Goal: Communication & Community: Answer question/provide support

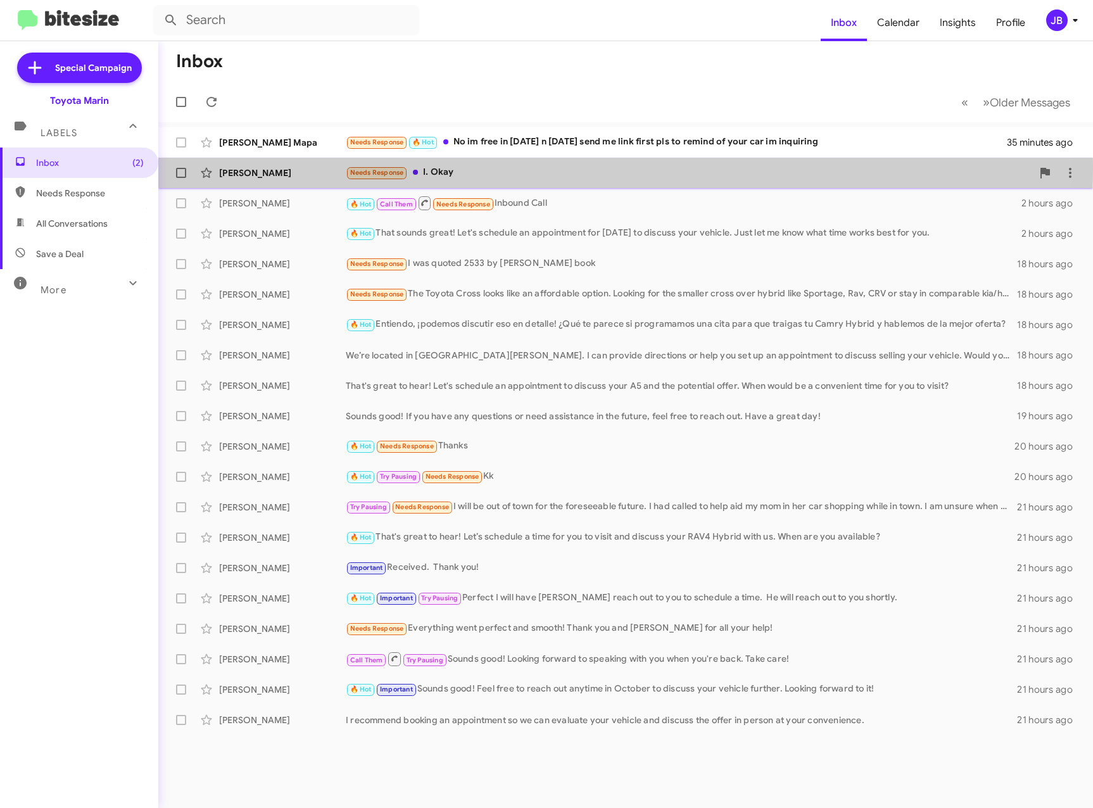
click at [278, 170] on div "Saleh Muthana" at bounding box center [282, 173] width 127 height 13
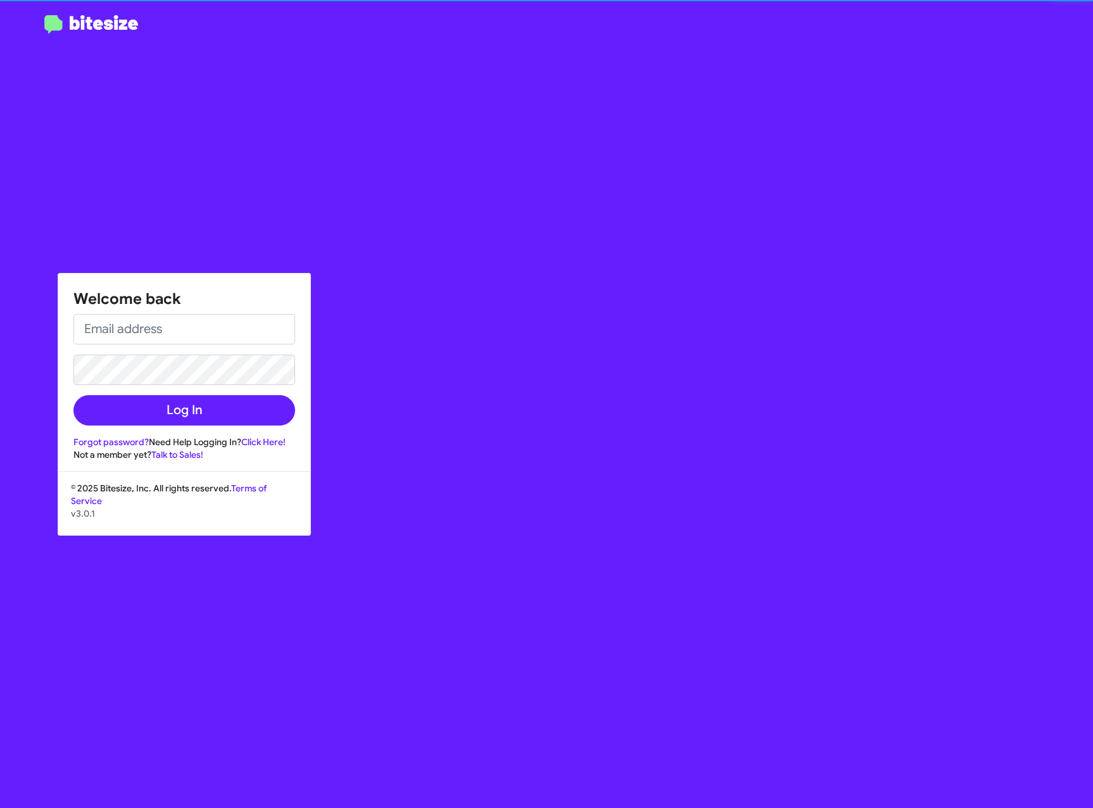
type input "joelblack@toyotamarin.com"
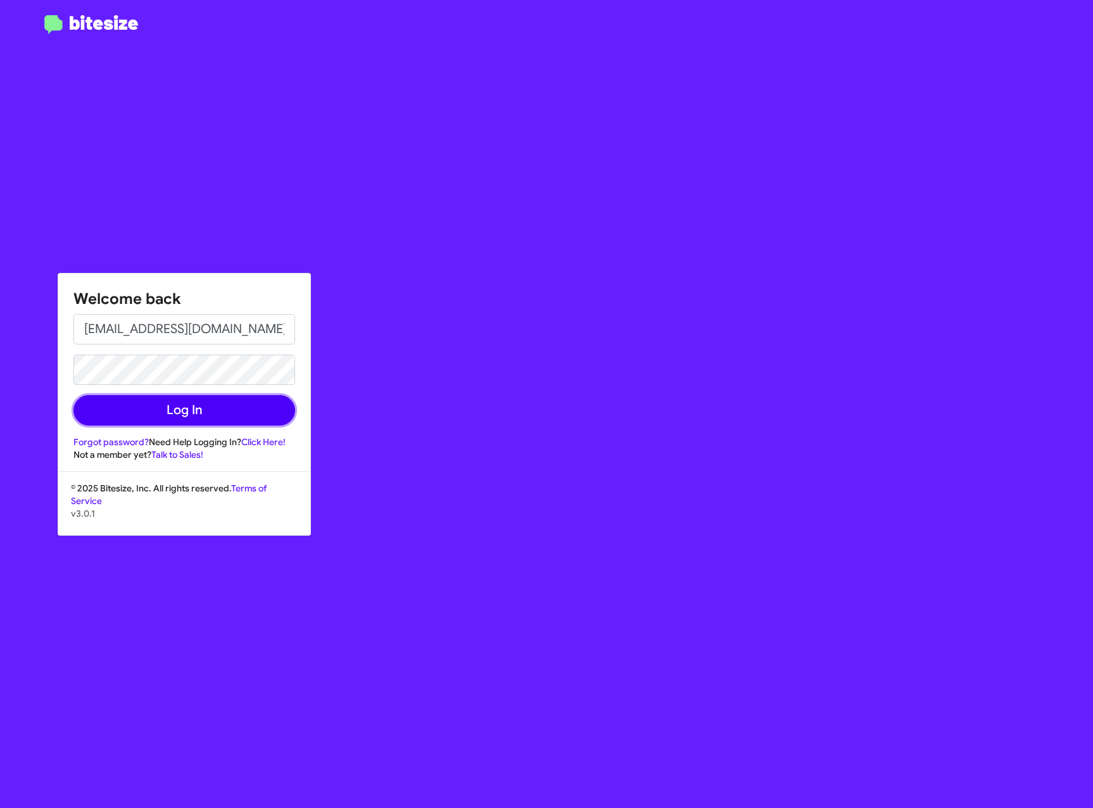
click at [194, 402] on button "Log In" at bounding box center [184, 410] width 222 height 30
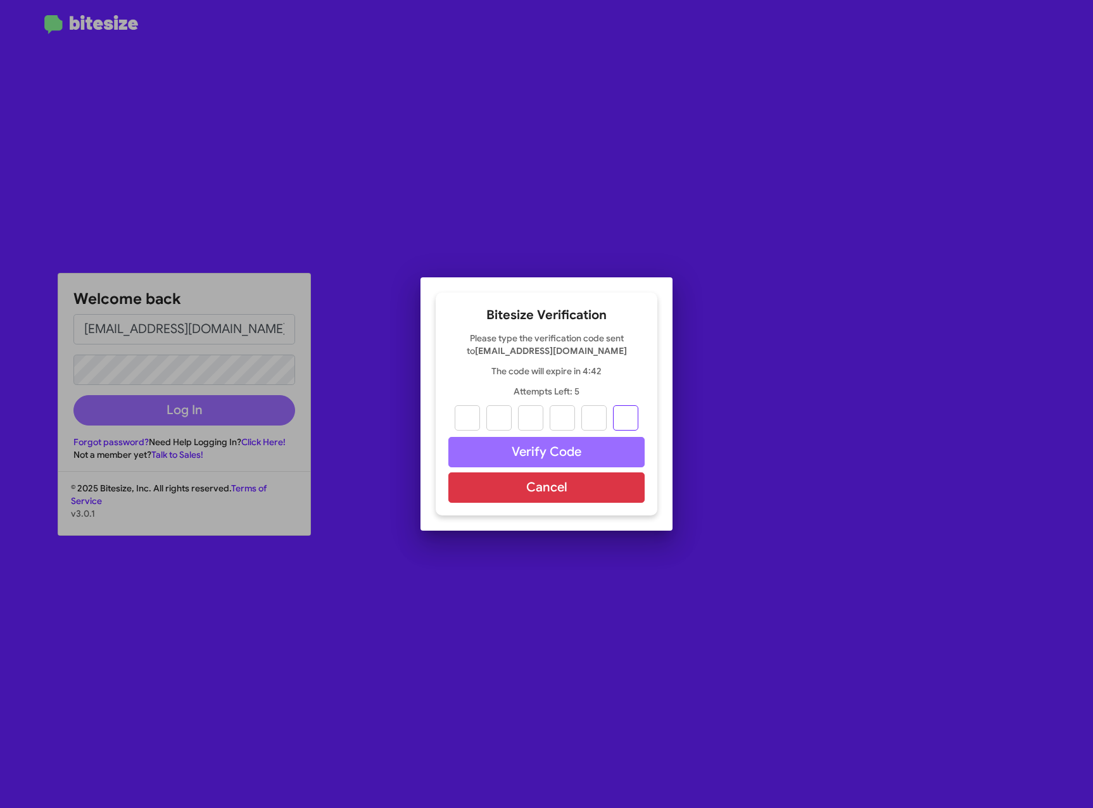
paste input "9"
type input "6"
type input "3"
type input "6"
type input "0"
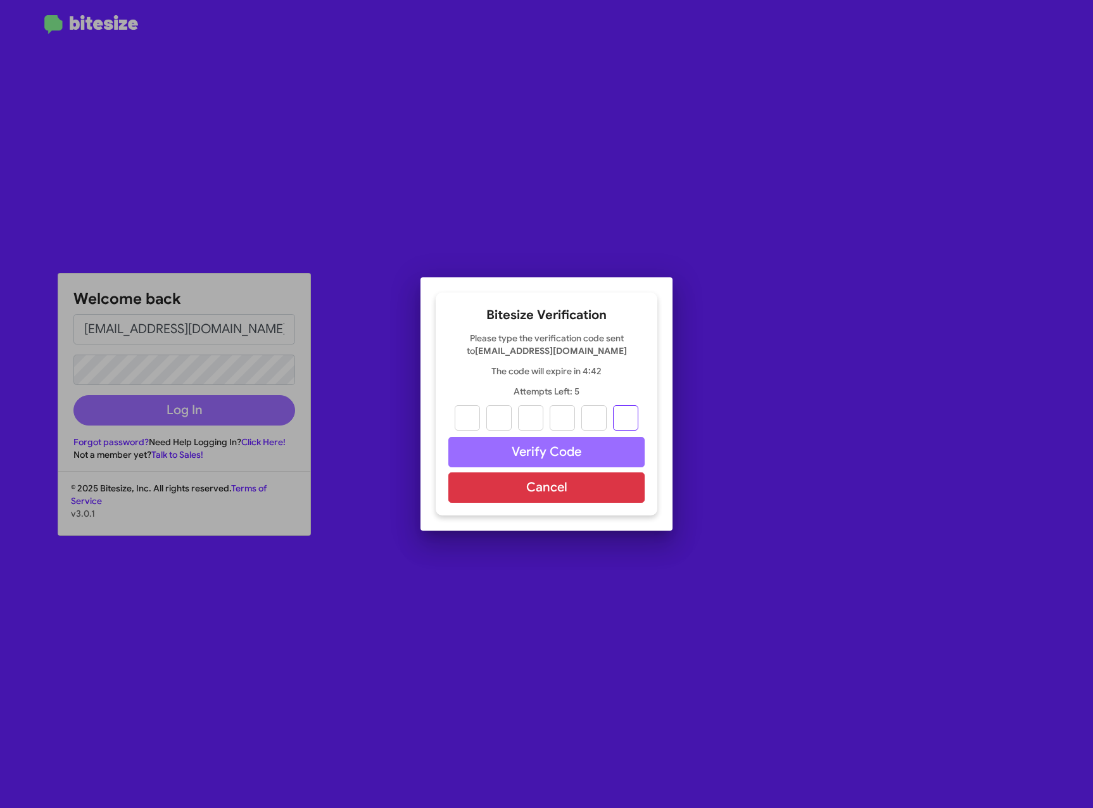
type input "8"
type input "9"
click at [559, 452] on button "Verify Code" at bounding box center [546, 452] width 196 height 30
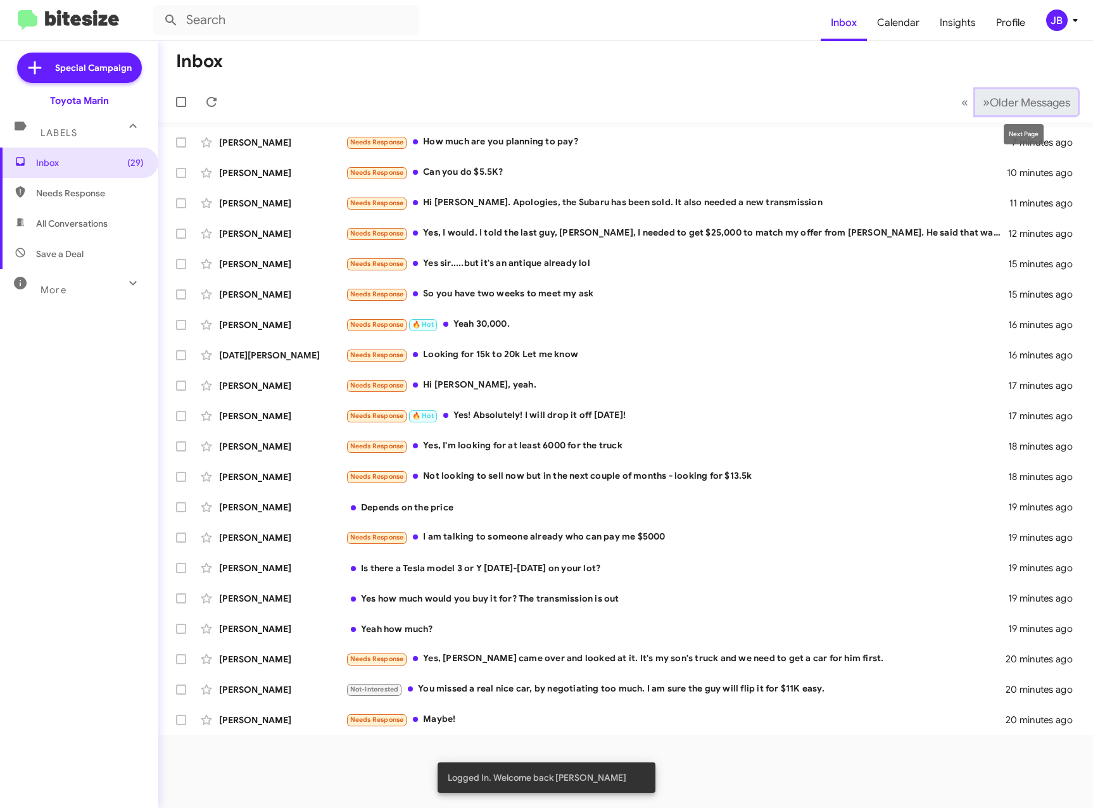
click at [1012, 103] on span "Older Messages" at bounding box center [1030, 103] width 80 height 14
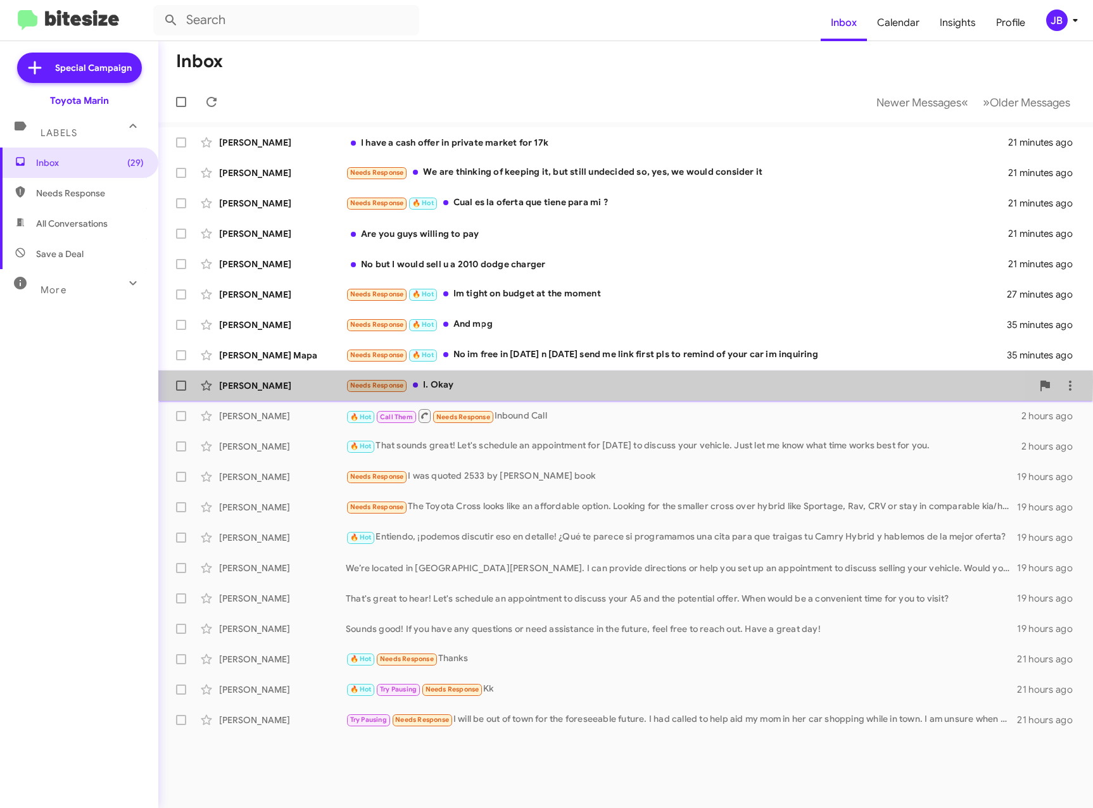
click at [255, 381] on div "Saleh Muthana" at bounding box center [282, 385] width 127 height 13
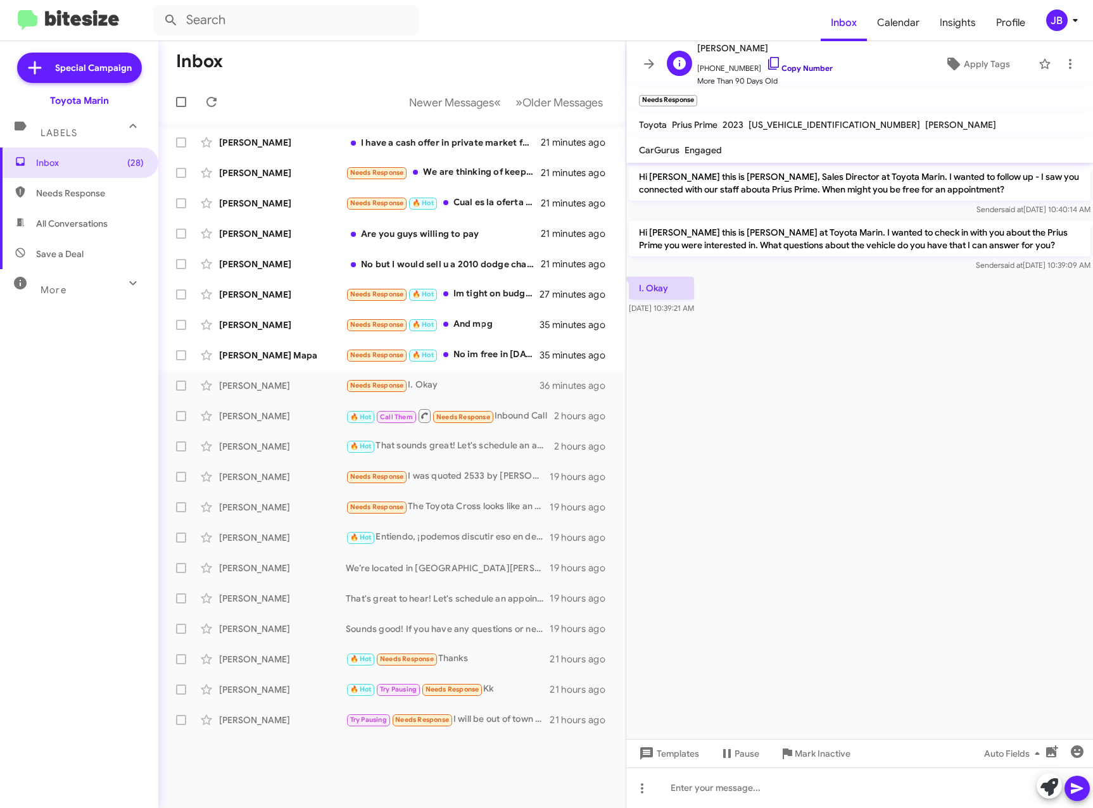
click at [768, 57] on icon at bounding box center [773, 63] width 11 height 13
click at [282, 349] on div "Russel Mapa" at bounding box center [282, 355] width 127 height 13
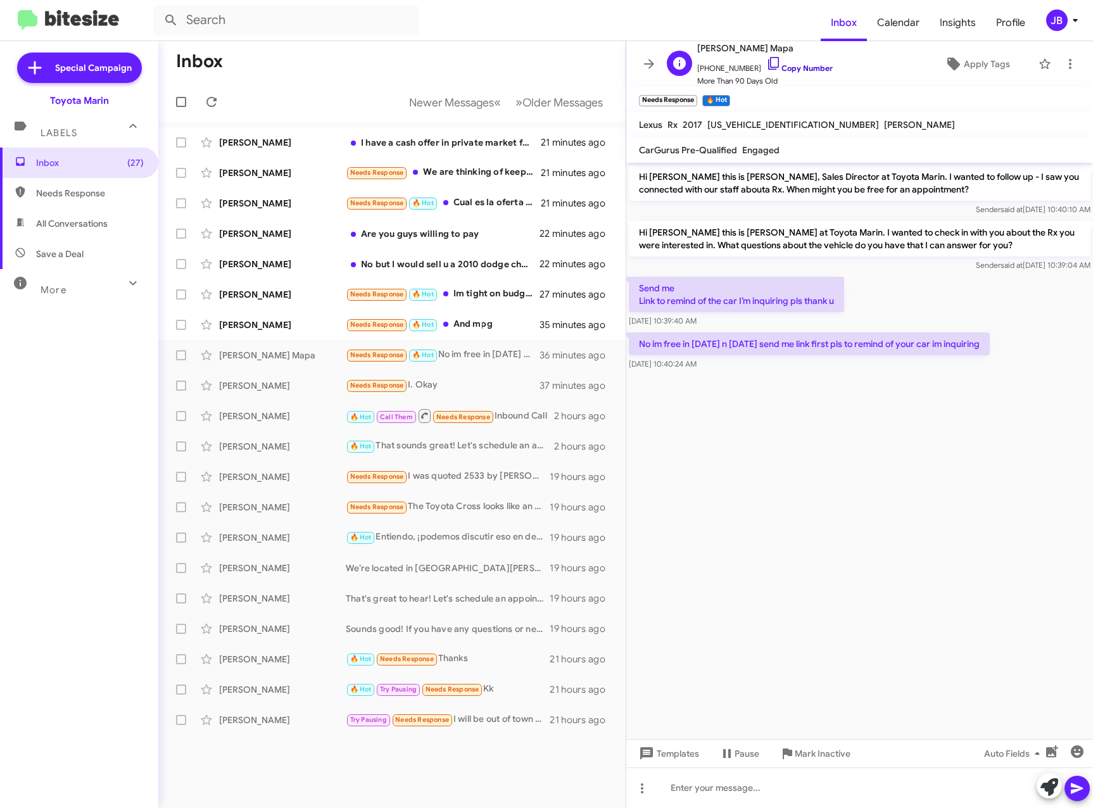
click at [766, 63] on icon at bounding box center [773, 63] width 15 height 15
drag, startPoint x: 987, startPoint y: 344, endPoint x: 651, endPoint y: 345, distance: 336.4
click at [629, 338] on p "No im free in Friday n Saturday send me link first pls to remind of your car im…" at bounding box center [809, 344] width 361 height 23
drag, startPoint x: 639, startPoint y: 343, endPoint x: 1009, endPoint y: 341, distance: 370.6
click at [1009, 341] on div "No im free in Friday n Saturday send me link first pls to remind of your car im…" at bounding box center [859, 351] width 467 height 43
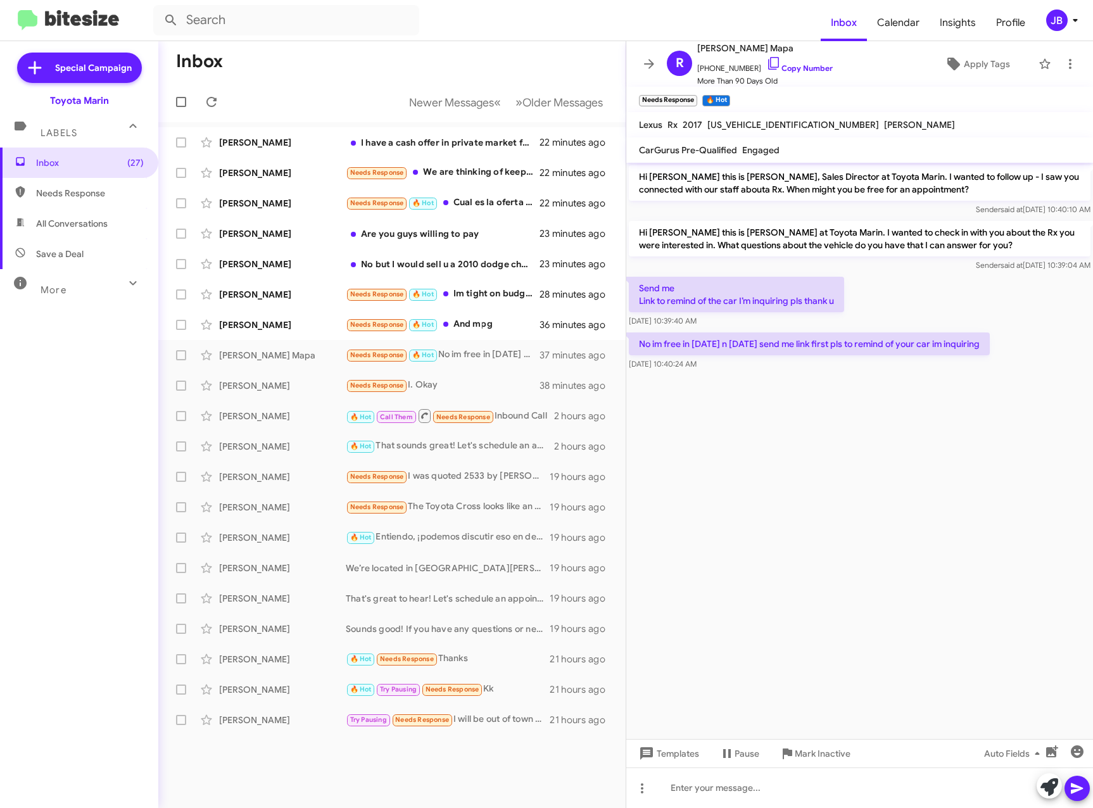
drag, startPoint x: 1009, startPoint y: 341, endPoint x: 969, endPoint y: 345, distance: 40.1
copy p "No im free in Friday n Saturday send me link first pls to remind of your car im…"
click at [730, 338] on p "No im free in Friday n Saturday send me link first pls to remind of your car im…" at bounding box center [809, 344] width 361 height 23
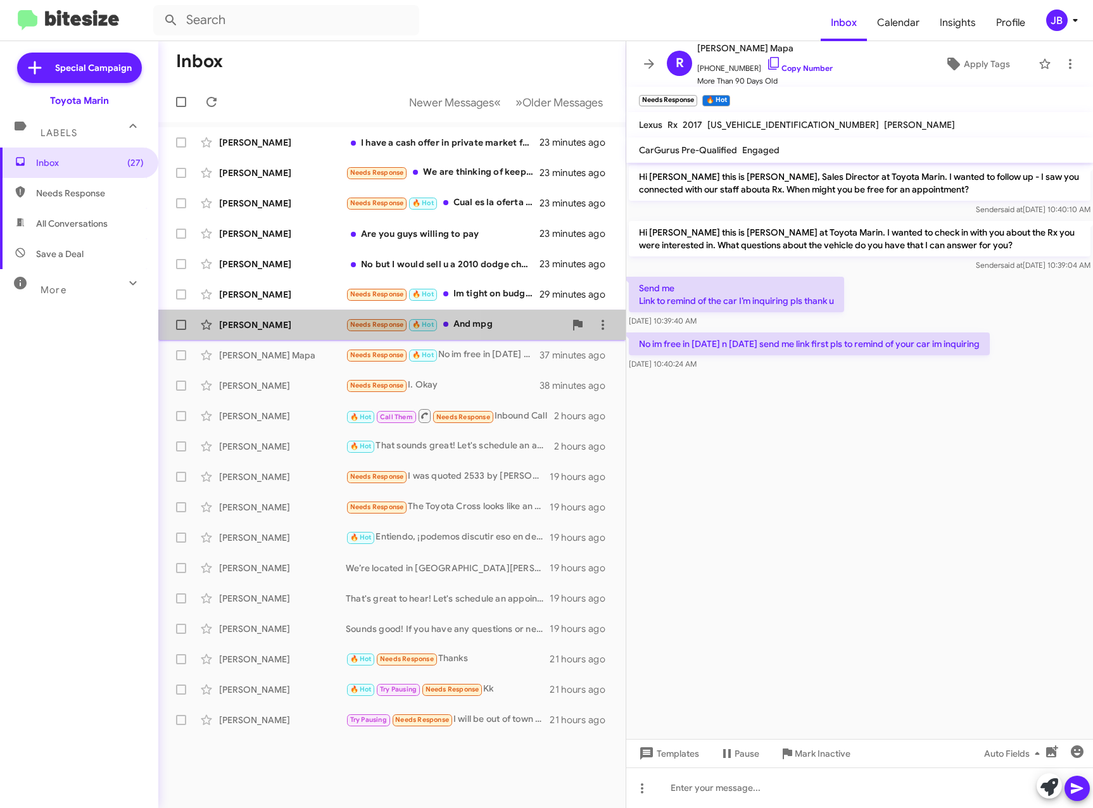
click at [232, 329] on div "Jesse Lopez" at bounding box center [282, 325] width 127 height 13
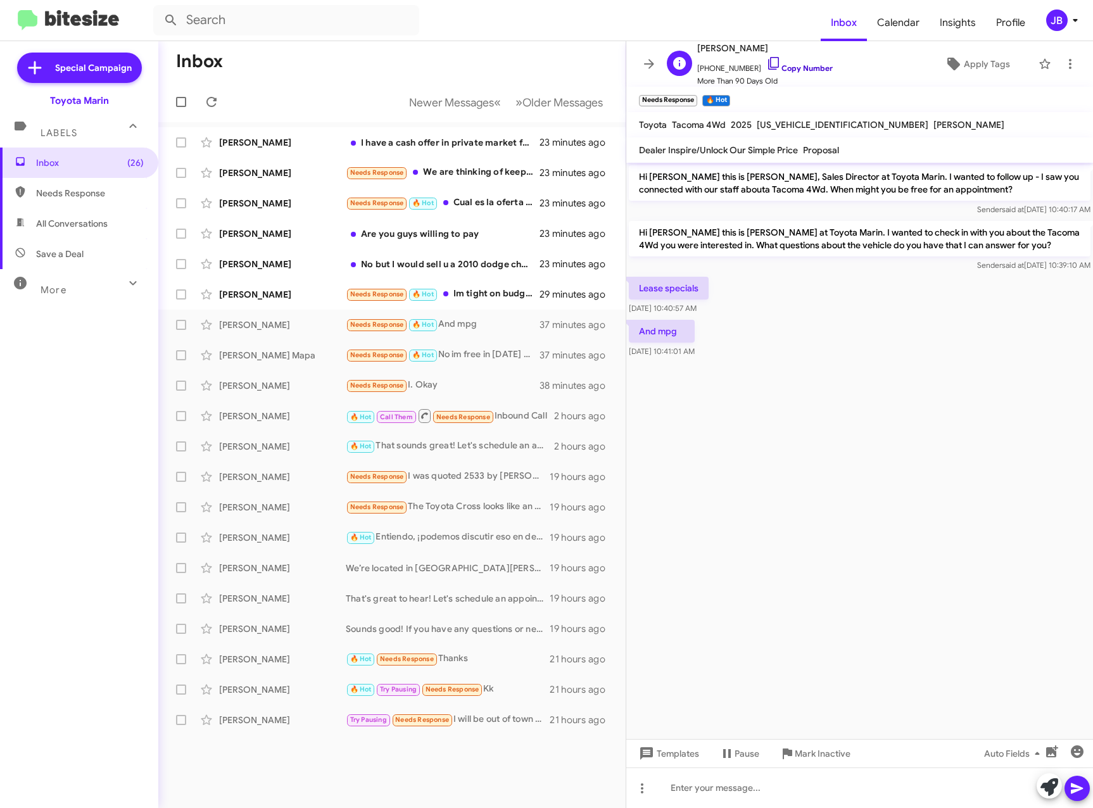
click at [766, 56] on icon at bounding box center [773, 63] width 15 height 15
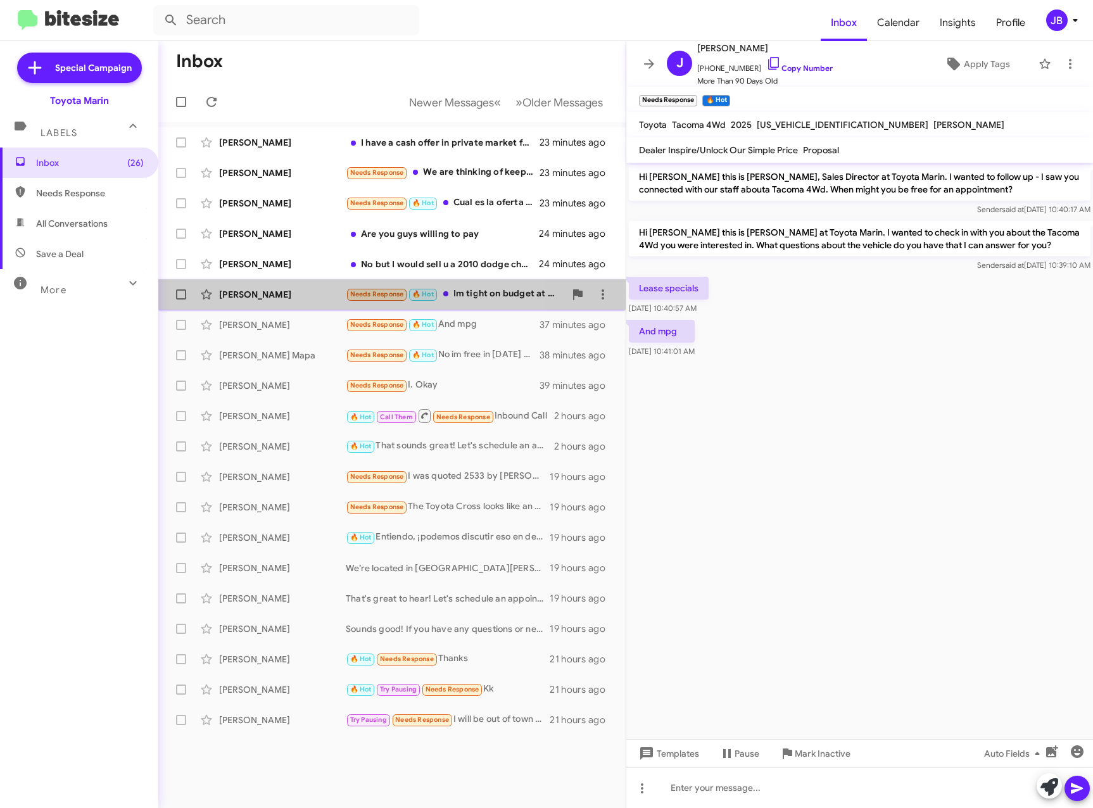
click at [264, 295] on div "Carlos Rodaspena" at bounding box center [282, 294] width 127 height 13
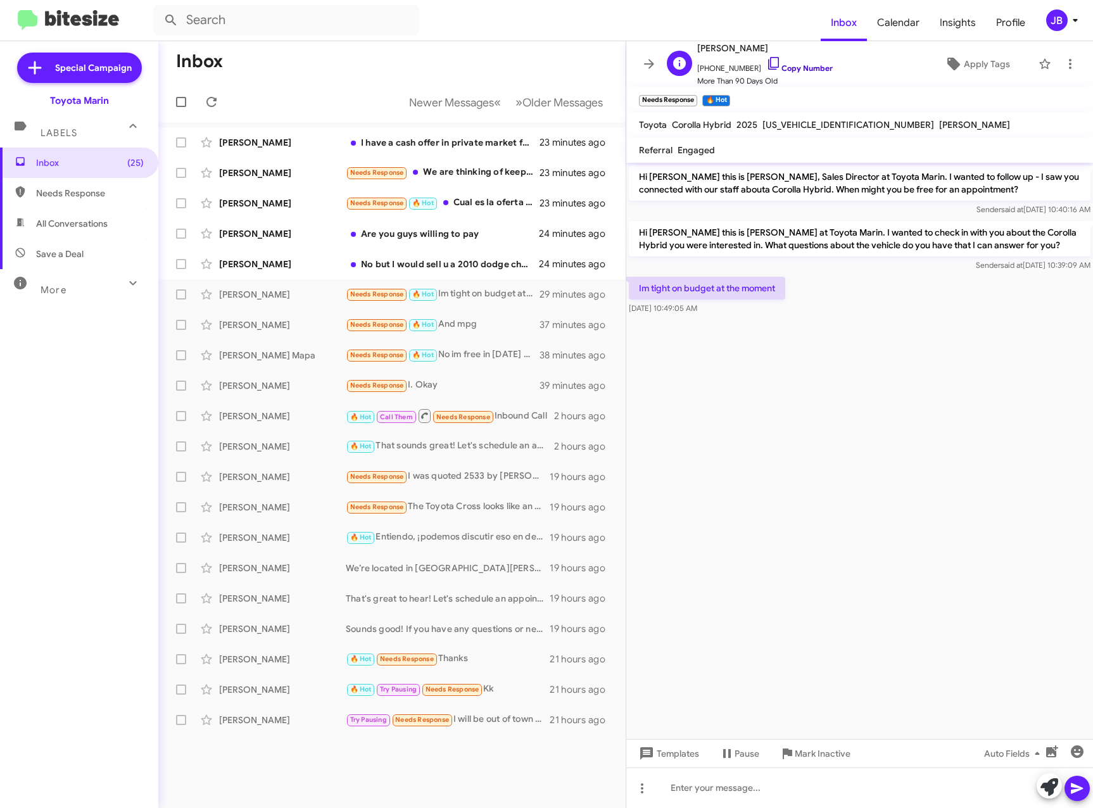
click at [768, 62] on icon at bounding box center [773, 63] width 11 height 13
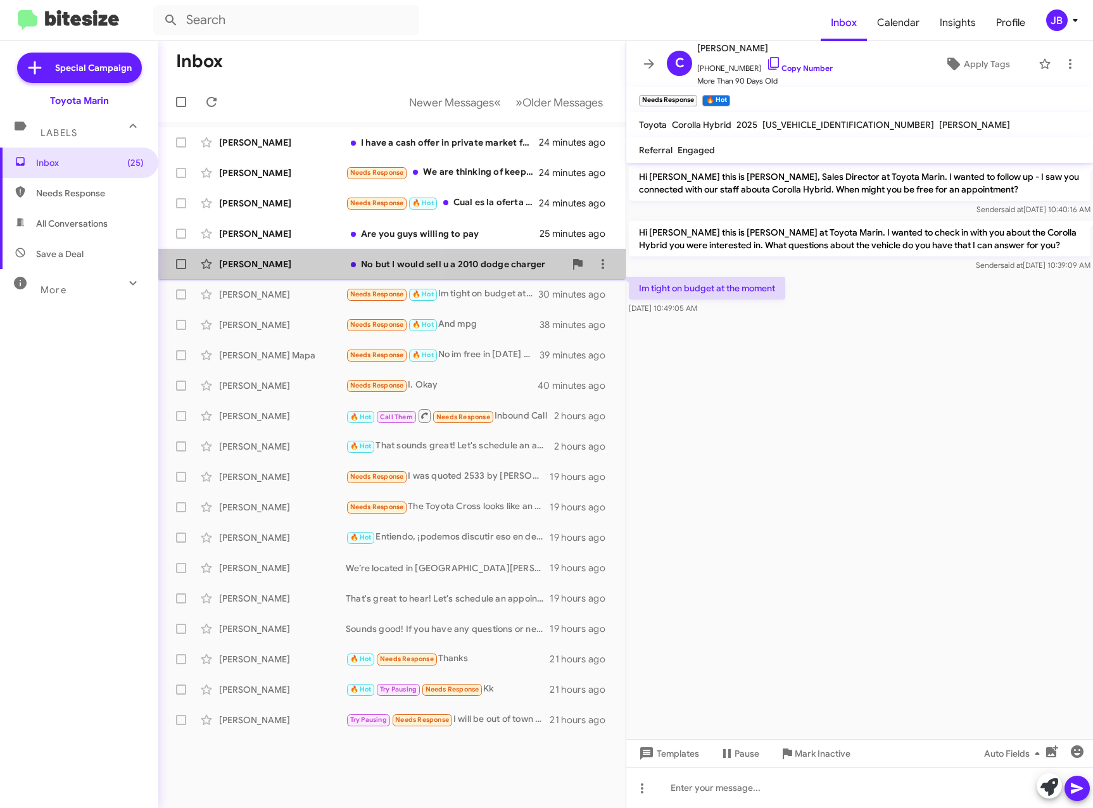
click at [294, 262] on div "Jacob Reyes" at bounding box center [282, 264] width 127 height 13
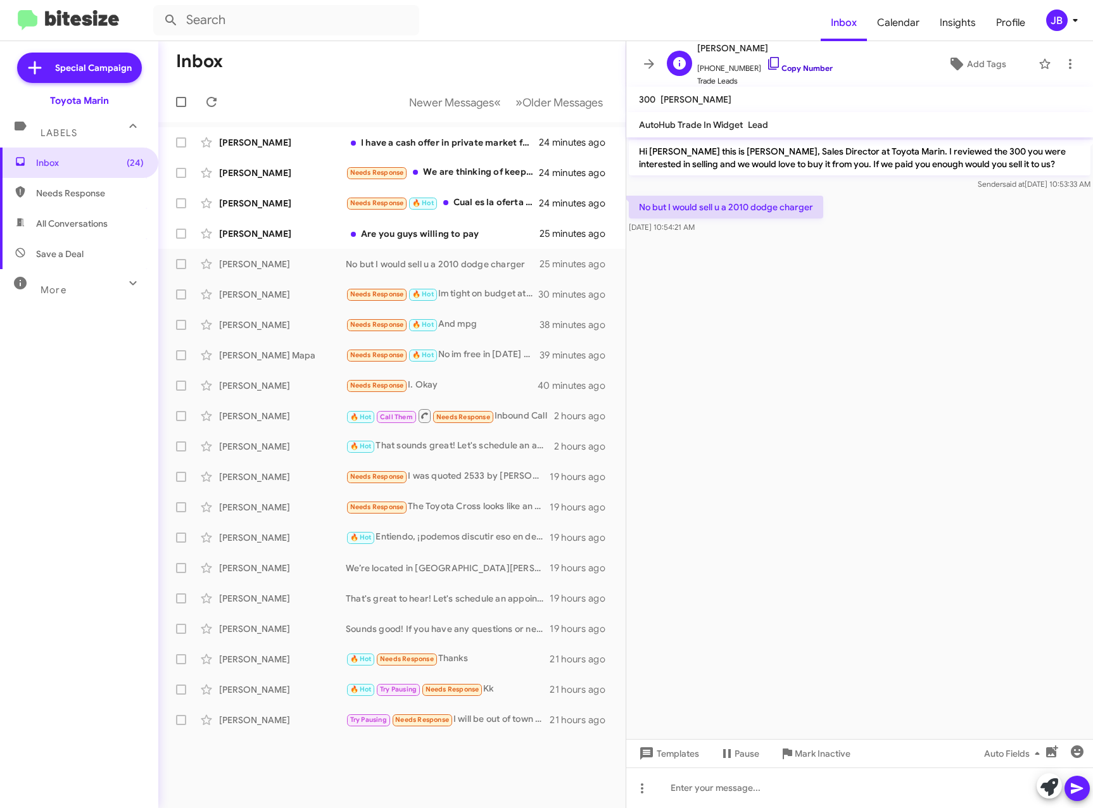
click at [766, 61] on icon at bounding box center [773, 63] width 15 height 15
drag, startPoint x: 816, startPoint y: 207, endPoint x: 642, endPoint y: 215, distance: 173.8
click at [642, 215] on p "No but I would sell u a 2010 dodge charger" at bounding box center [726, 207] width 194 height 23
drag, startPoint x: 642, startPoint y: 215, endPoint x: 655, endPoint y: 206, distance: 15.8
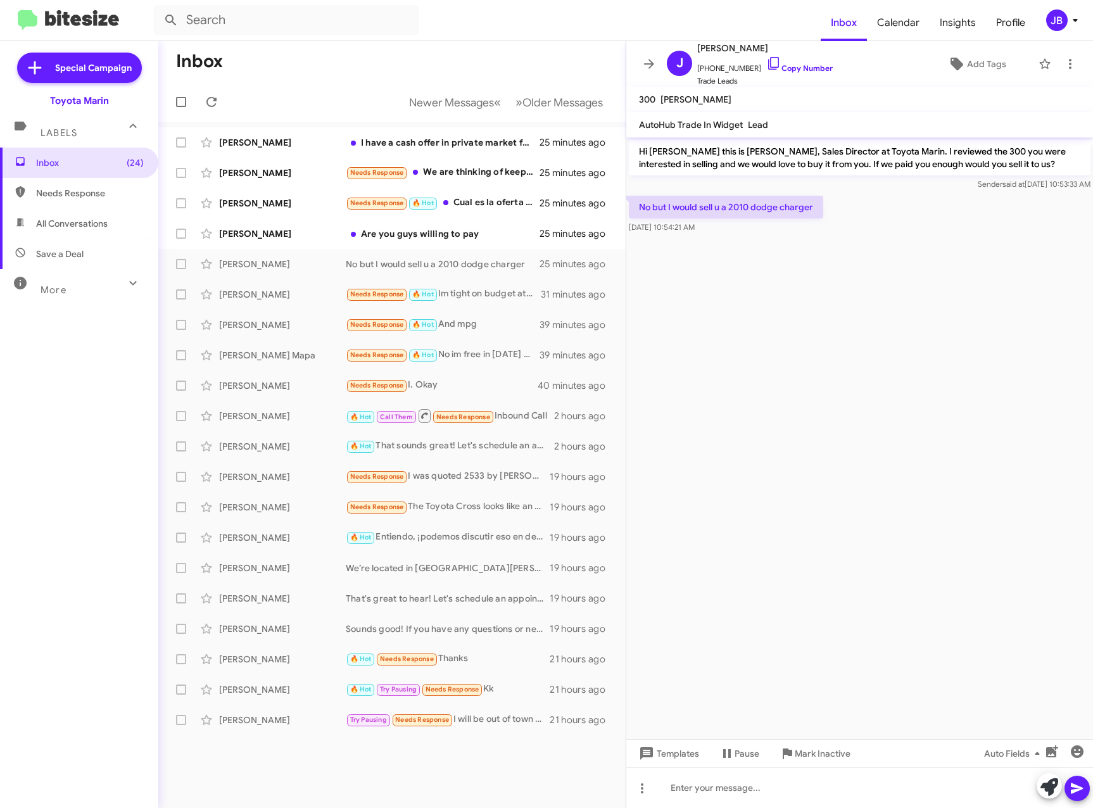
copy p "No but I would sell u a 2010 dodge charger"
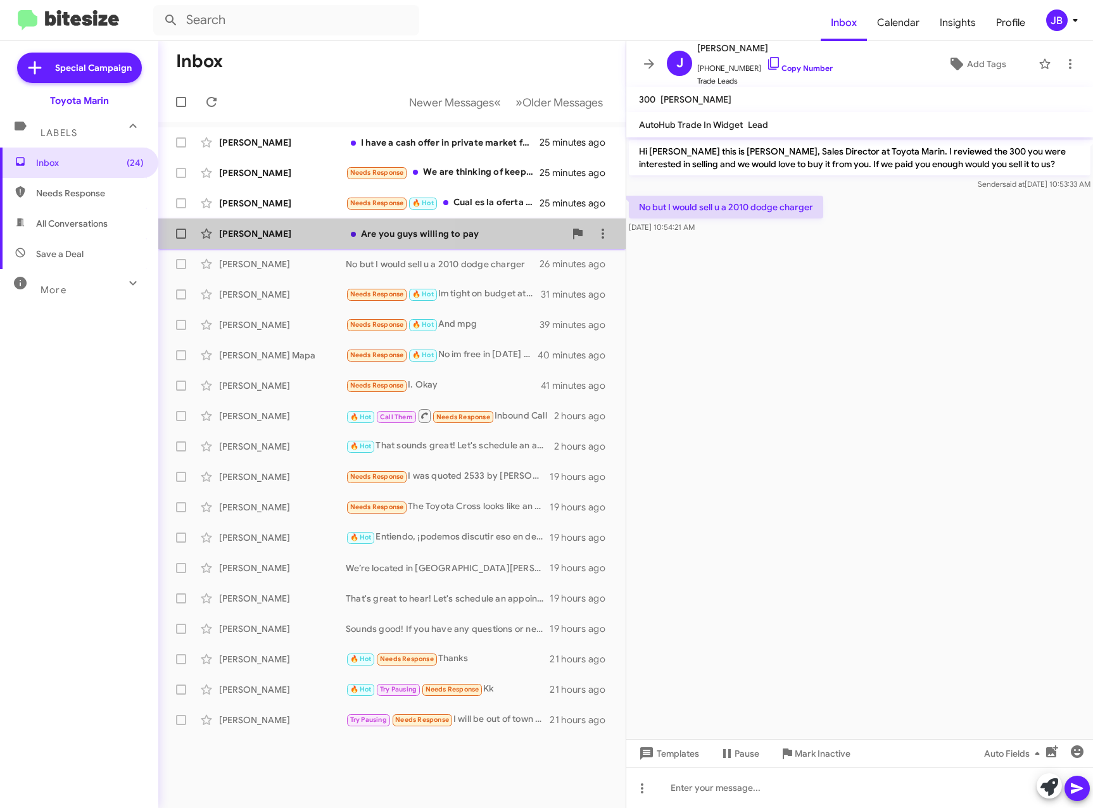
click at [299, 235] on div "Sujal Pradhan" at bounding box center [282, 233] width 127 height 13
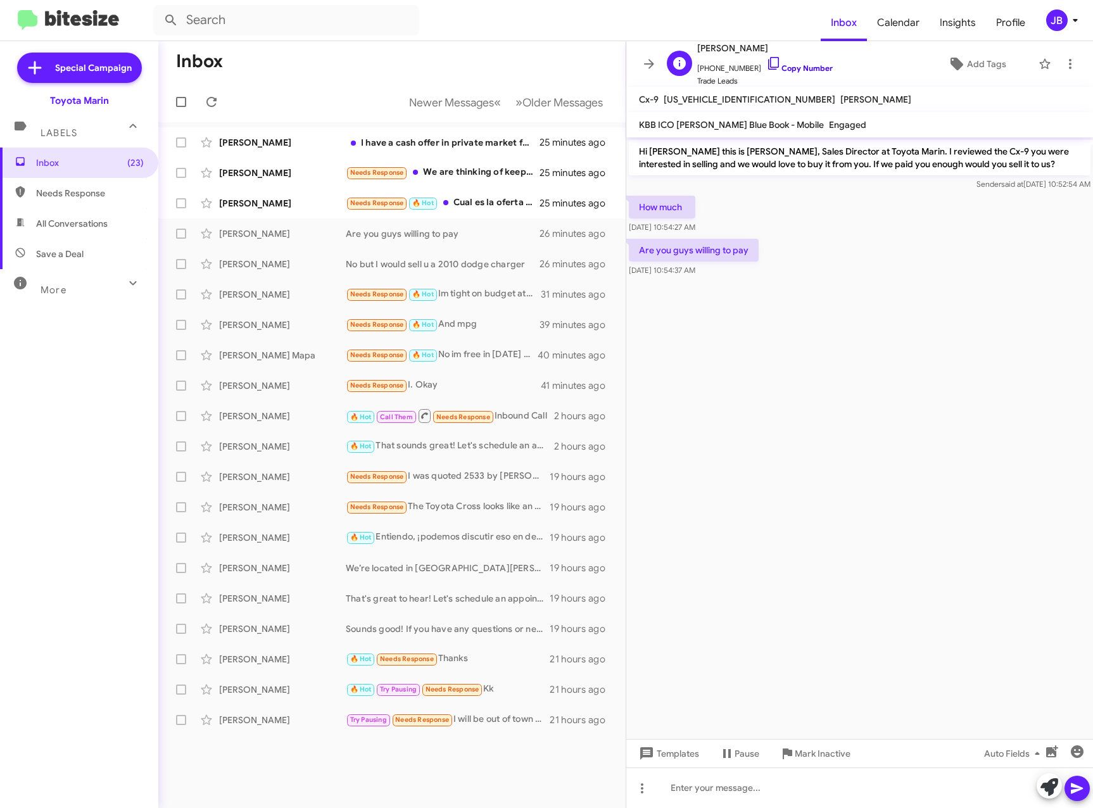
click at [768, 61] on icon at bounding box center [773, 63] width 11 height 13
click at [279, 203] on div "Jose Contreras" at bounding box center [282, 203] width 127 height 13
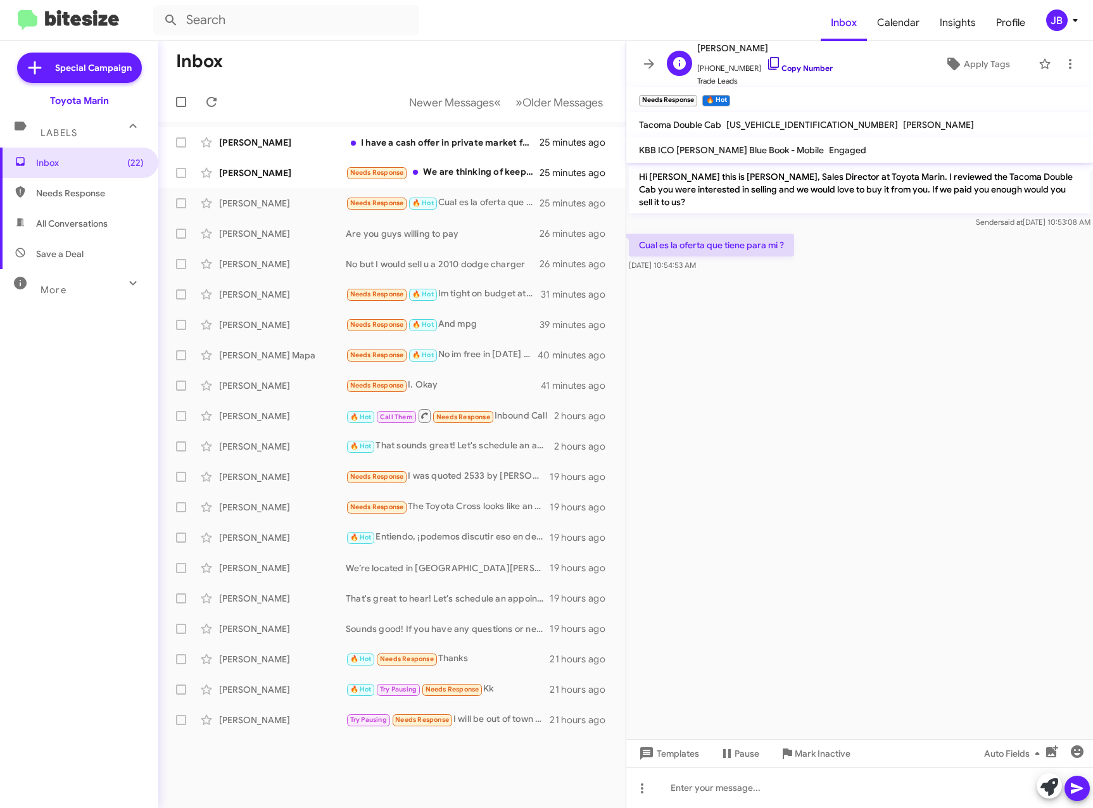
click at [766, 61] on icon at bounding box center [773, 63] width 15 height 15
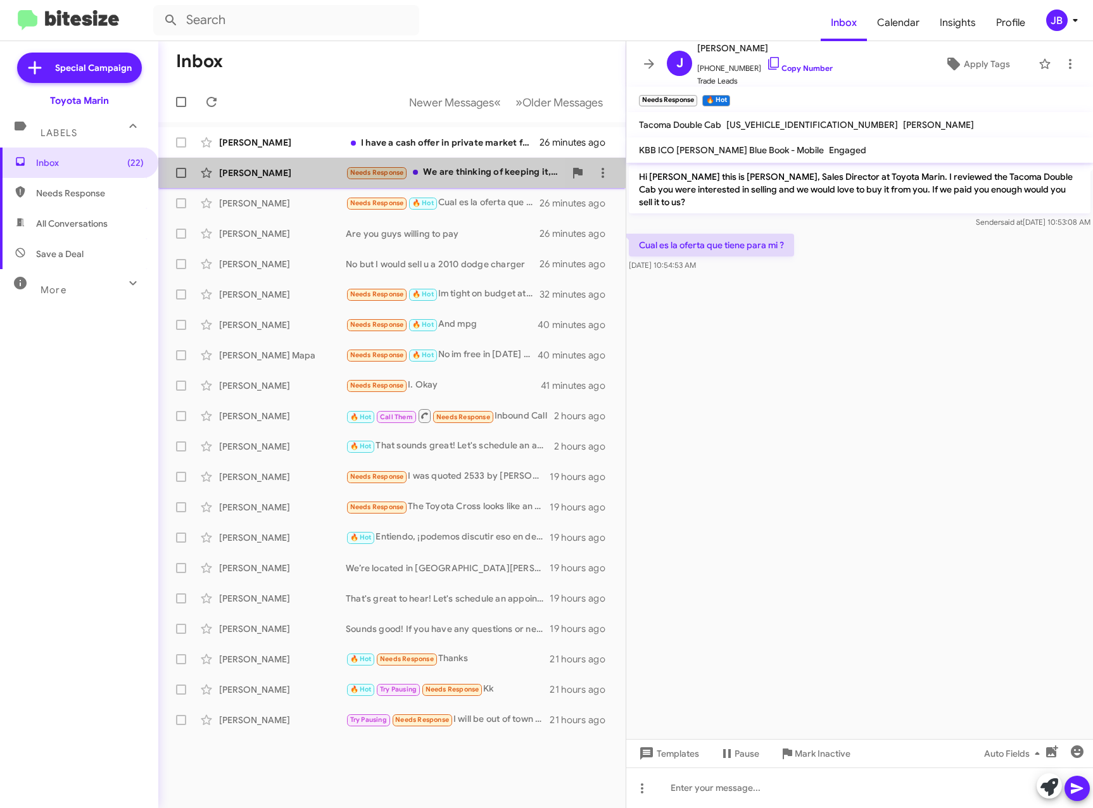
click at [273, 169] on div "Lynn Glazier" at bounding box center [282, 173] width 127 height 13
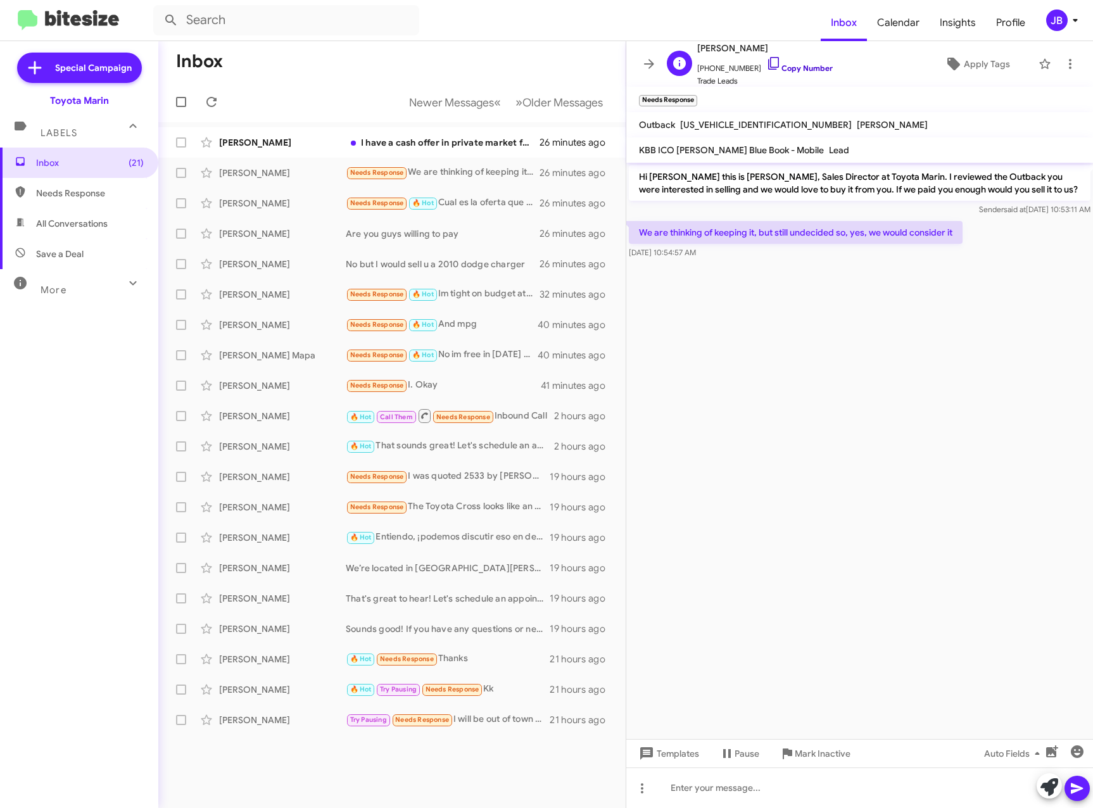
click at [769, 64] on link "Copy Number" at bounding box center [799, 68] width 67 height 10
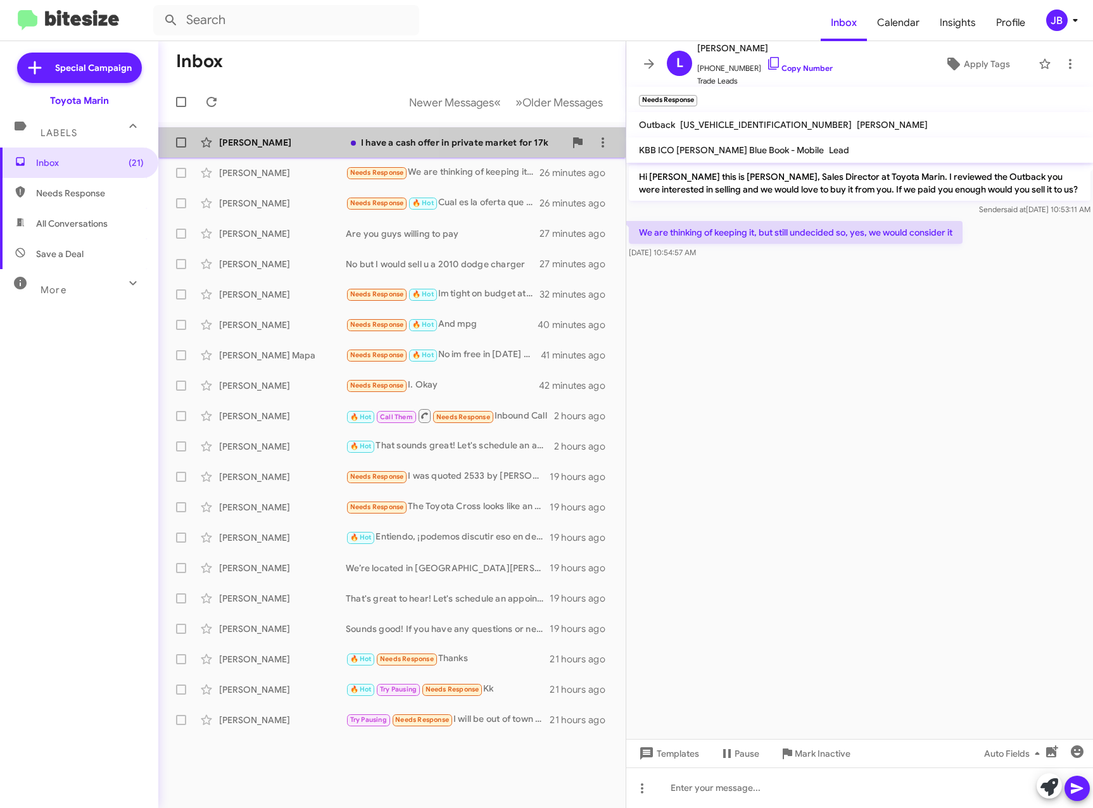
click at [292, 144] on div "Allen Rea" at bounding box center [282, 142] width 127 height 13
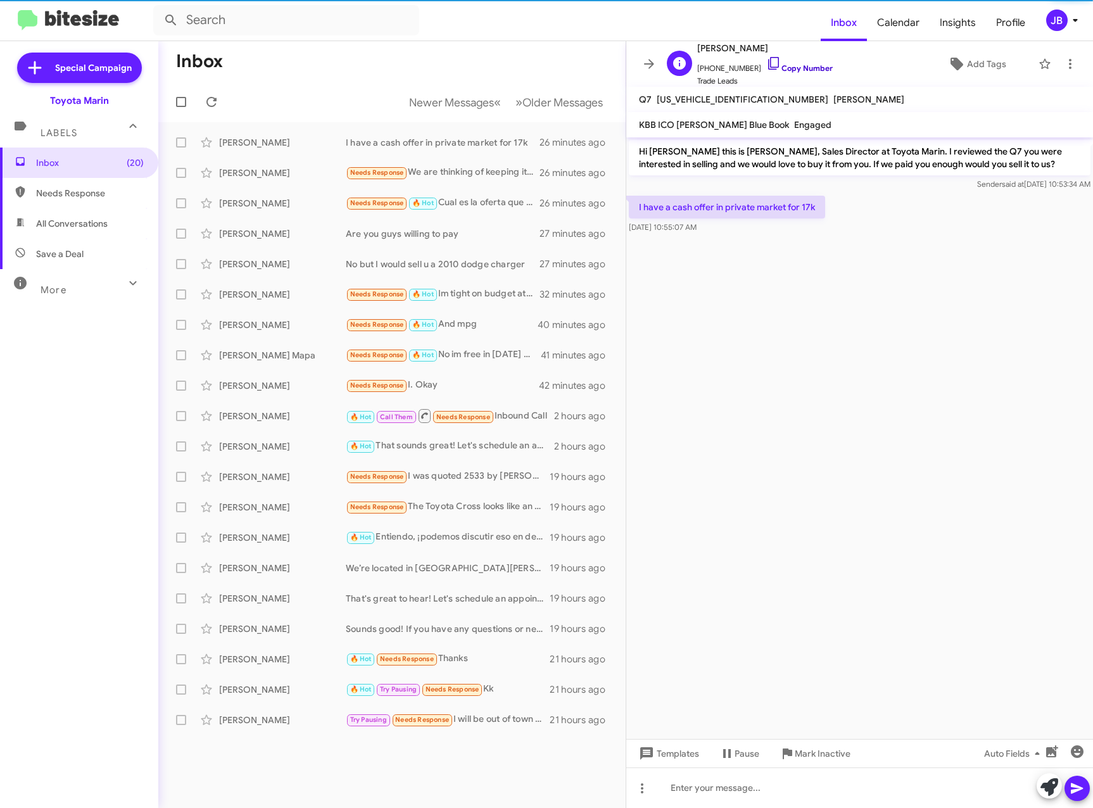
click at [766, 58] on icon at bounding box center [773, 63] width 15 height 15
click at [645, 56] on button at bounding box center [649, 63] width 25 height 25
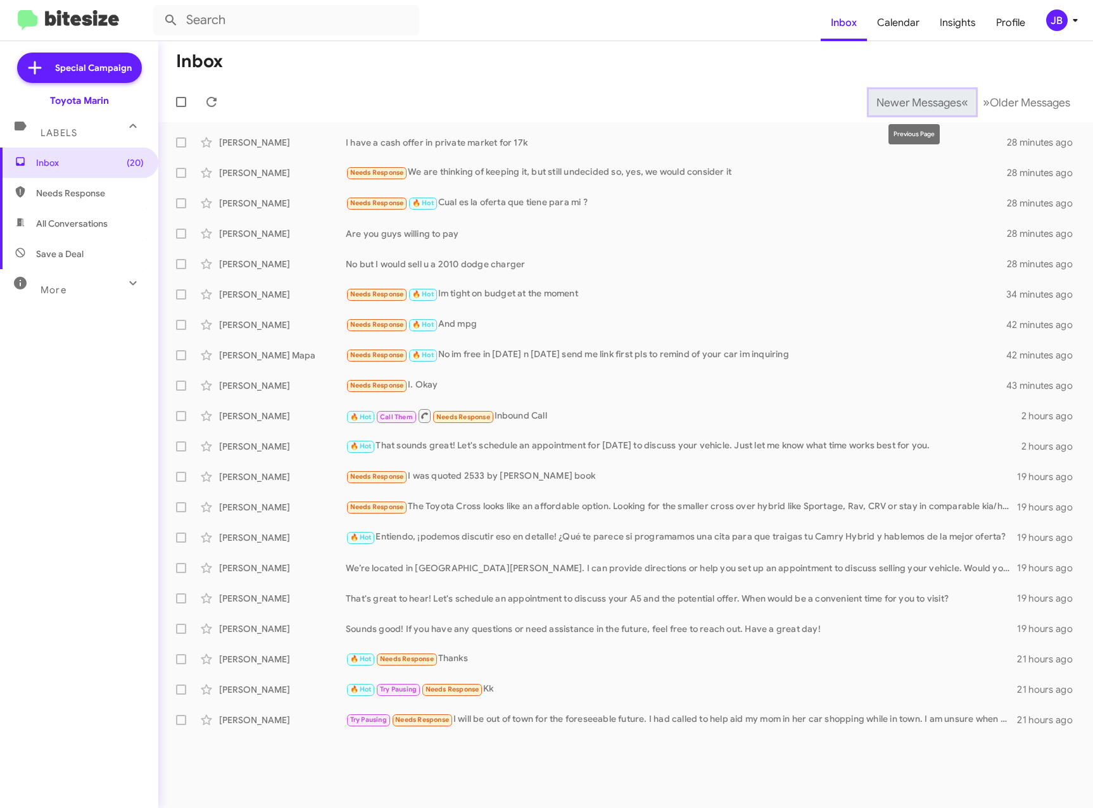
click at [889, 99] on span "Newer Messages" at bounding box center [919, 103] width 85 height 14
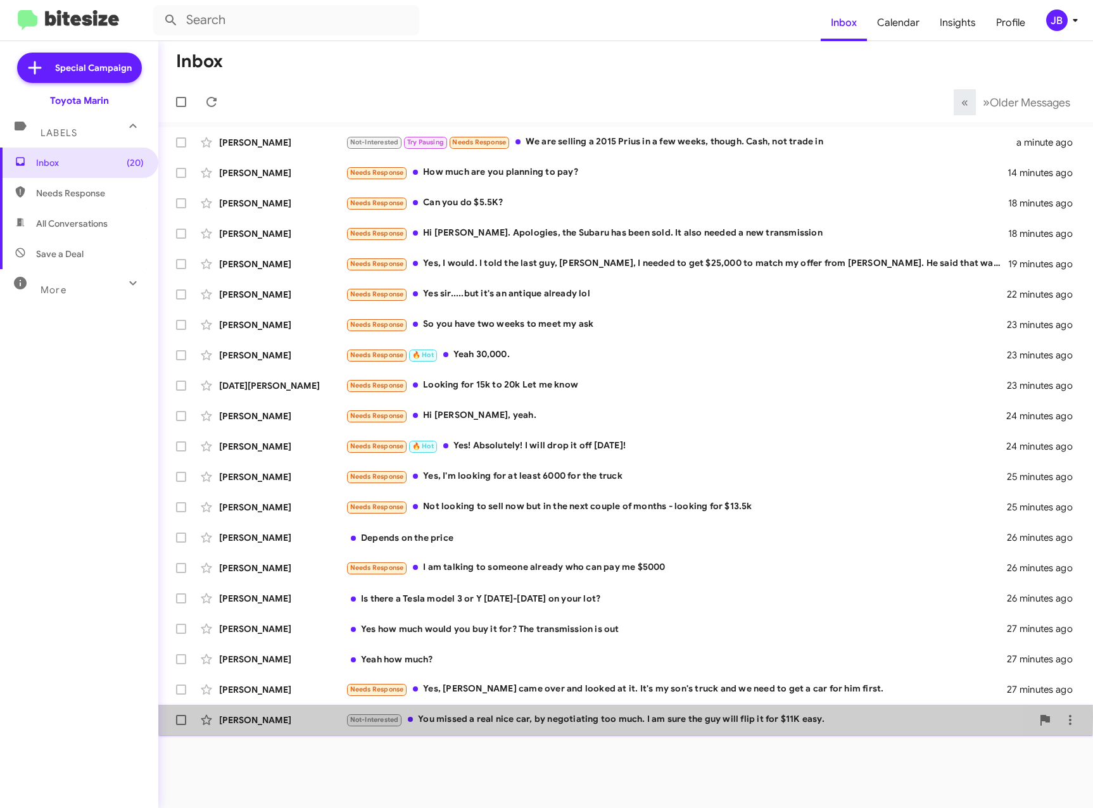
click at [253, 717] on div "Kevin Bak" at bounding box center [282, 720] width 127 height 13
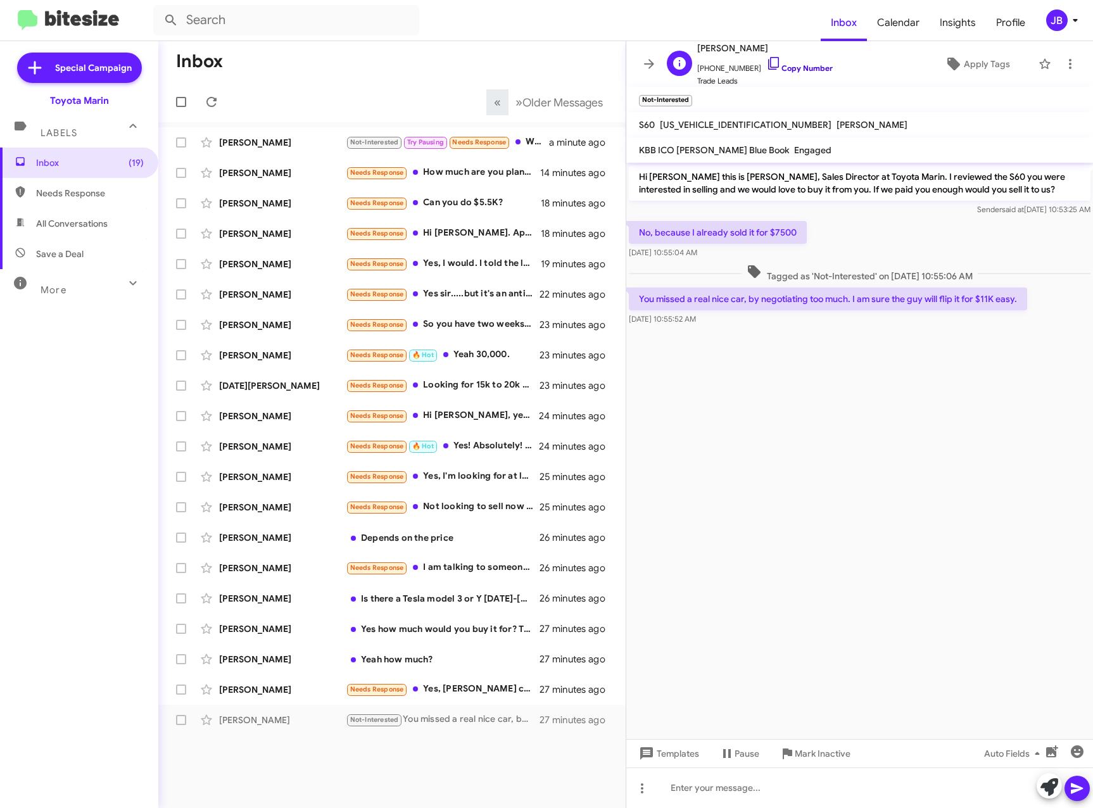
click at [768, 58] on icon at bounding box center [773, 63] width 11 height 13
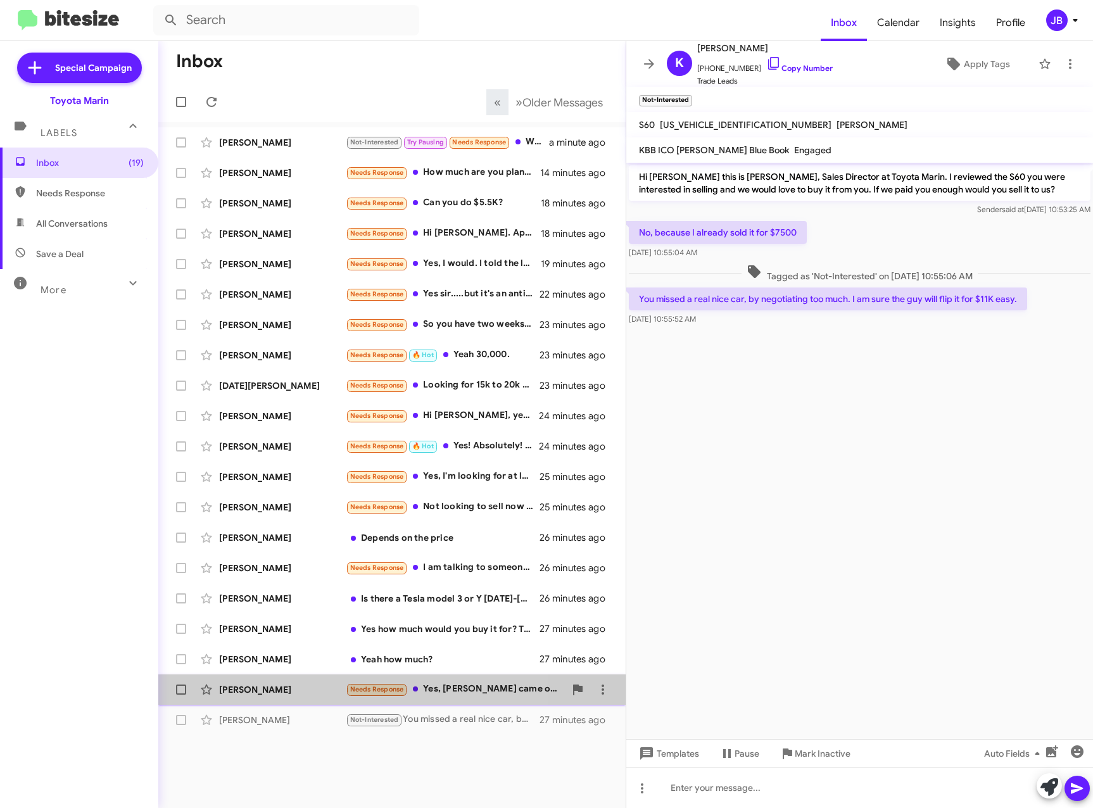
click at [265, 696] on div "Eric Lee" at bounding box center [282, 689] width 127 height 13
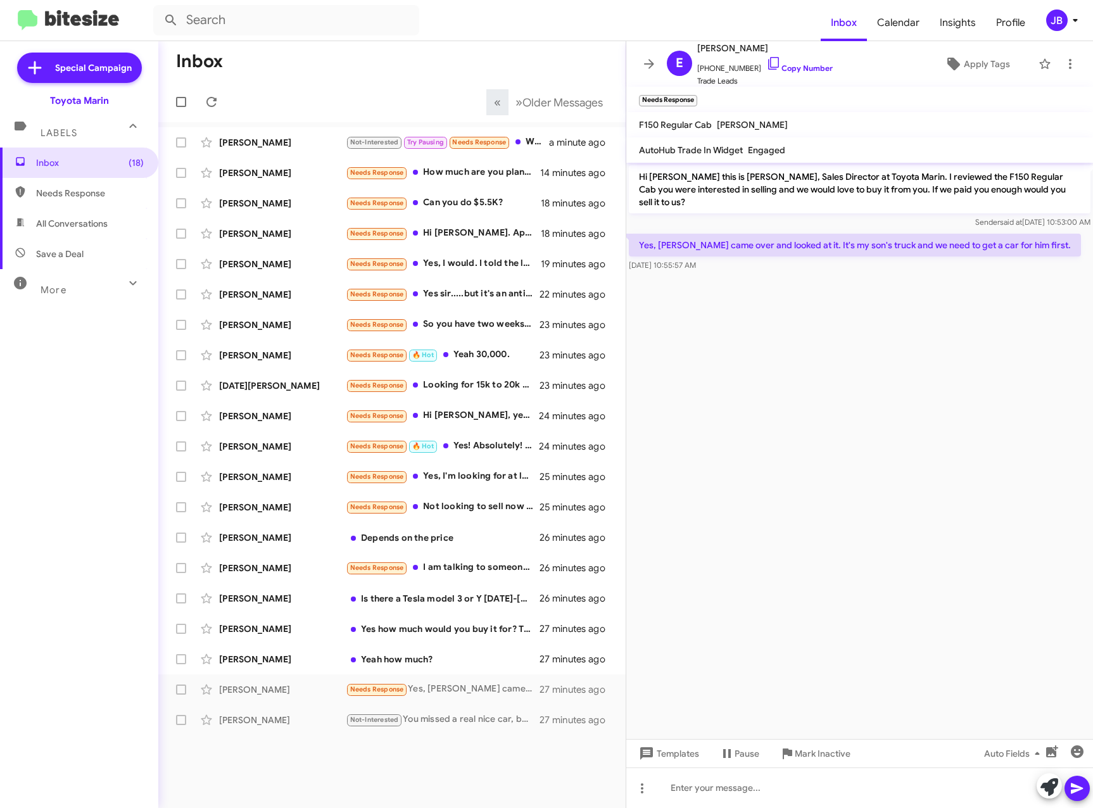
drag, startPoint x: 763, startPoint y: 234, endPoint x: 780, endPoint y: 235, distance: 17.1
click at [780, 235] on p "Yes, Nathaniel came over and looked at it. It's my son's truck and we need to g…" at bounding box center [855, 245] width 452 height 23
click at [776, 235] on p "Yes, Nathaniel came over and looked at it. It's my son's truck and we need to g…" at bounding box center [855, 245] width 452 height 23
click at [766, 65] on icon at bounding box center [773, 63] width 15 height 15
click at [297, 653] on div "Carlos Casas" at bounding box center [282, 659] width 127 height 13
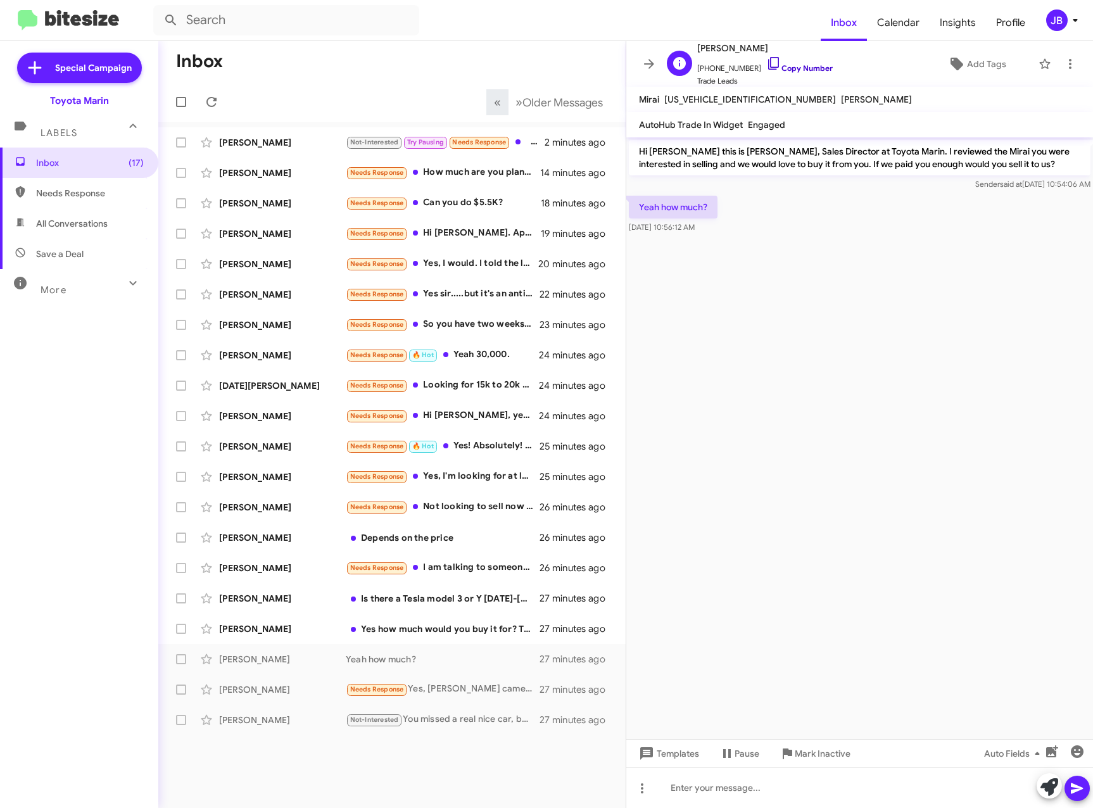
click at [769, 66] on link "Copy Number" at bounding box center [799, 68] width 67 height 10
click at [766, 62] on icon at bounding box center [773, 63] width 15 height 15
click at [281, 635] on div "[PERSON_NAME]" at bounding box center [282, 629] width 127 height 13
click at [771, 63] on span "+13692153969 Copy Number" at bounding box center [765, 65] width 136 height 19
click at [766, 65] on icon at bounding box center [773, 63] width 15 height 15
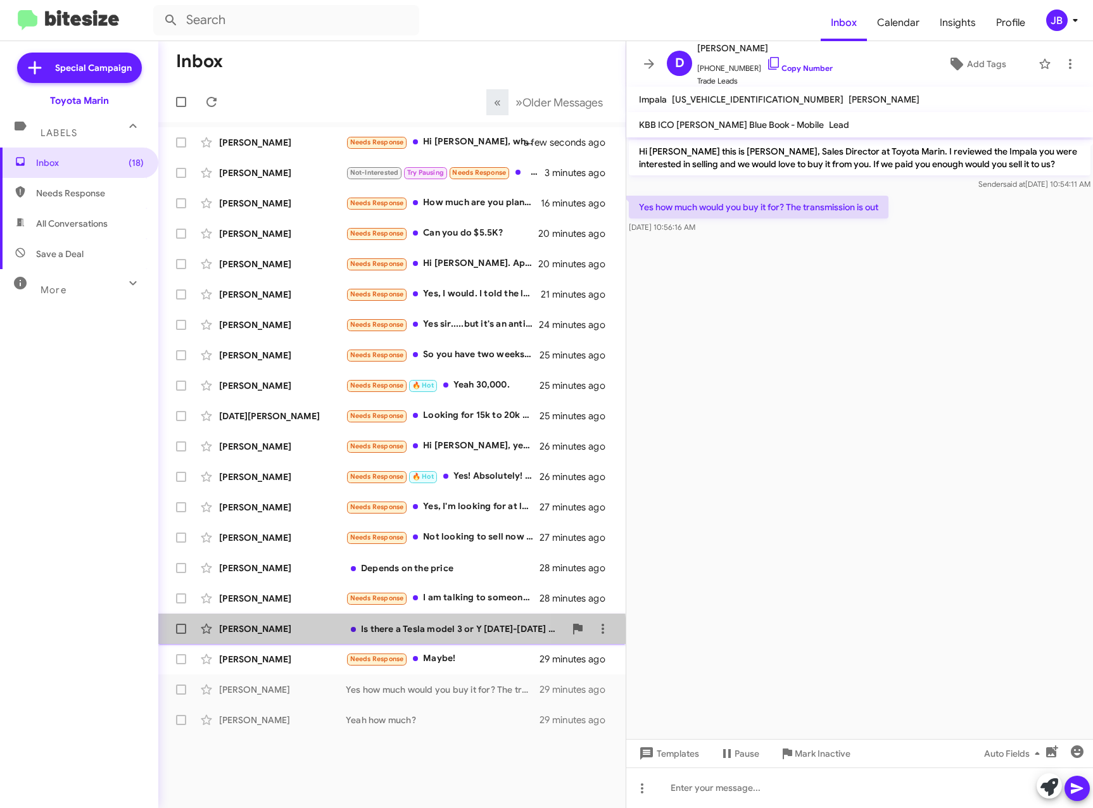
click at [267, 639] on div "Nathaniel Ewing Is there a Tesla model 3 or Y 2020-2022 on your lot? 28 minutes…" at bounding box center [391, 628] width 447 height 25
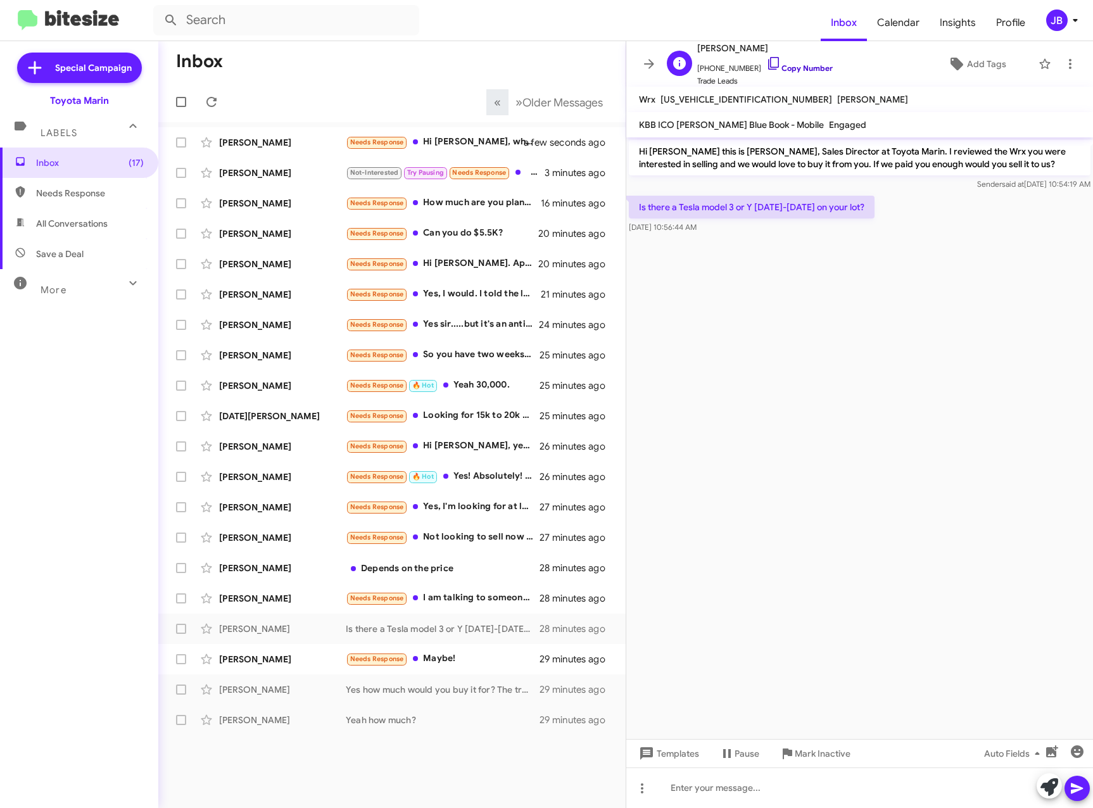
click at [766, 63] on icon at bounding box center [773, 63] width 15 height 15
drag, startPoint x: 855, startPoint y: 207, endPoint x: 630, endPoint y: 216, distance: 224.4
click at [630, 216] on p "Is there a Tesla model 3 or Y [DATE]-[DATE] on your lot?" at bounding box center [752, 207] width 246 height 23
copy p "Is there a Tesla model 3 or Y [DATE]-[DATE] on your lot?"
click at [284, 656] on div "[PERSON_NAME]" at bounding box center [282, 659] width 127 height 13
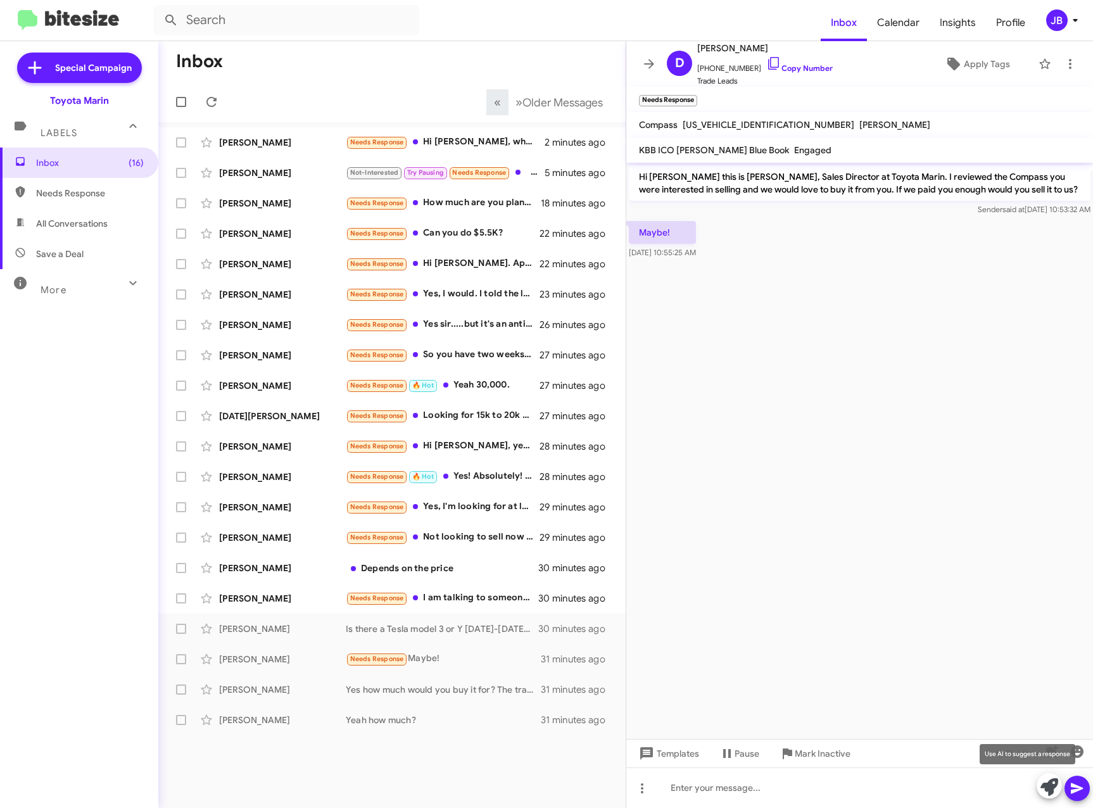
click at [1053, 784] on icon at bounding box center [1050, 788] width 18 height 18
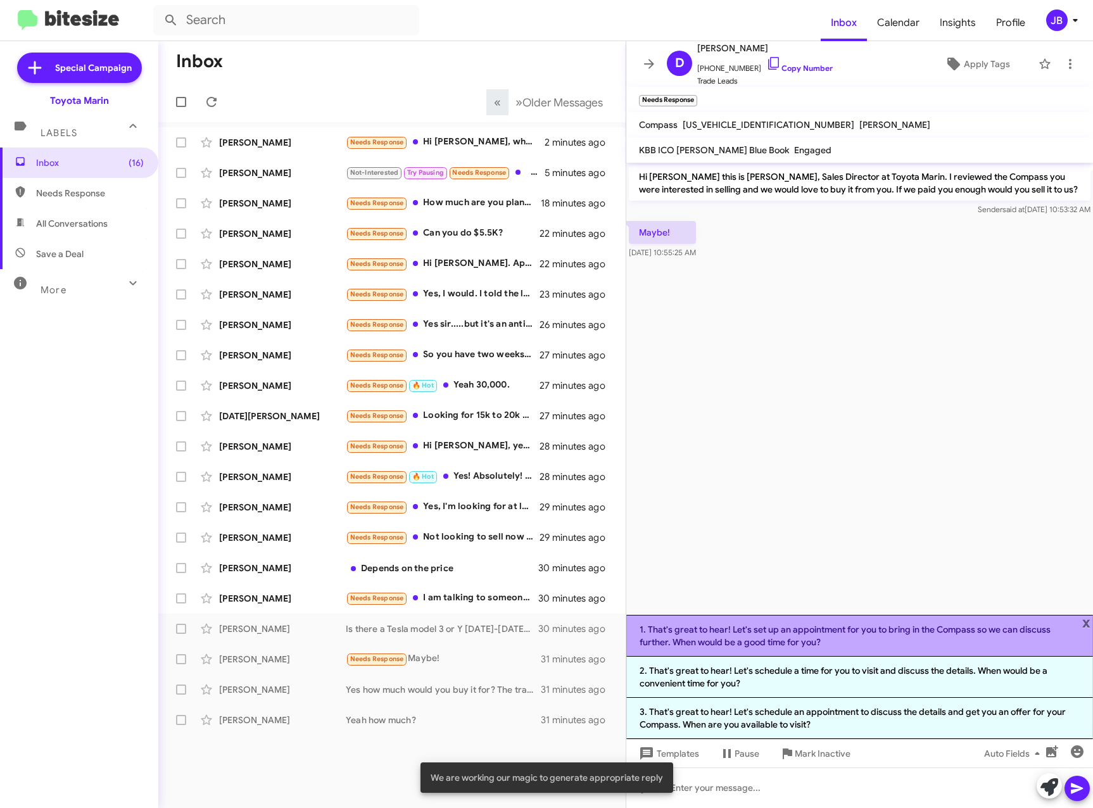
click at [808, 633] on li "1. That's great to hear! Let's set up an appointment for you to bring in the Co…" at bounding box center [859, 636] width 467 height 42
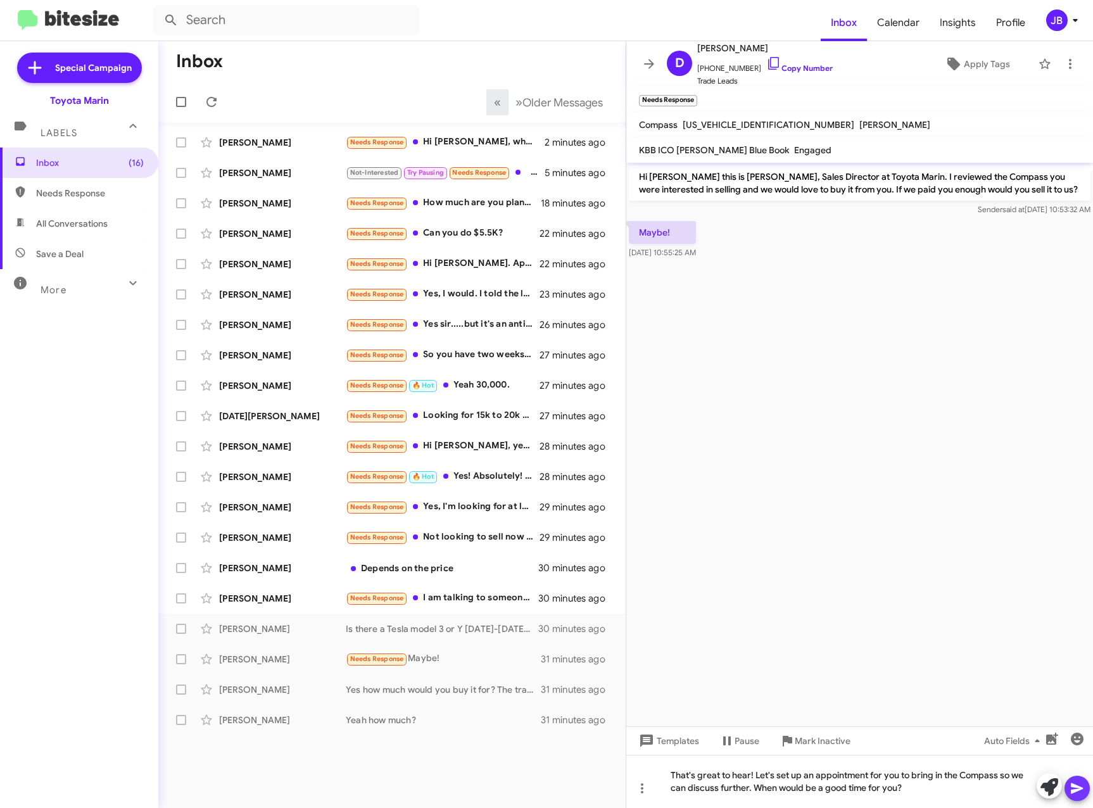
click at [1073, 783] on icon at bounding box center [1077, 788] width 15 height 15
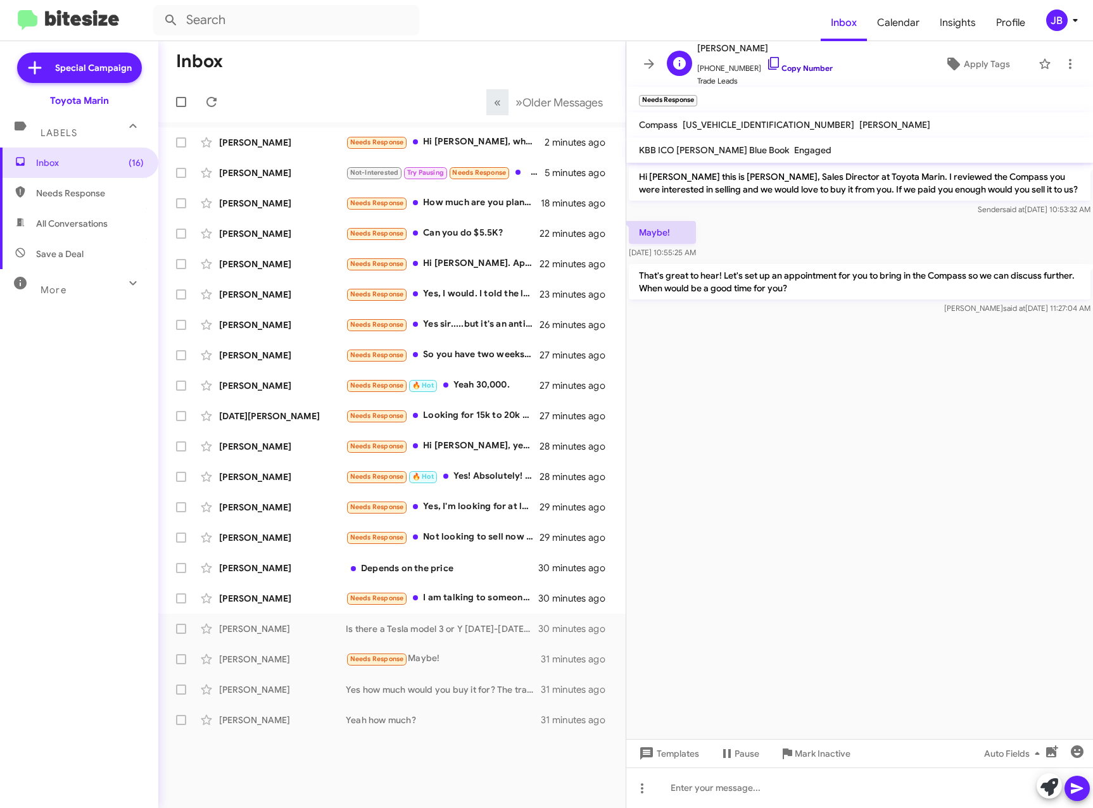
click at [766, 62] on icon at bounding box center [773, 63] width 15 height 15
click at [243, 594] on div "Christina Lorenzo" at bounding box center [282, 598] width 127 height 13
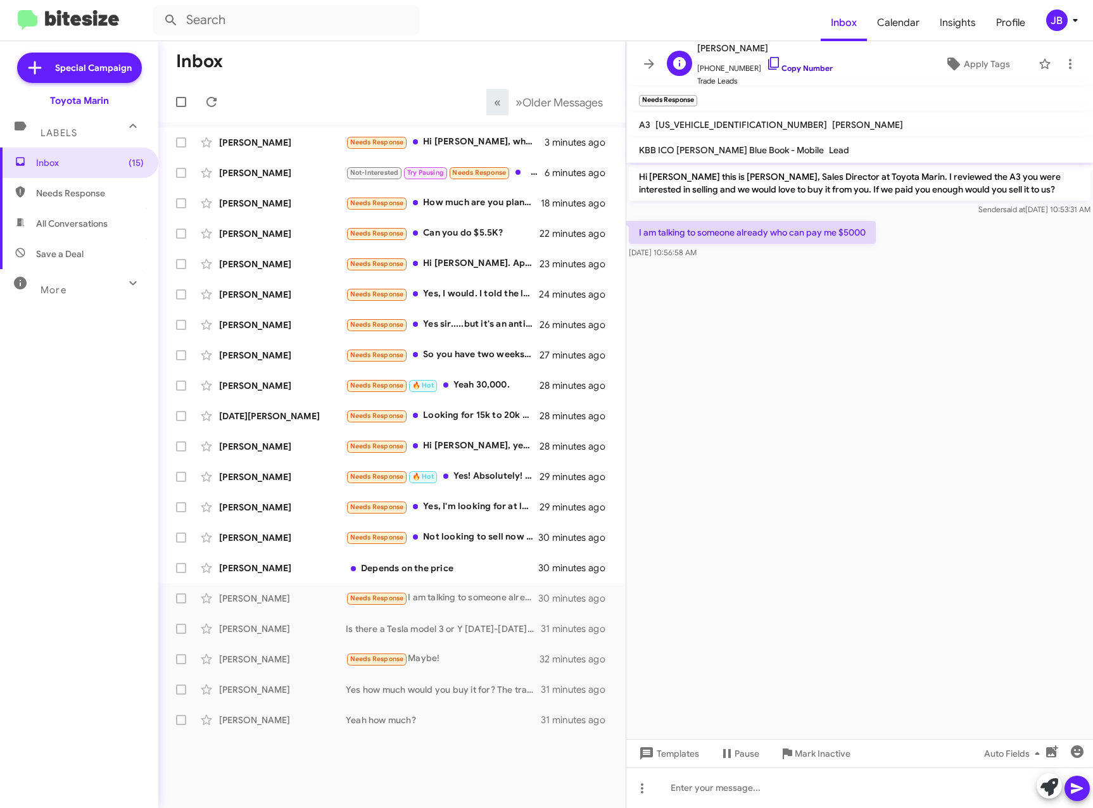
click at [766, 66] on icon at bounding box center [773, 63] width 15 height 15
click at [1056, 783] on icon at bounding box center [1050, 788] width 18 height 18
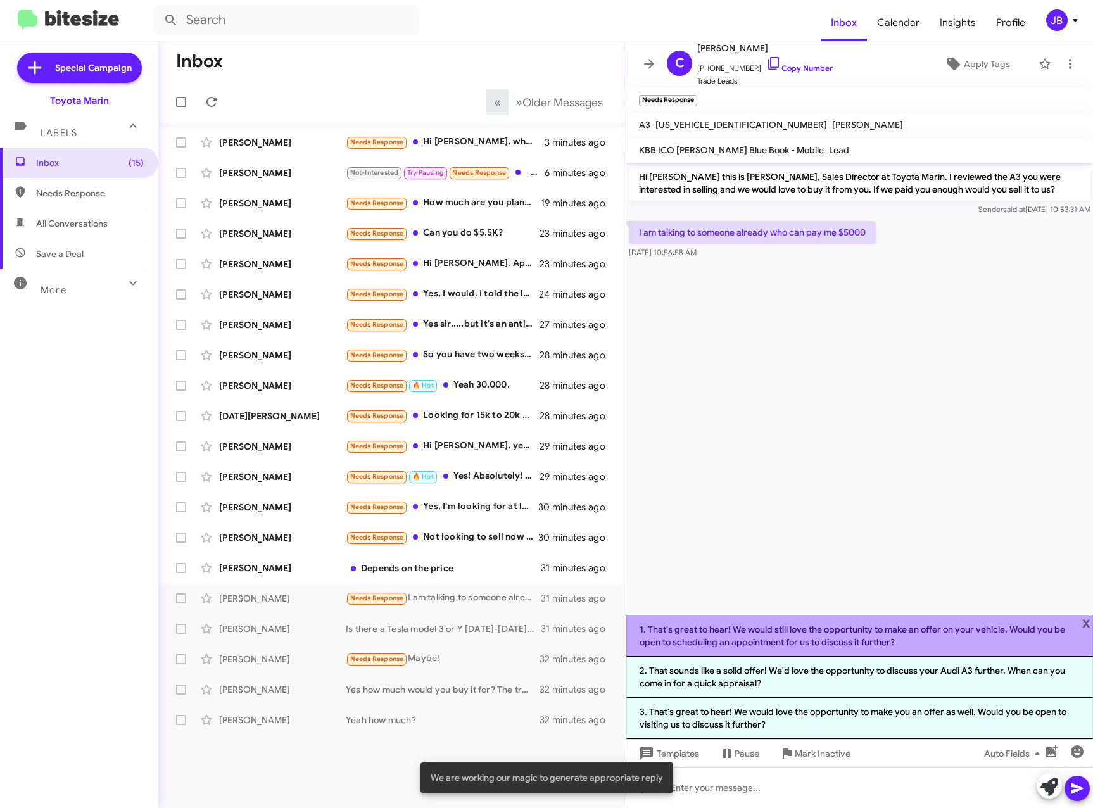
click at [814, 633] on li "1. That's great to hear! We would still love the opportunity to make an offer o…" at bounding box center [859, 636] width 467 height 42
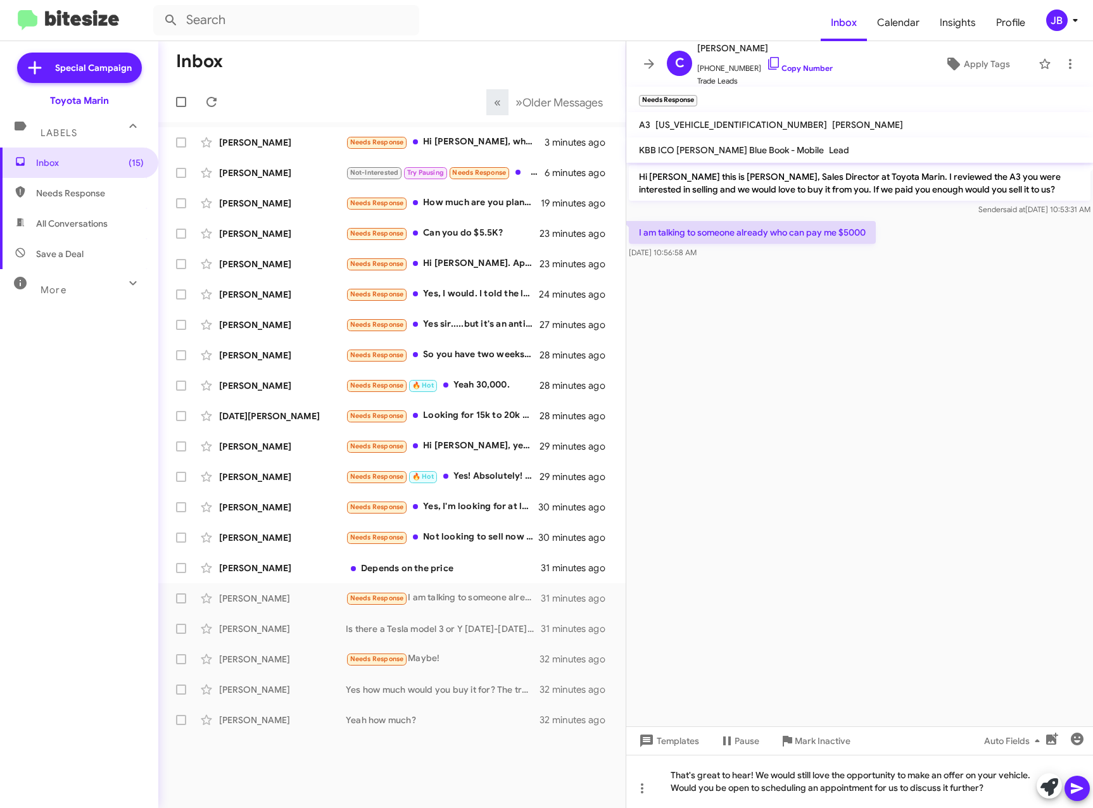
click at [1062, 780] on div at bounding box center [1063, 787] width 53 height 28
click at [1075, 785] on icon at bounding box center [1077, 789] width 12 height 11
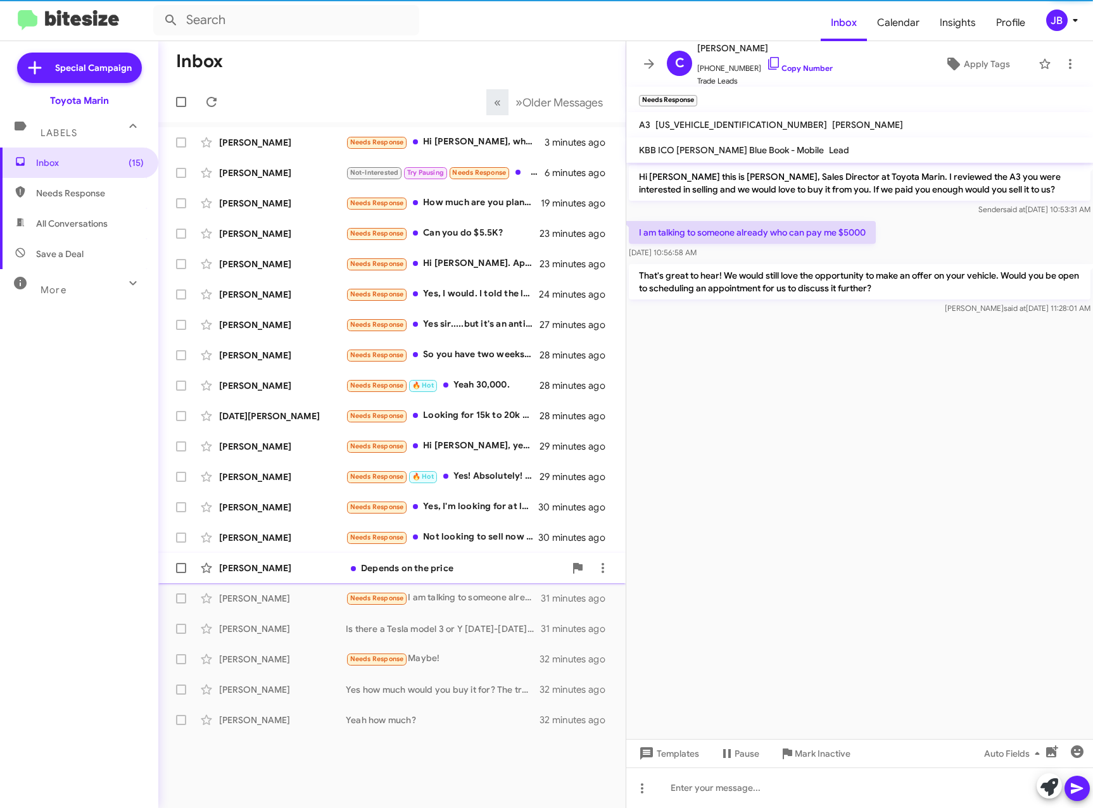
click at [277, 571] on div "[PERSON_NAME]" at bounding box center [282, 568] width 127 height 13
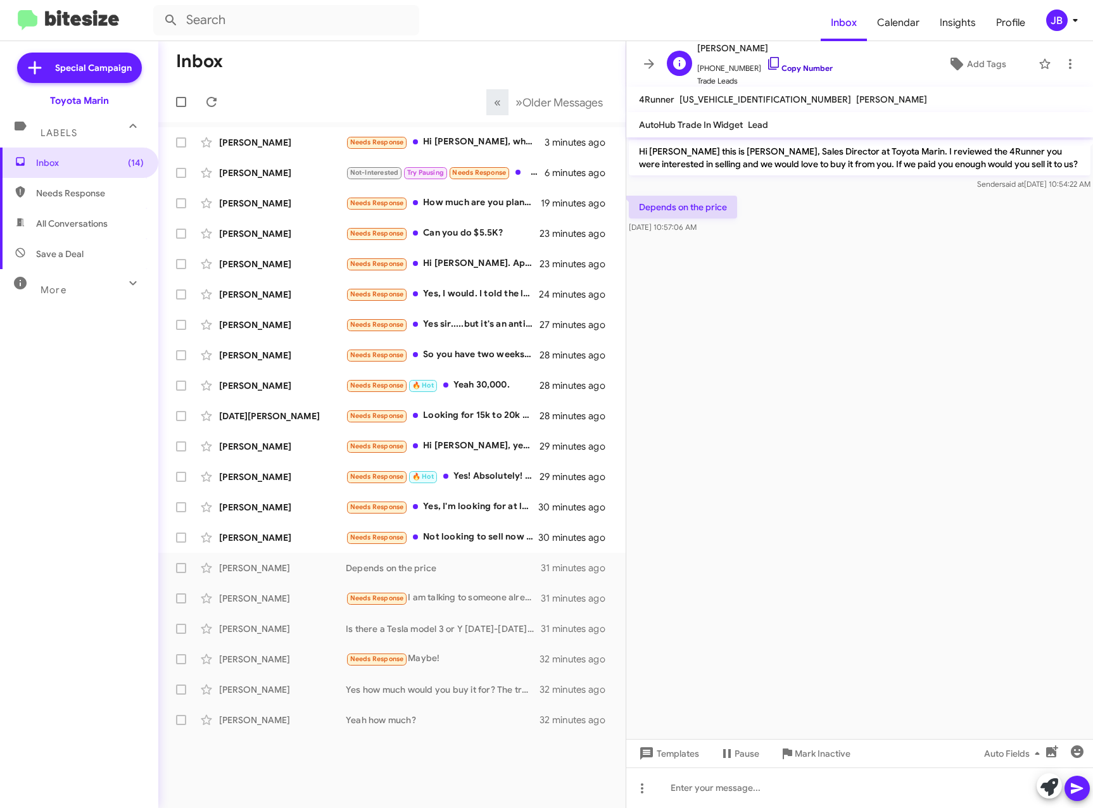
click at [766, 60] on icon at bounding box center [773, 63] width 15 height 15
click at [1046, 785] on icon at bounding box center [1050, 788] width 18 height 18
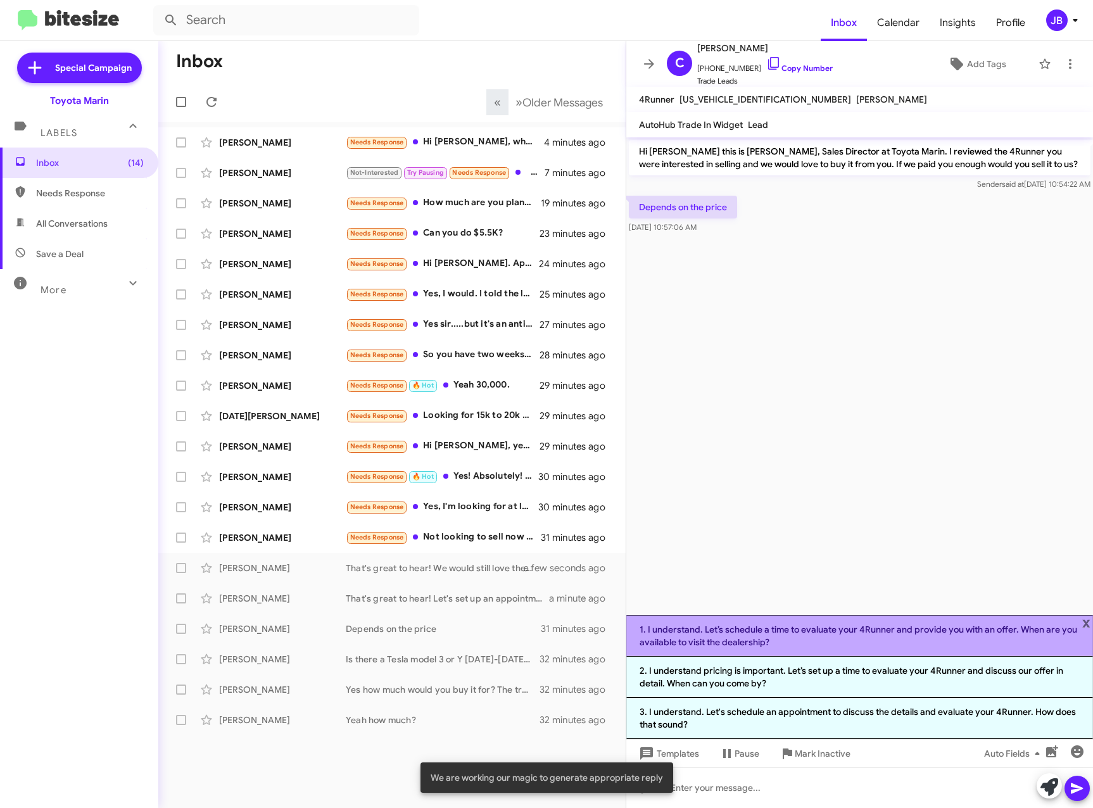
click at [942, 630] on li "1. I understand. Let’s schedule a time to evaluate your 4Runner and provide you…" at bounding box center [859, 636] width 467 height 42
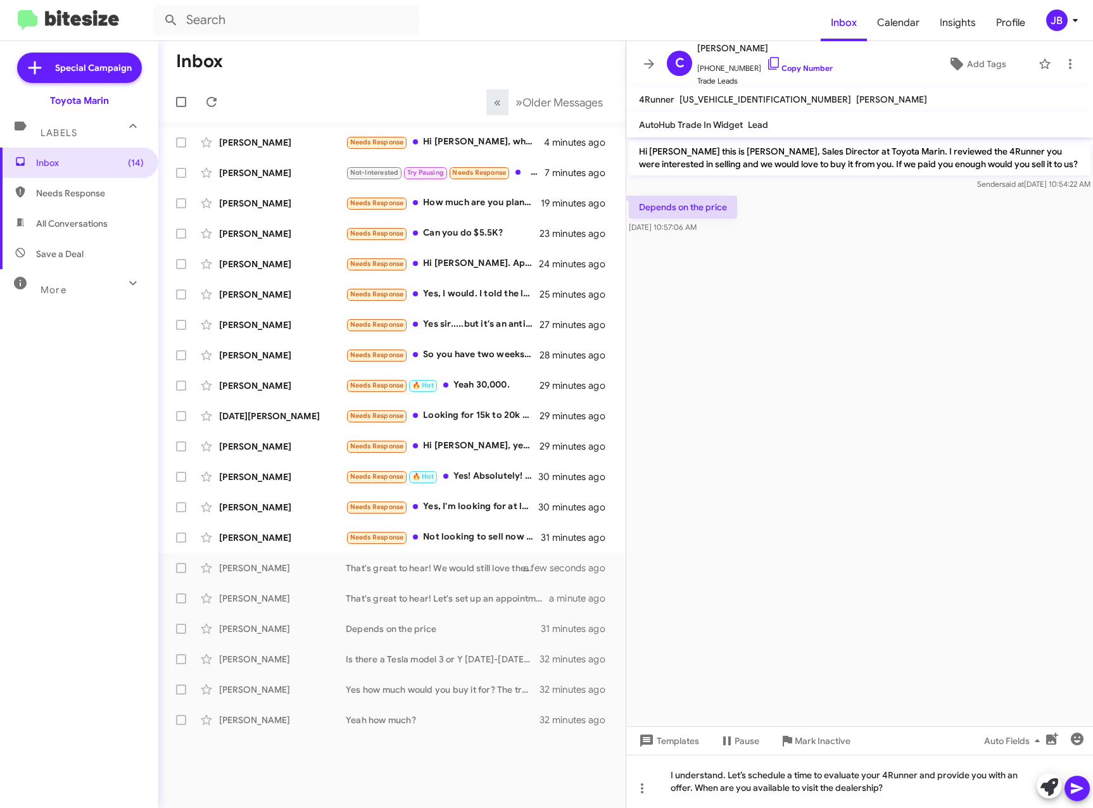
click at [1076, 785] on icon at bounding box center [1077, 788] width 15 height 15
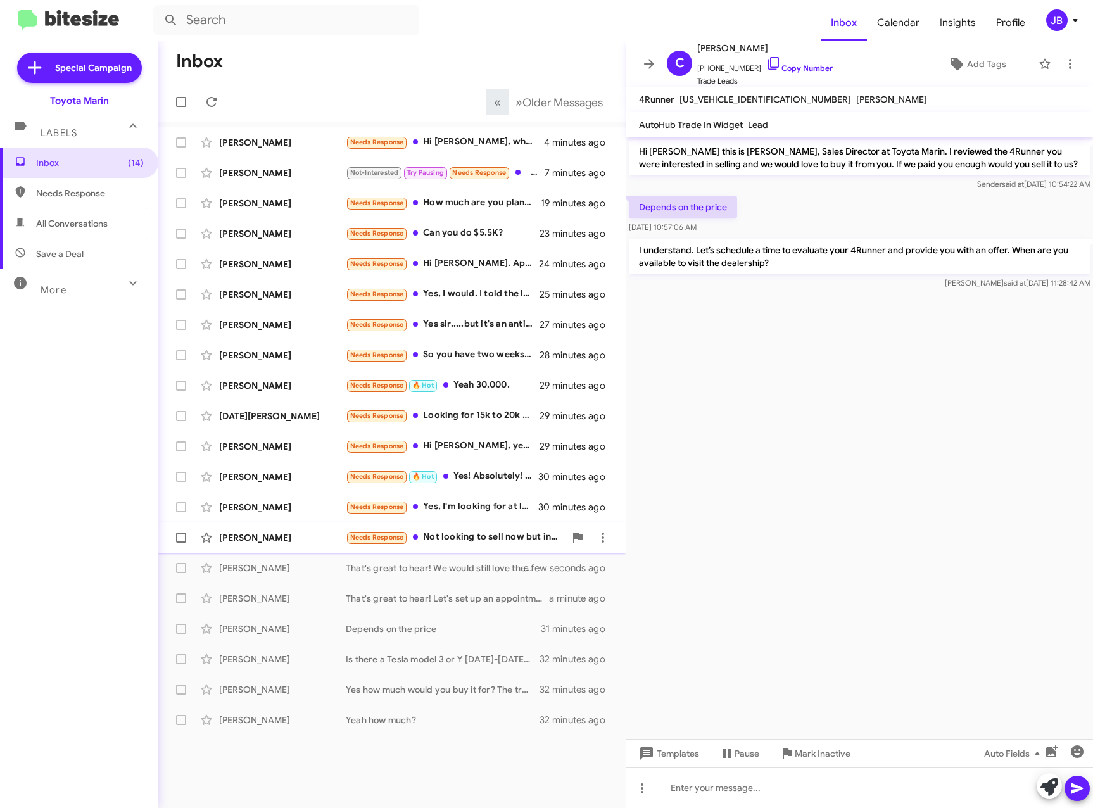
click at [251, 530] on div "Luke Eveslage Needs Response Not looking to sell now but in the next couple of …" at bounding box center [391, 537] width 447 height 25
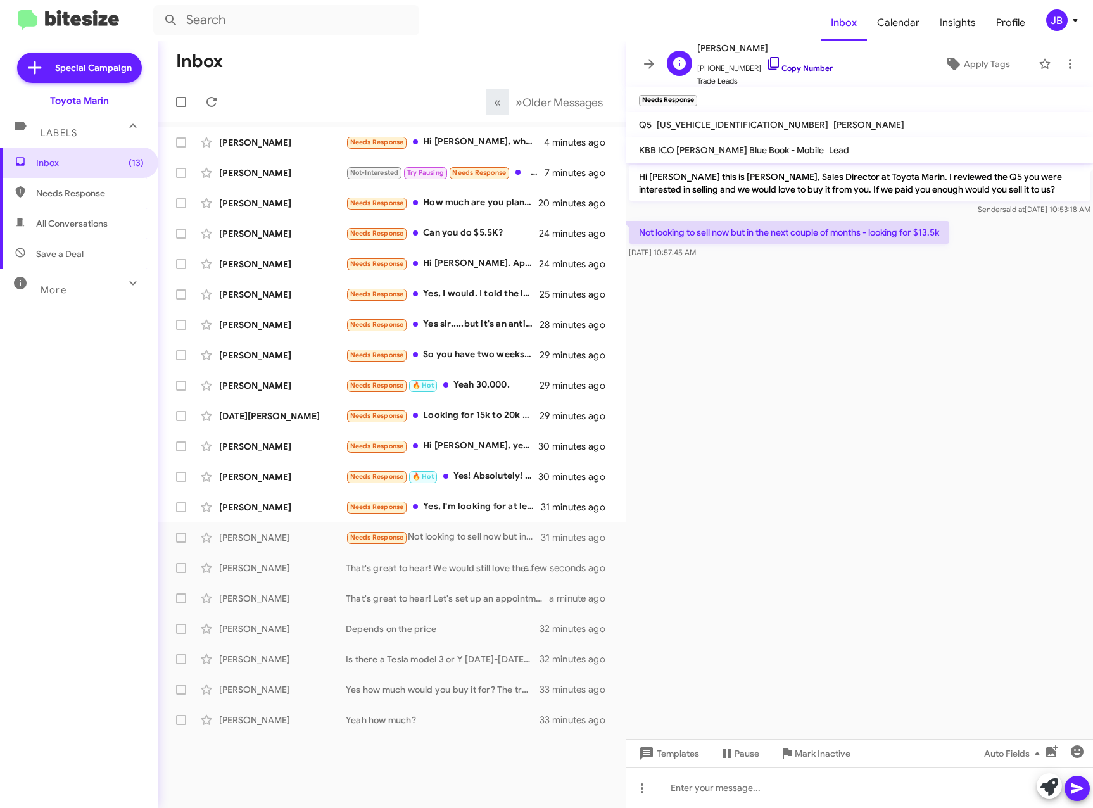
click at [766, 65] on icon at bounding box center [773, 63] width 15 height 15
click at [275, 506] on div "[PERSON_NAME]" at bounding box center [282, 507] width 127 height 13
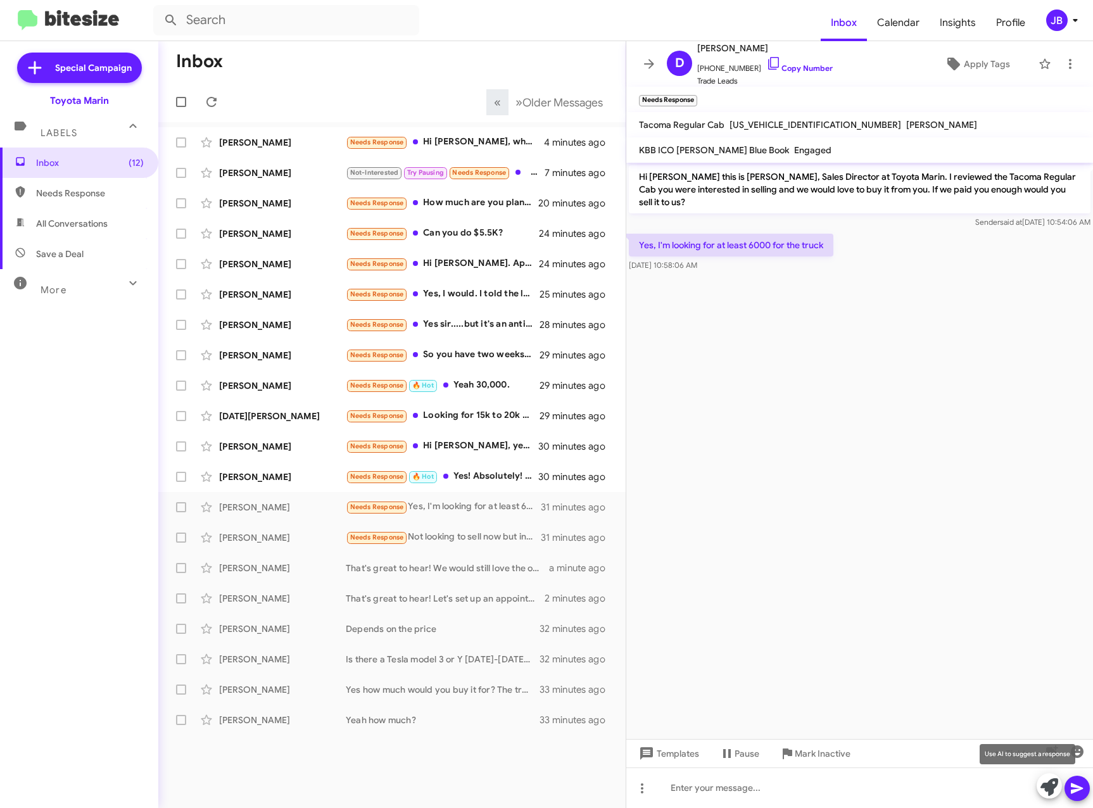
drag, startPoint x: 1047, startPoint y: 789, endPoint x: 1033, endPoint y: 769, distance: 24.1
click at [1046, 789] on icon at bounding box center [1050, 788] width 18 height 18
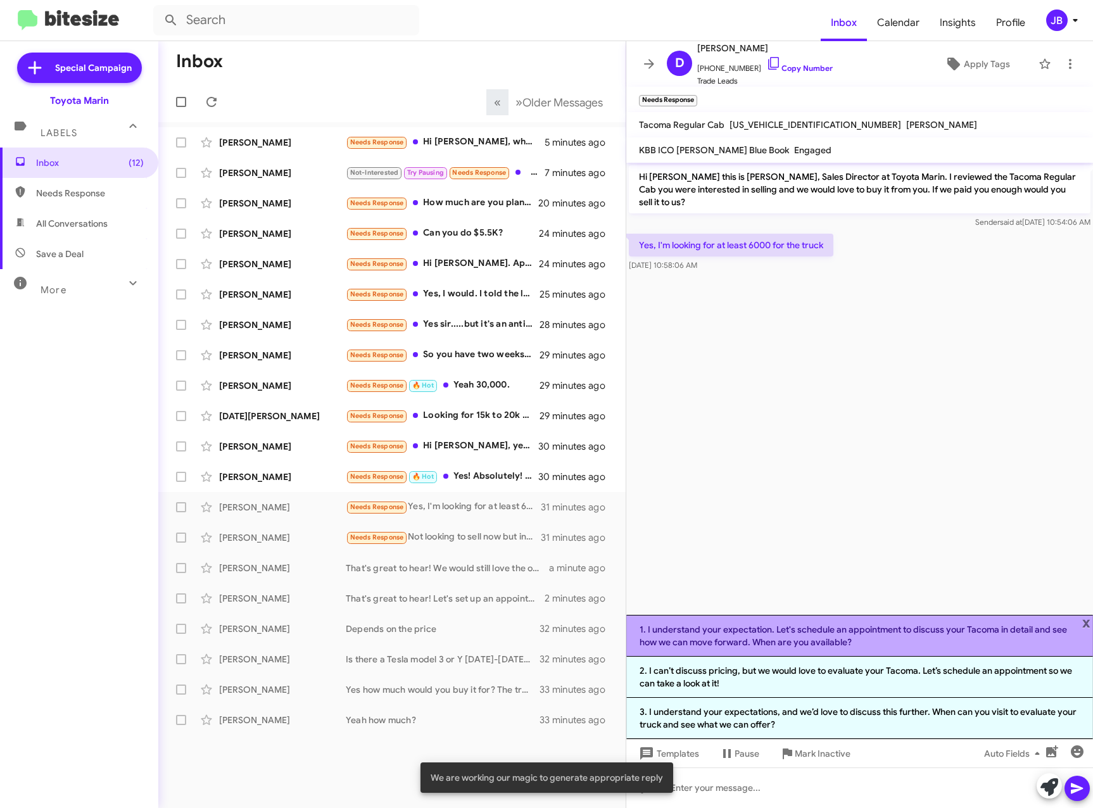
click at [827, 637] on li "1. I understand your expectation. Let's schedule an appointment to discuss your…" at bounding box center [859, 636] width 467 height 42
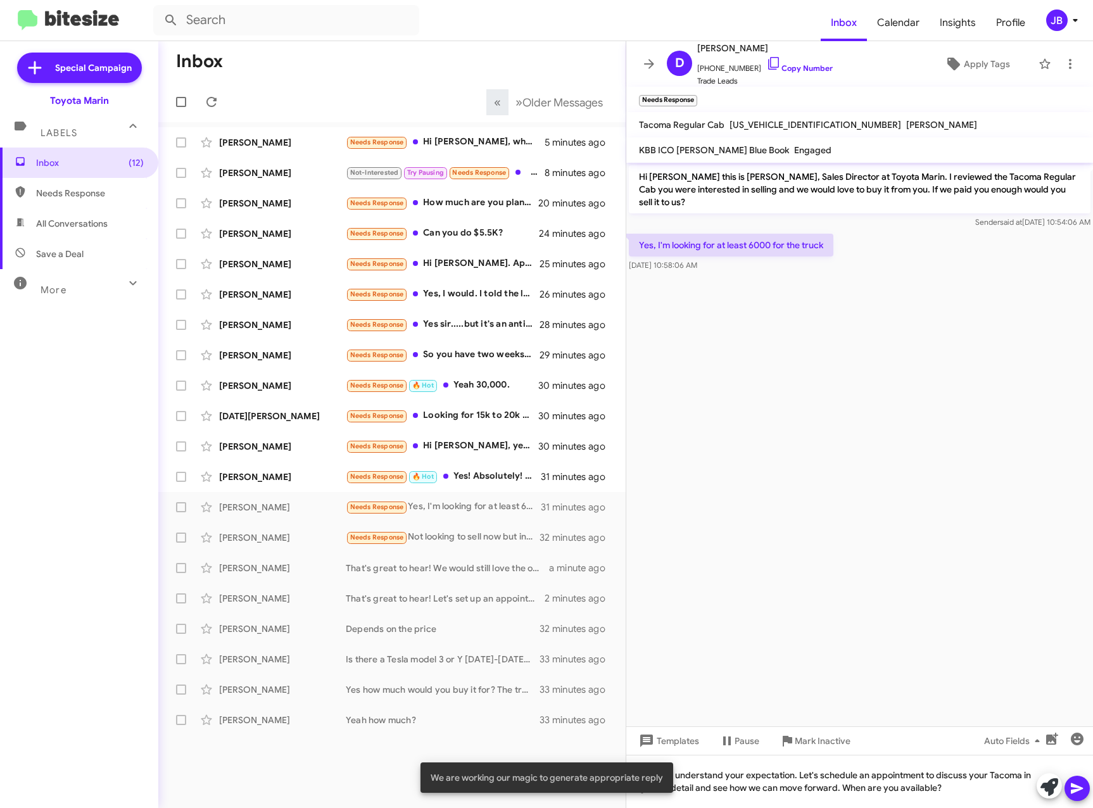
click at [1083, 786] on icon at bounding box center [1077, 788] width 15 height 15
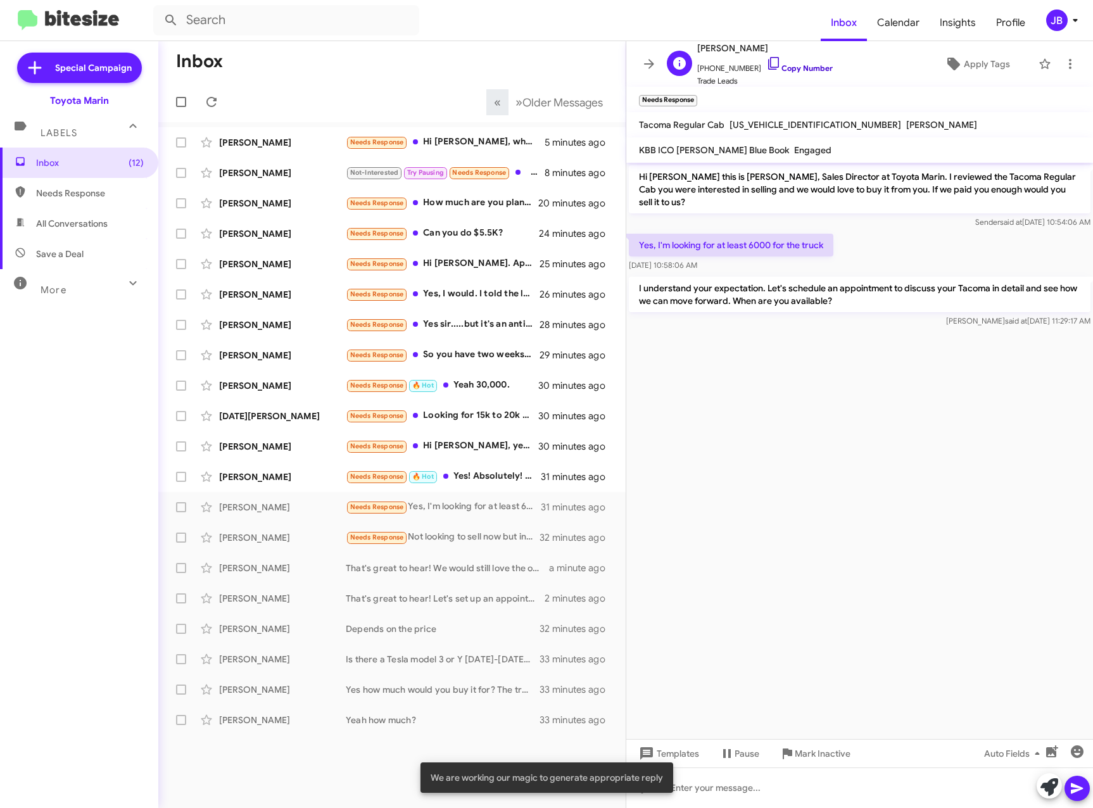
click at [766, 59] on icon at bounding box center [773, 63] width 15 height 15
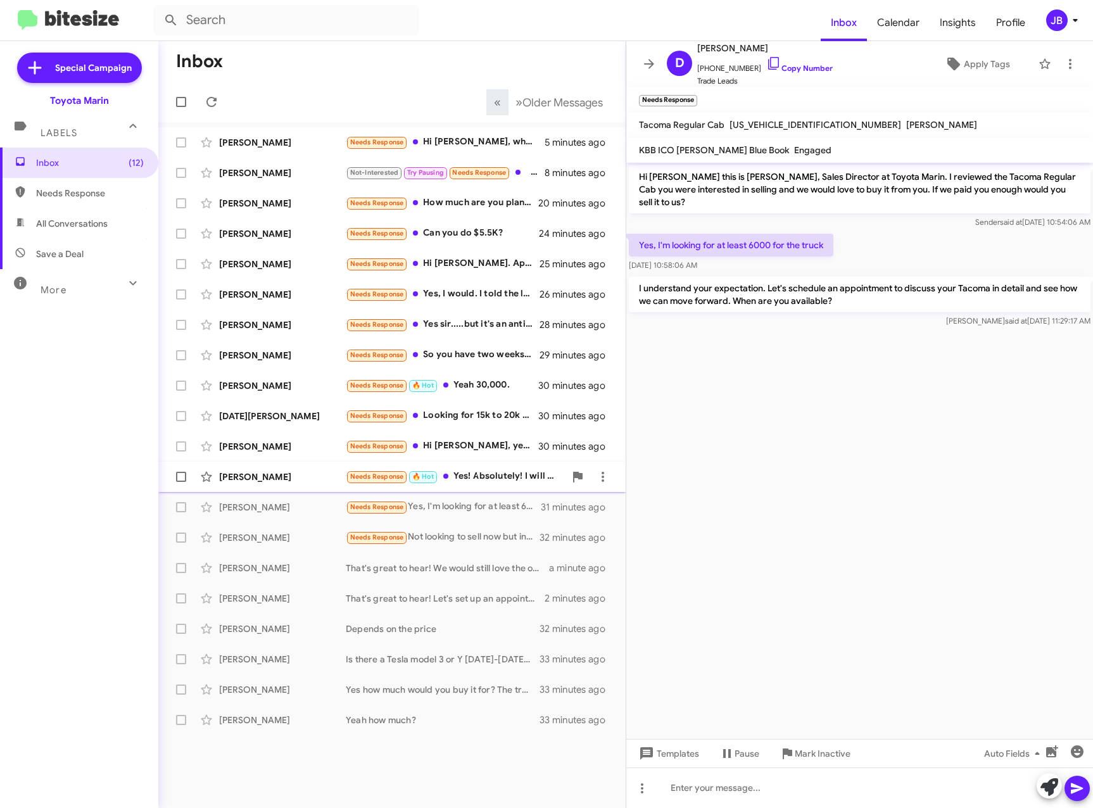
click at [287, 478] on div "[PERSON_NAME]" at bounding box center [282, 477] width 127 height 13
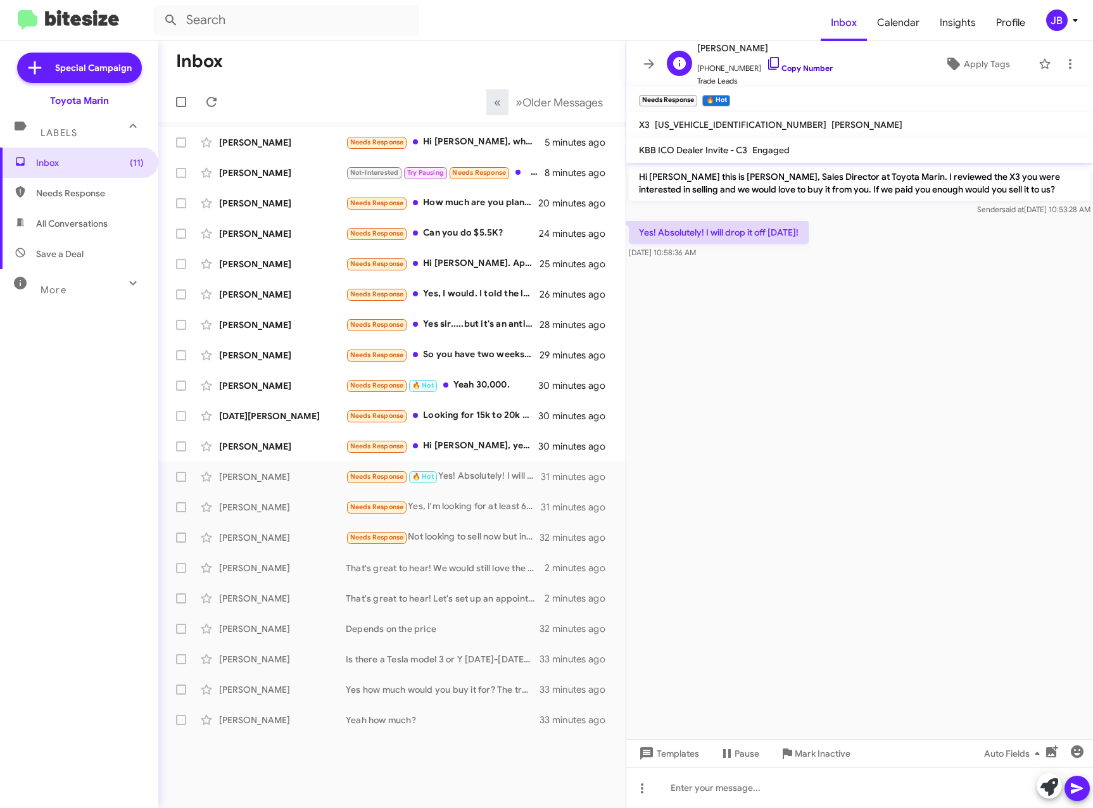
click at [766, 62] on icon at bounding box center [773, 63] width 15 height 15
click at [244, 451] on div "[PERSON_NAME]" at bounding box center [282, 446] width 127 height 13
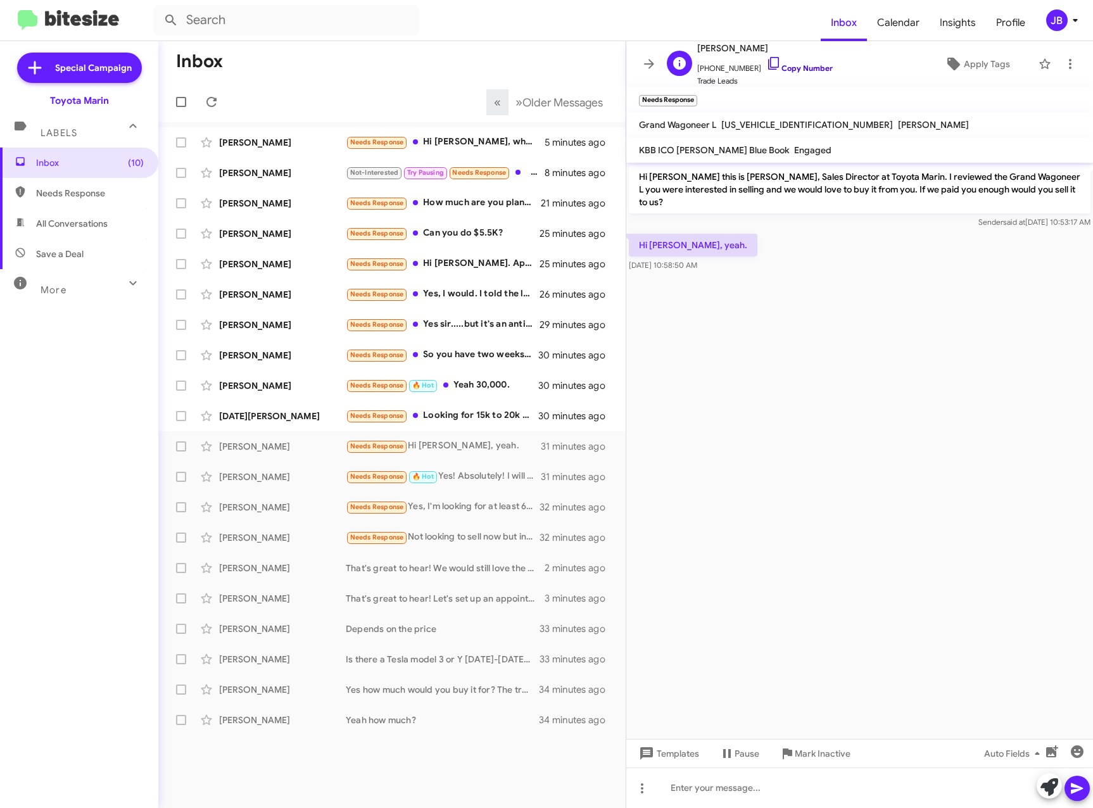
click at [766, 65] on icon at bounding box center [773, 63] width 15 height 15
drag, startPoint x: 986, startPoint y: 687, endPoint x: 1044, endPoint y: 719, distance: 66.3
click at [986, 687] on cdk-virtual-scroll-viewport "Hi Ronney this is Nathan Myler, Sales Director at Toyota Marin. I reviewed the …" at bounding box center [859, 451] width 467 height 576
click at [1056, 745] on icon at bounding box center [1055, 747] width 11 height 9
click at [1051, 788] on icon at bounding box center [1050, 788] width 18 height 18
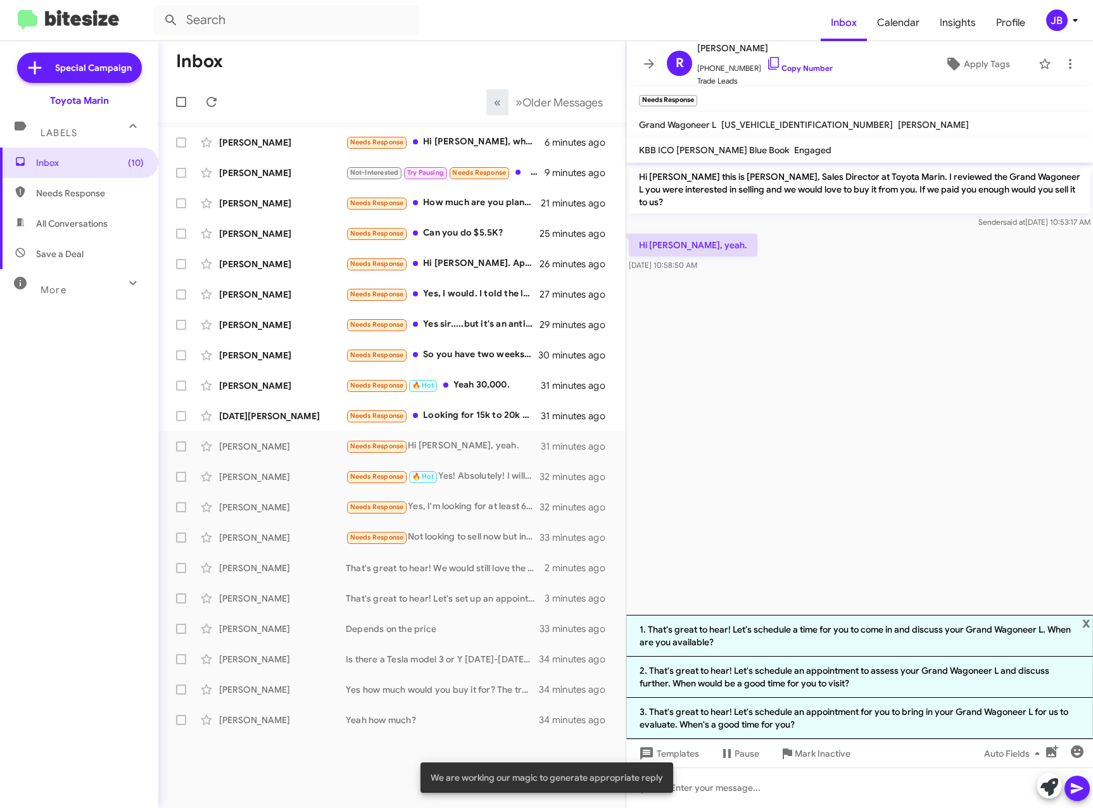
click at [793, 628] on li "1. That's great to hear! Let's schedule a time for you to come in and discuss y…" at bounding box center [859, 636] width 467 height 42
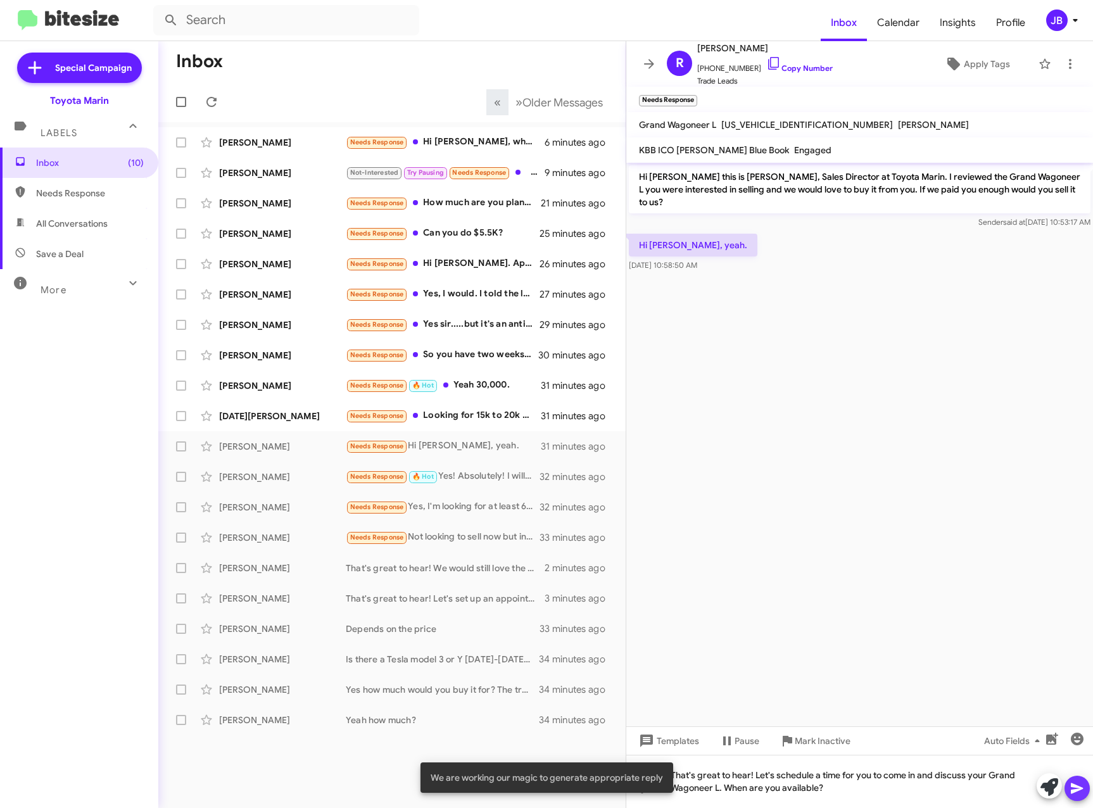
click at [1081, 789] on icon at bounding box center [1077, 789] width 12 height 11
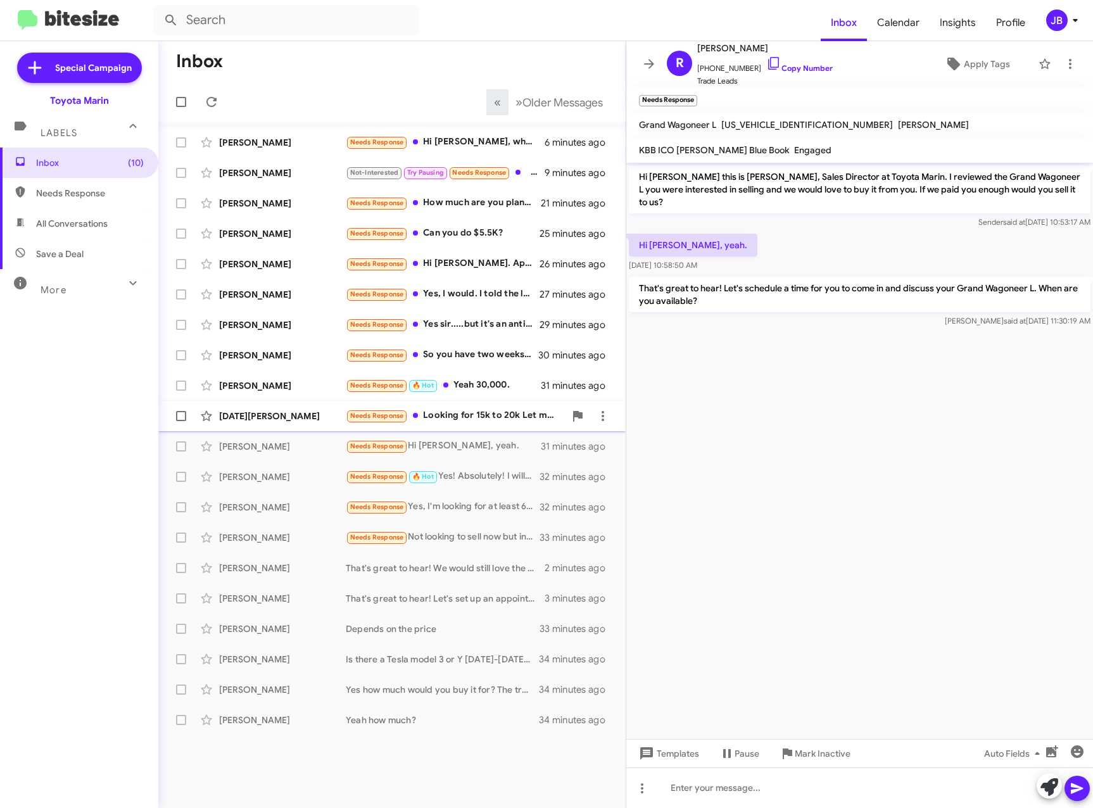
click at [295, 416] on div "[DATE][PERSON_NAME]" at bounding box center [282, 416] width 127 height 13
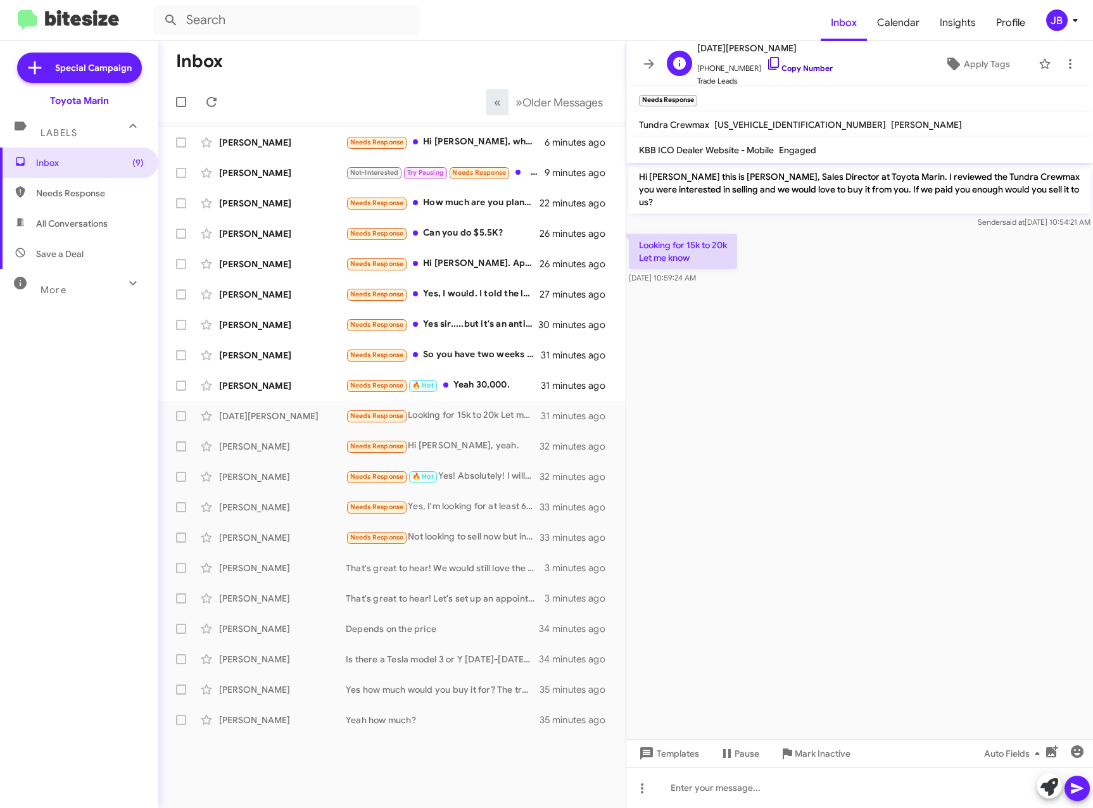
click at [768, 65] on icon at bounding box center [773, 63] width 11 height 13
click at [1046, 789] on icon at bounding box center [1050, 788] width 18 height 18
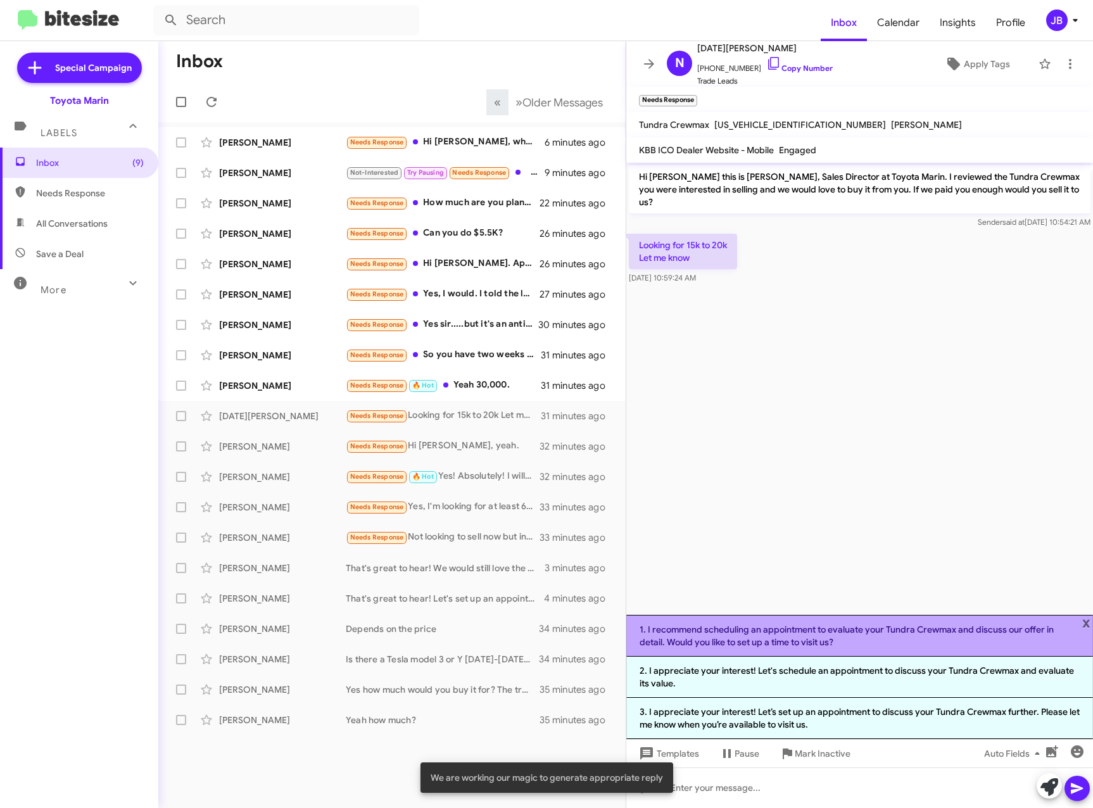
click at [888, 637] on li "1. I recommend scheduling an appointment to evaluate your Tundra Crewmax and di…" at bounding box center [859, 636] width 467 height 42
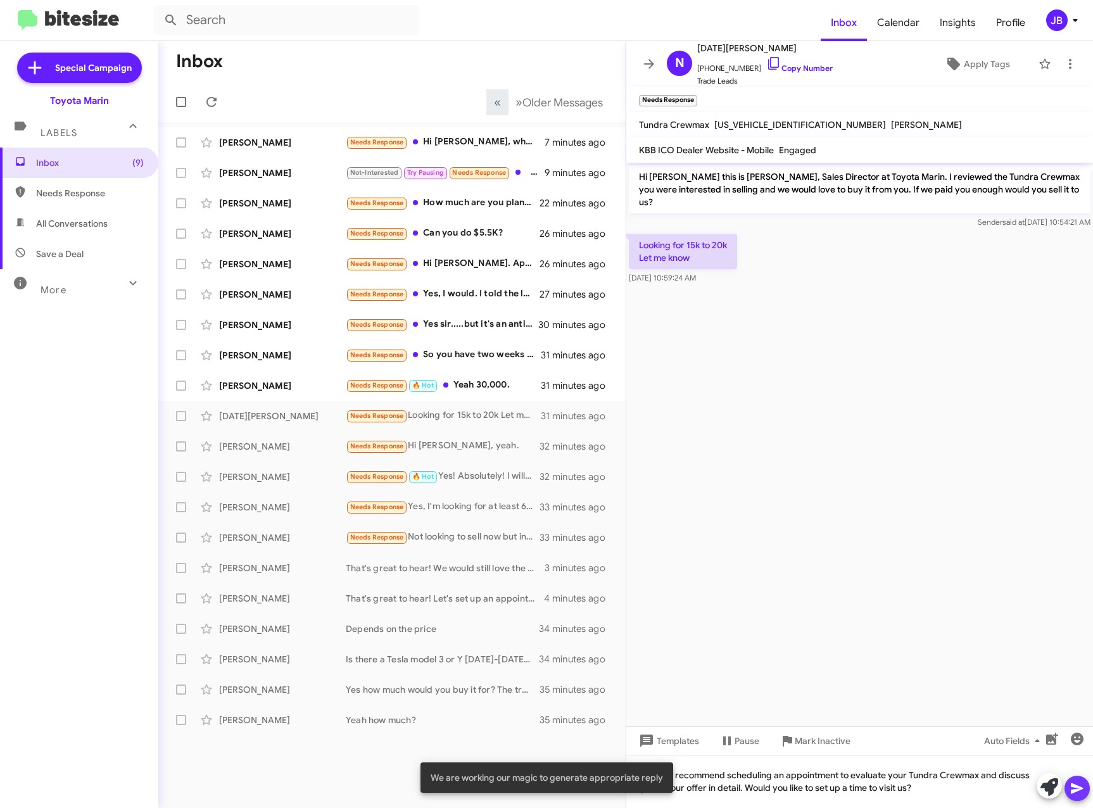
click at [1074, 794] on icon at bounding box center [1077, 788] width 15 height 15
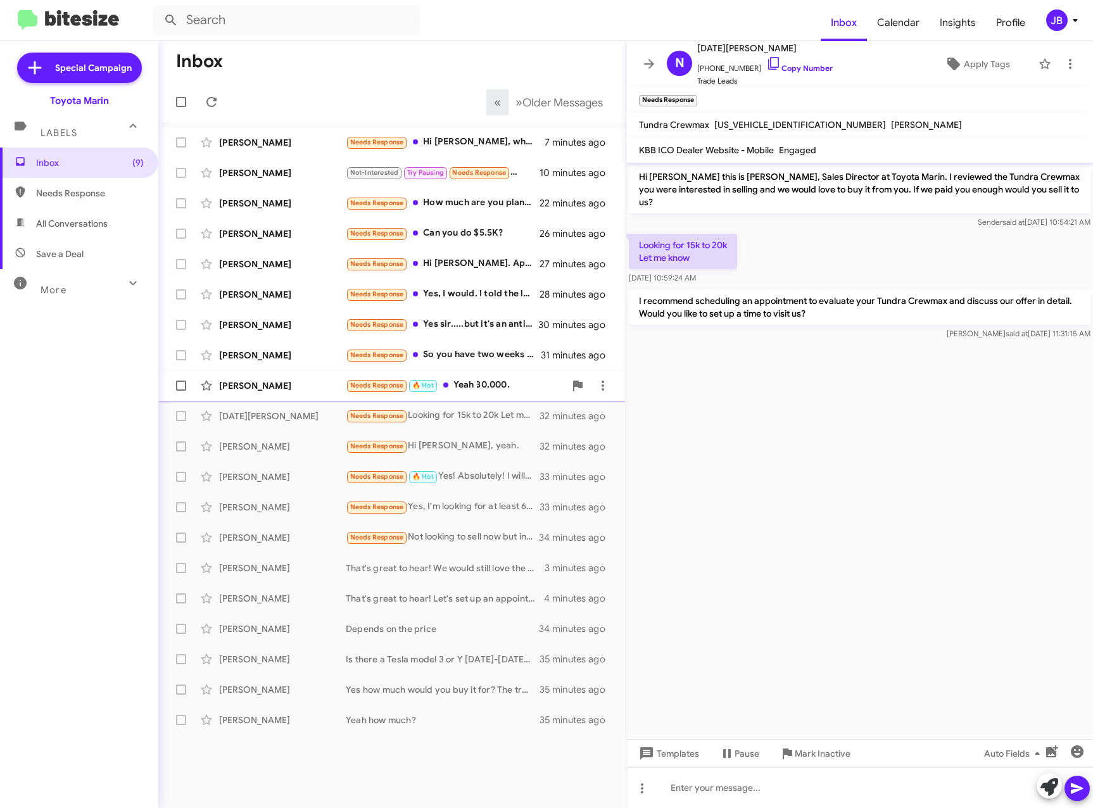
click at [267, 381] on div "[PERSON_NAME]" at bounding box center [282, 385] width 127 height 13
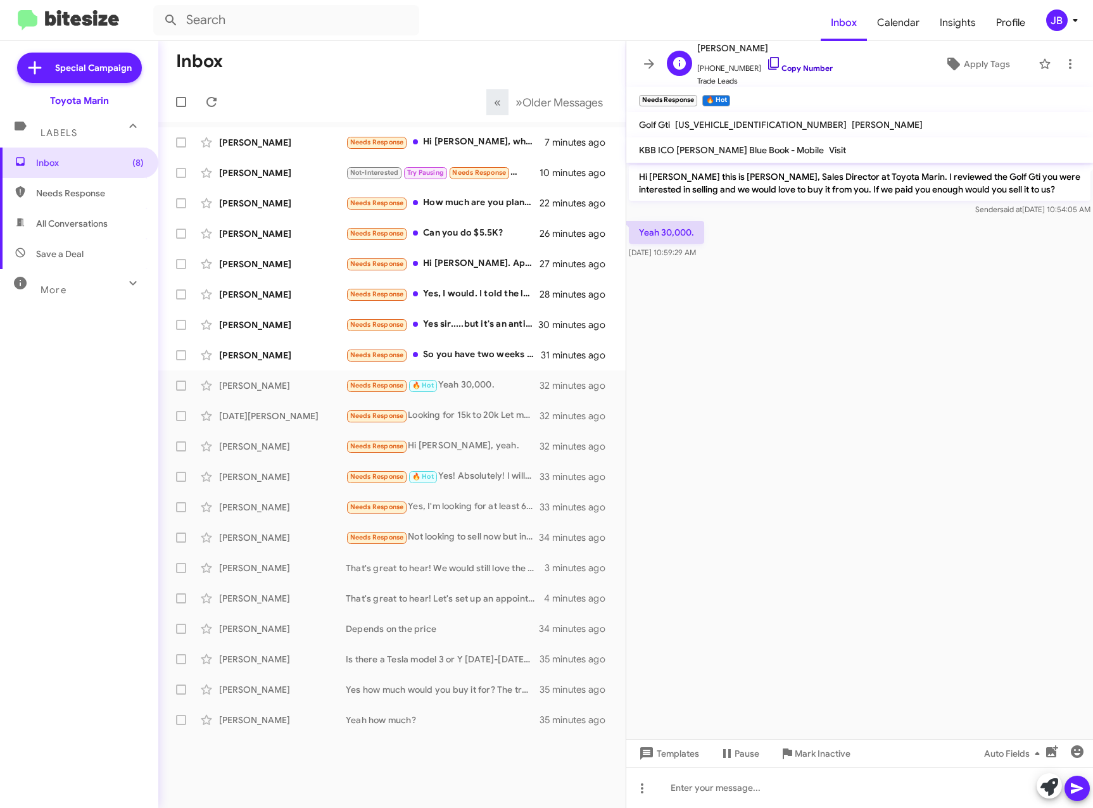
click at [767, 62] on icon at bounding box center [773, 63] width 15 height 15
click at [1053, 791] on icon at bounding box center [1050, 788] width 18 height 18
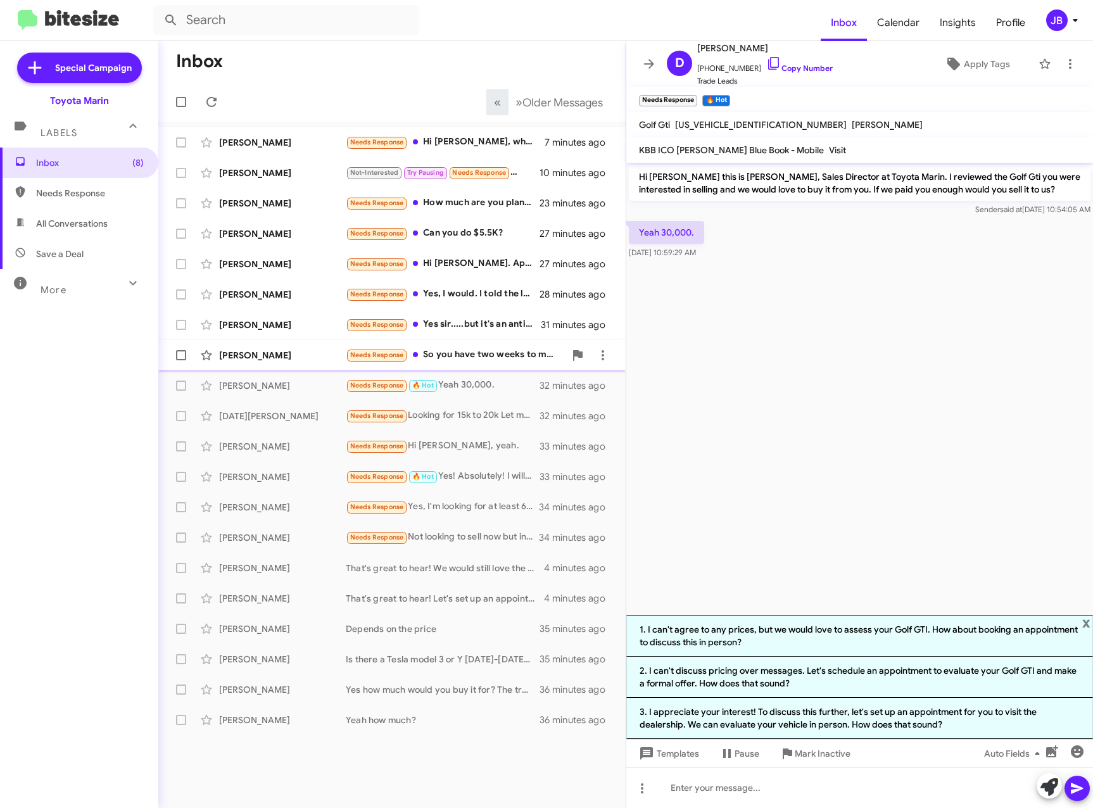
click at [241, 349] on div "[PERSON_NAME]" at bounding box center [282, 355] width 127 height 13
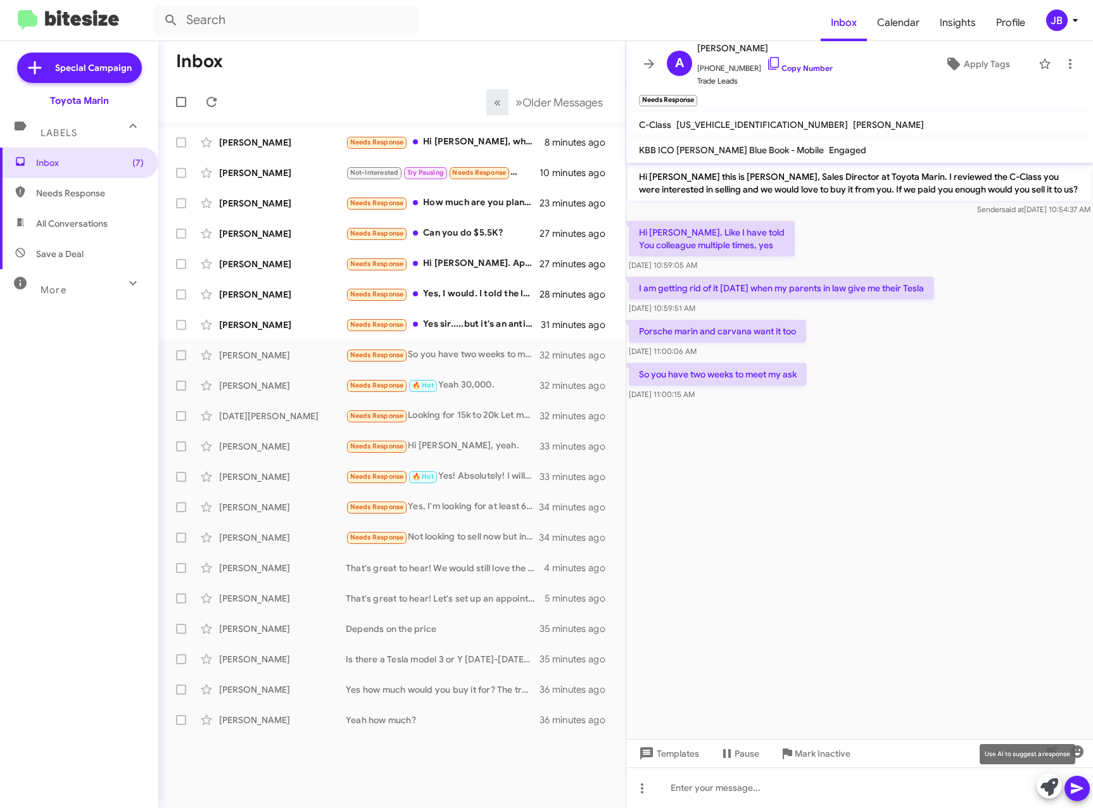
click at [1052, 785] on icon at bounding box center [1050, 788] width 18 height 18
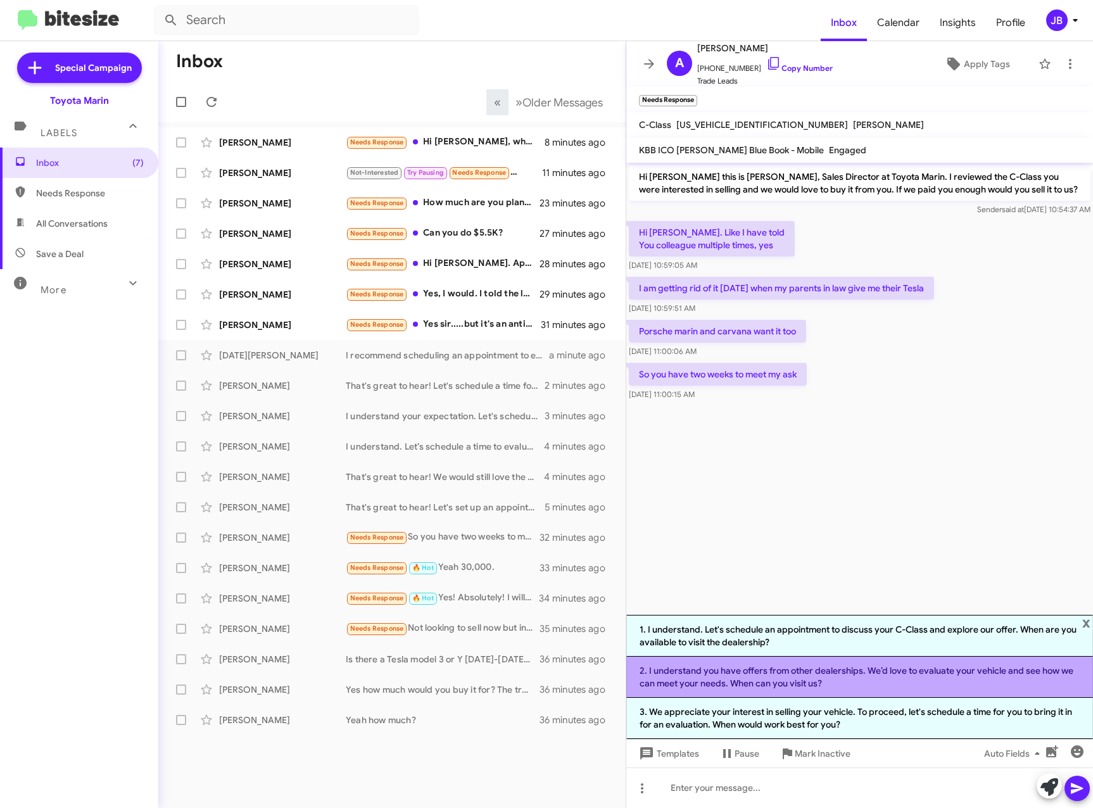
click at [794, 677] on li "2. I understand you have offers from other dealerships. We’d love to evaluate y…" at bounding box center [859, 677] width 467 height 41
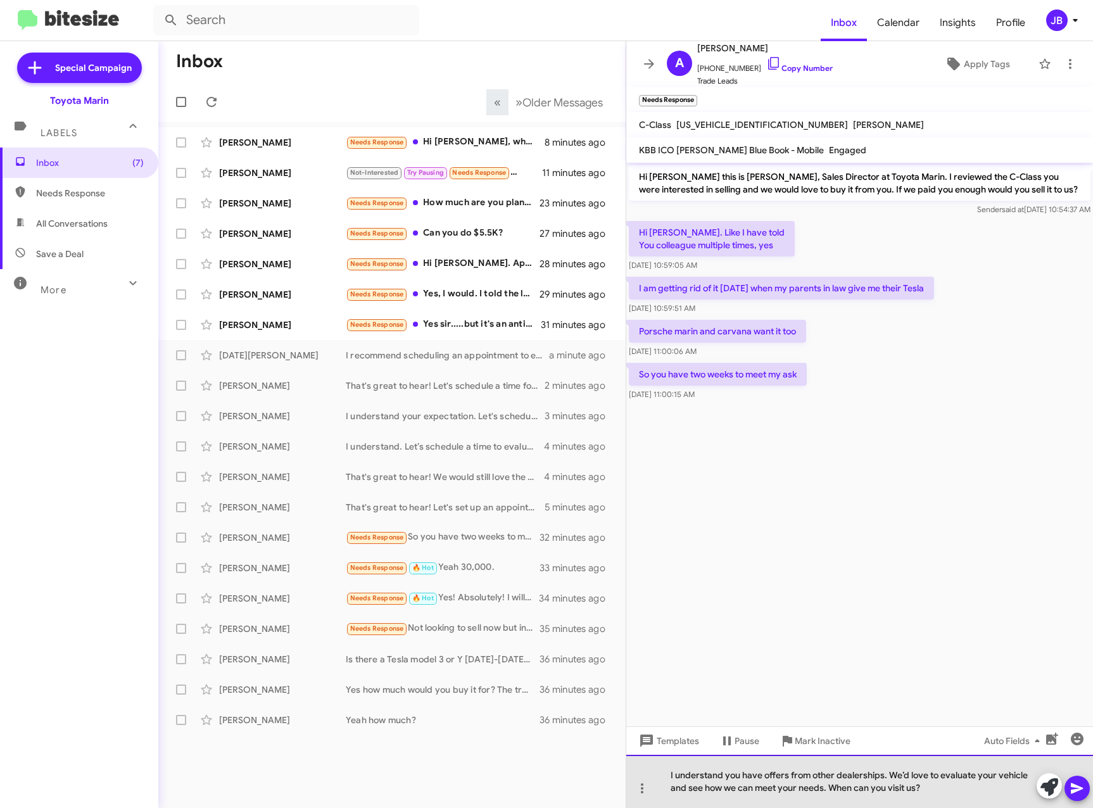
click at [823, 789] on div "I understand you have offers from other dealerships. We’d love to evaluate your…" at bounding box center [859, 781] width 467 height 53
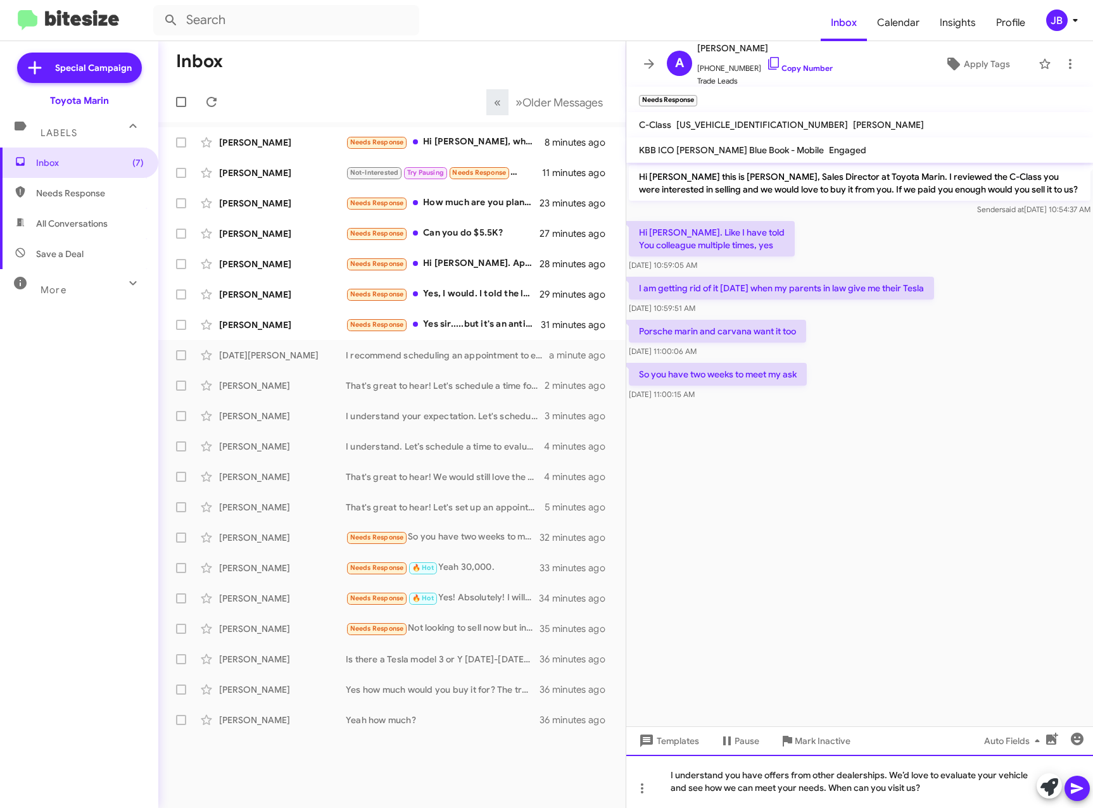
click at [825, 791] on div "I understand you have offers from other dealerships. We’d love to evaluate your…" at bounding box center [859, 781] width 467 height 53
click at [824, 792] on div "I understand you have offers from other dealerships. We’d love to evaluate your…" at bounding box center [859, 781] width 467 height 53
click at [1074, 796] on icon at bounding box center [1077, 788] width 15 height 15
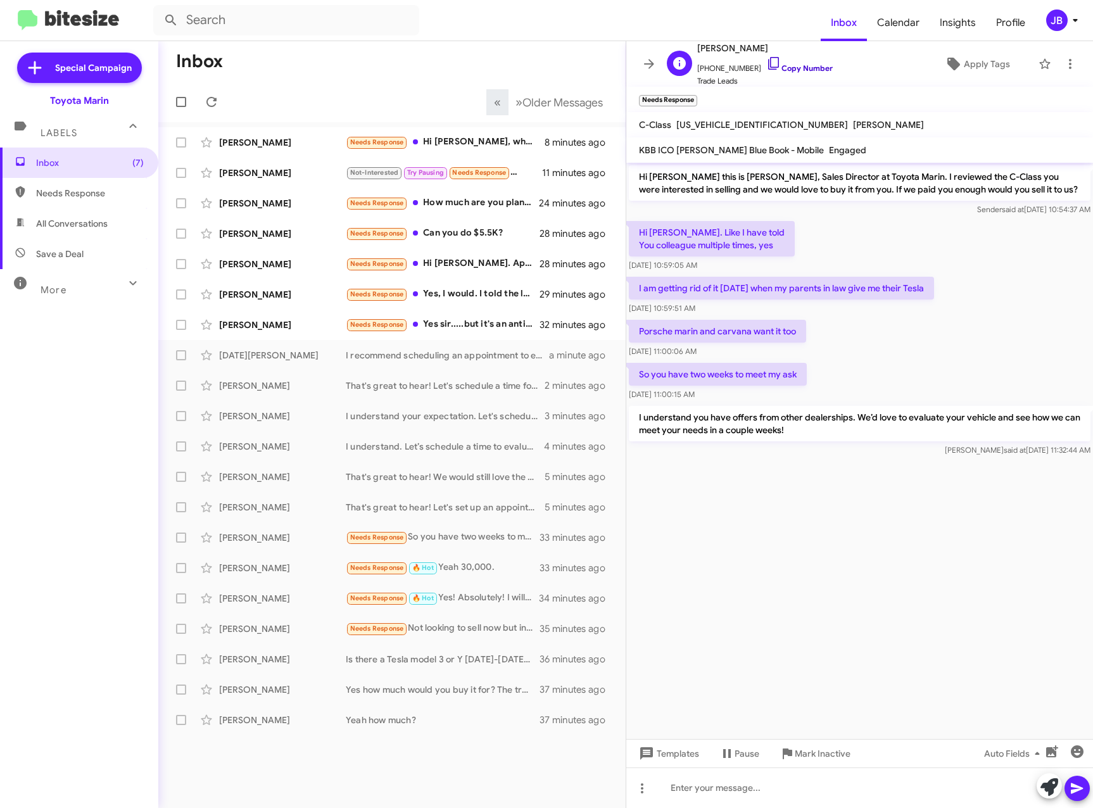
click at [766, 61] on icon at bounding box center [773, 63] width 15 height 15
click at [644, 67] on icon at bounding box center [649, 63] width 15 height 15
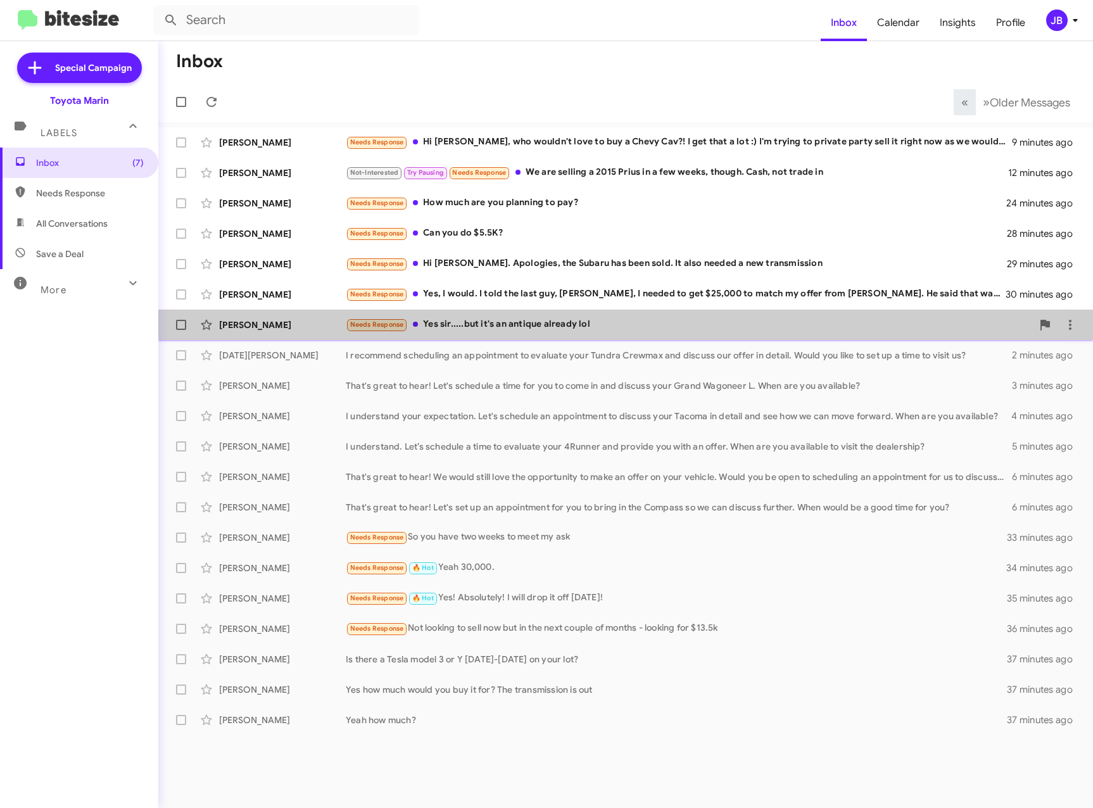
click at [276, 316] on div "Paula Orosco Needs Response Yes sir.....but it's an antique already lol 32 minu…" at bounding box center [625, 324] width 915 height 25
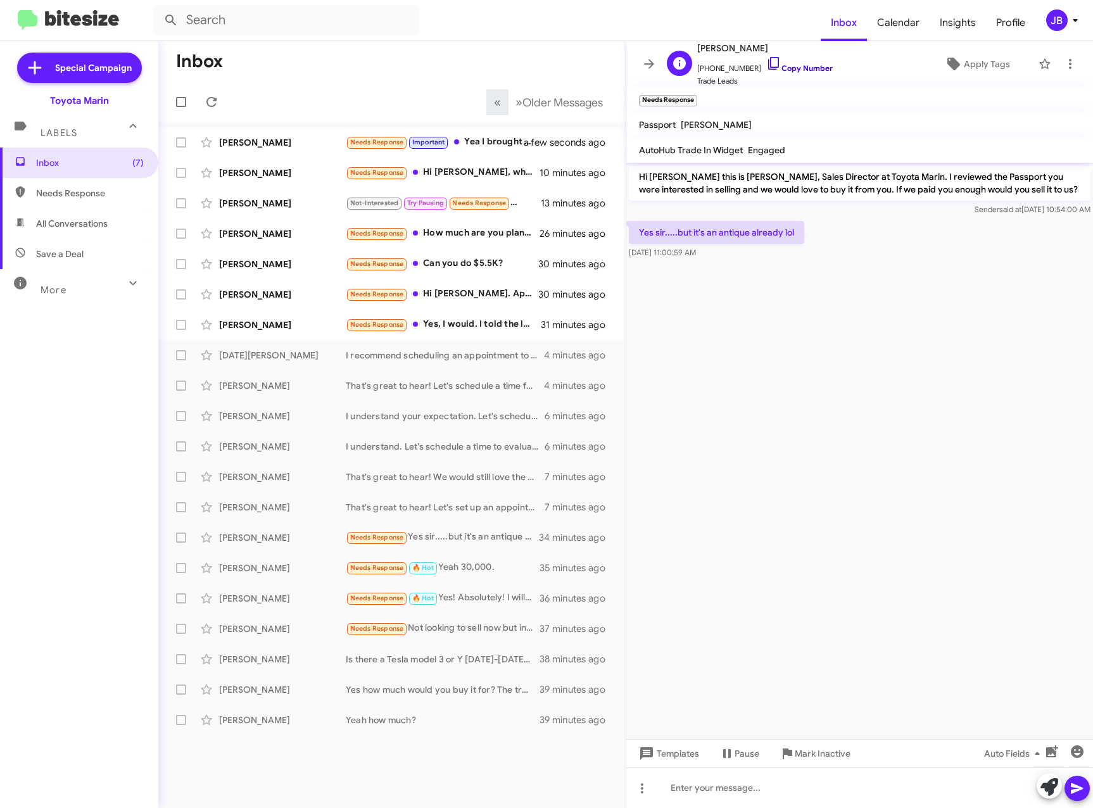
click at [766, 63] on icon at bounding box center [773, 63] width 15 height 15
click at [1049, 791] on icon at bounding box center [1050, 788] width 18 height 18
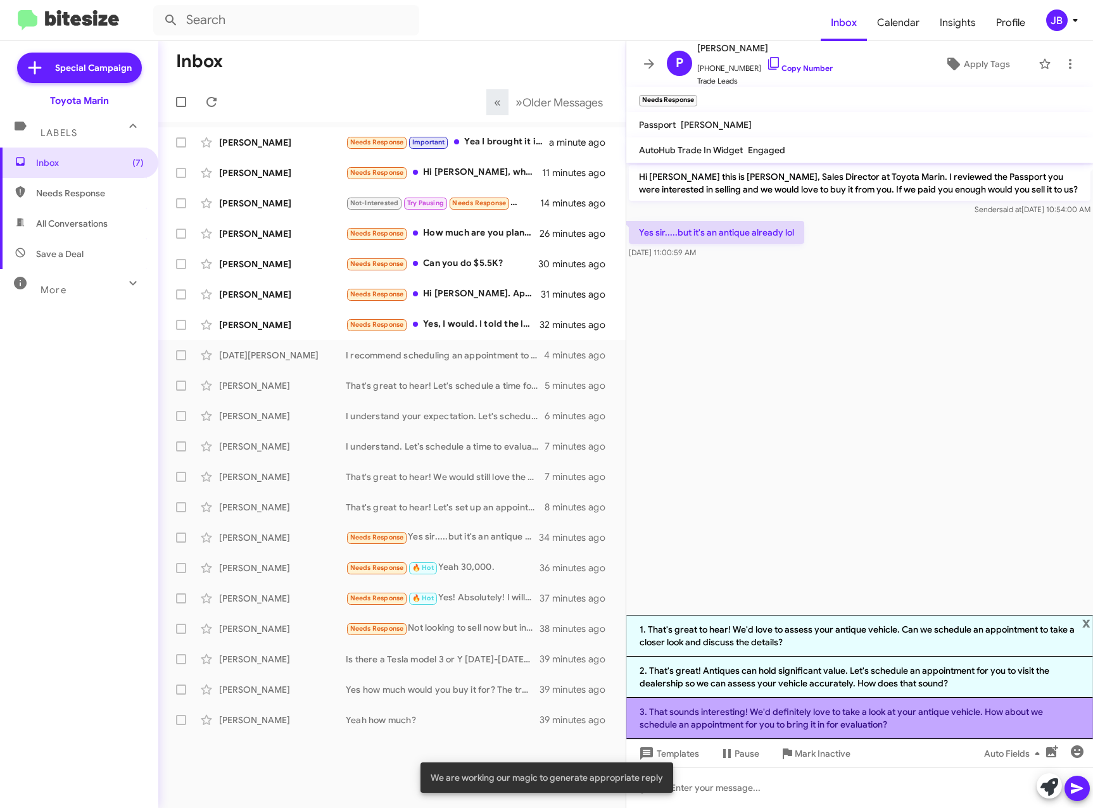
click at [868, 715] on li "3. That sounds interesting! We'd definitely love to take a look at your antique…" at bounding box center [859, 718] width 467 height 41
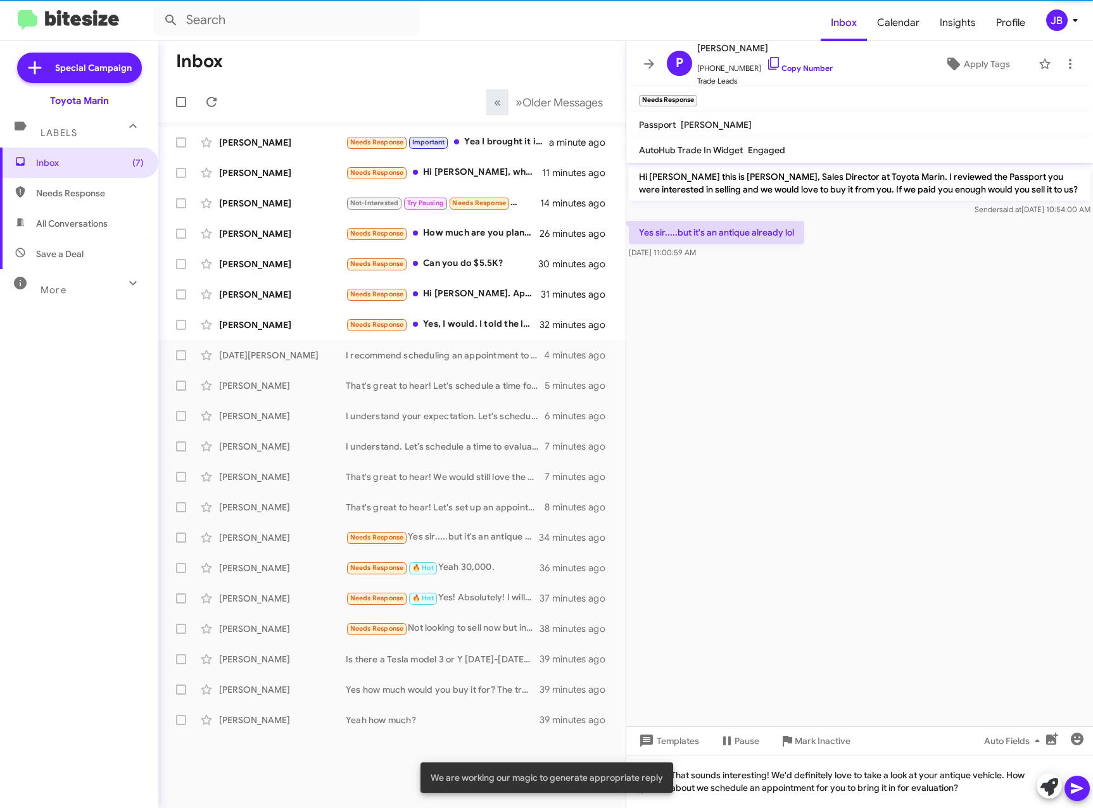
click at [1079, 787] on icon at bounding box center [1077, 789] width 12 height 11
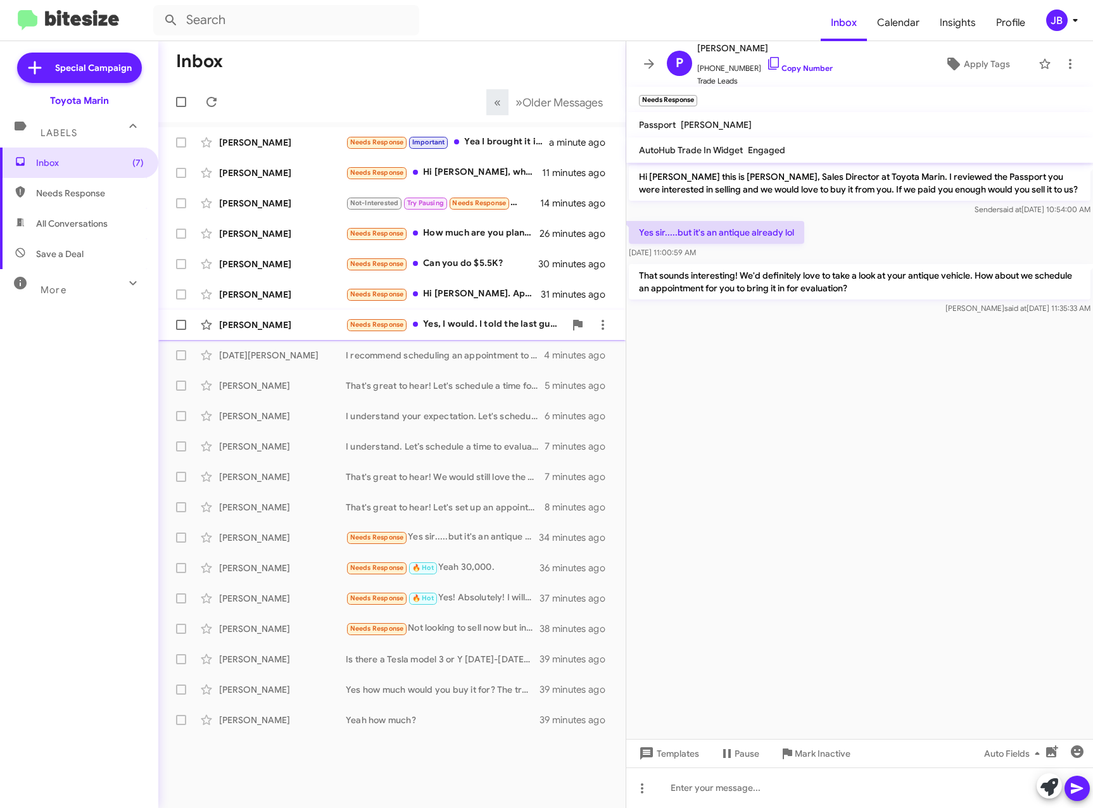
click at [239, 320] on div "[PERSON_NAME]" at bounding box center [282, 325] width 127 height 13
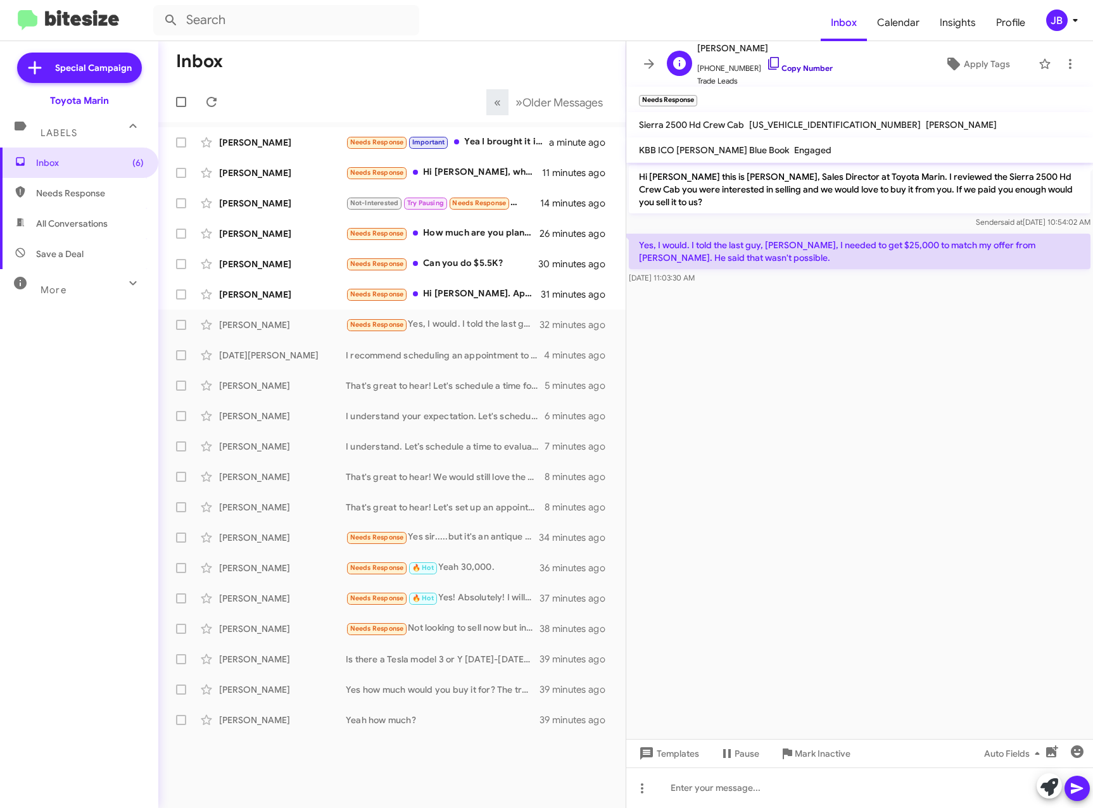
click at [766, 61] on icon at bounding box center [773, 63] width 15 height 15
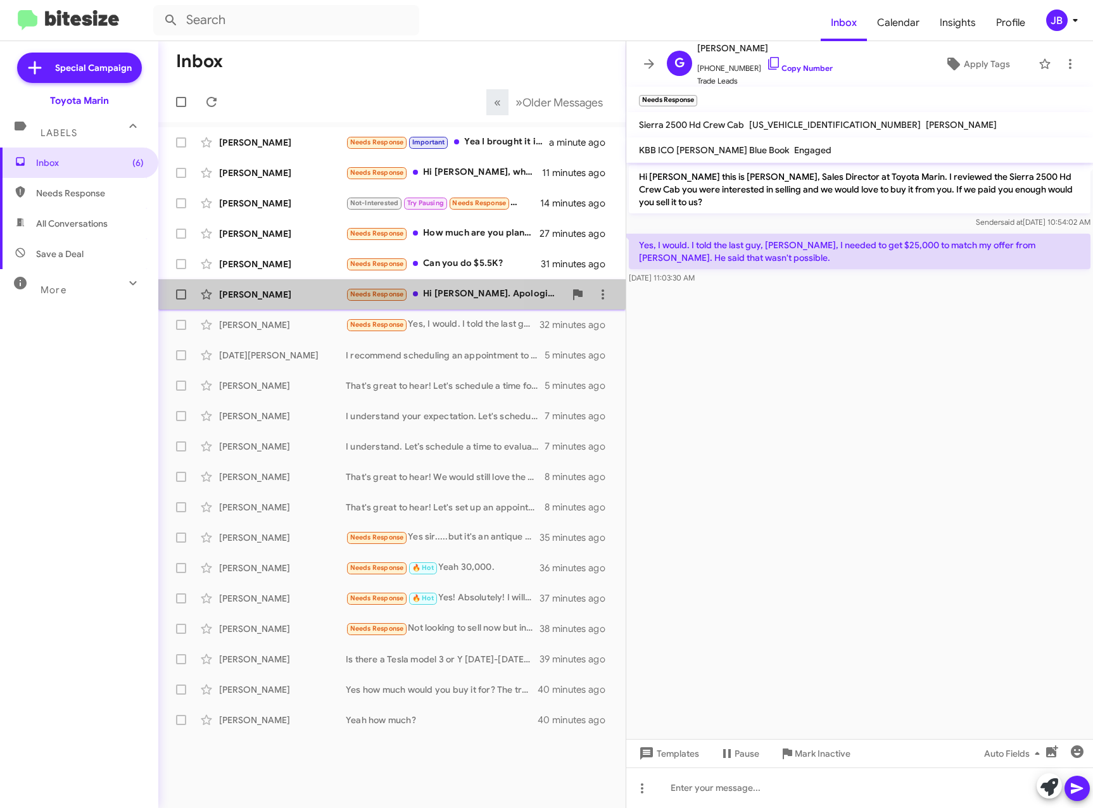
click at [254, 287] on div "Teddy Breck Needs Response Hi Nathan. Apologies, the Subaru has been sold. It a…" at bounding box center [391, 294] width 447 height 25
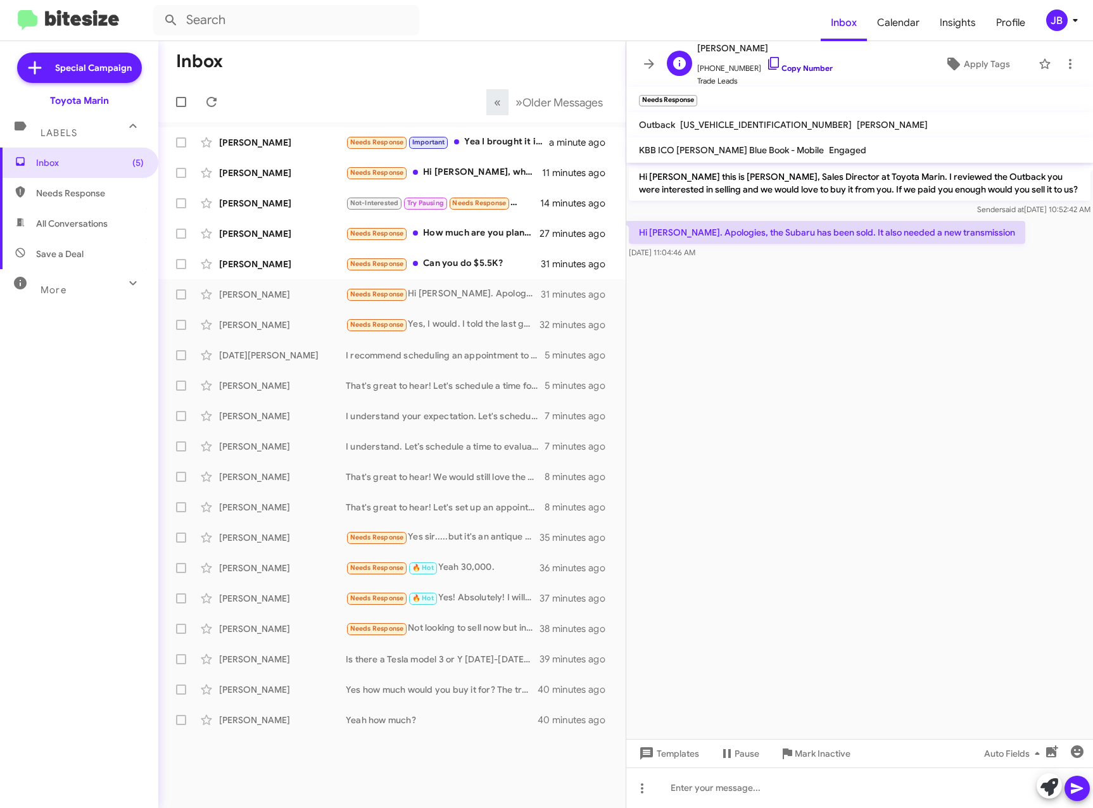
click at [766, 61] on icon at bounding box center [773, 63] width 15 height 15
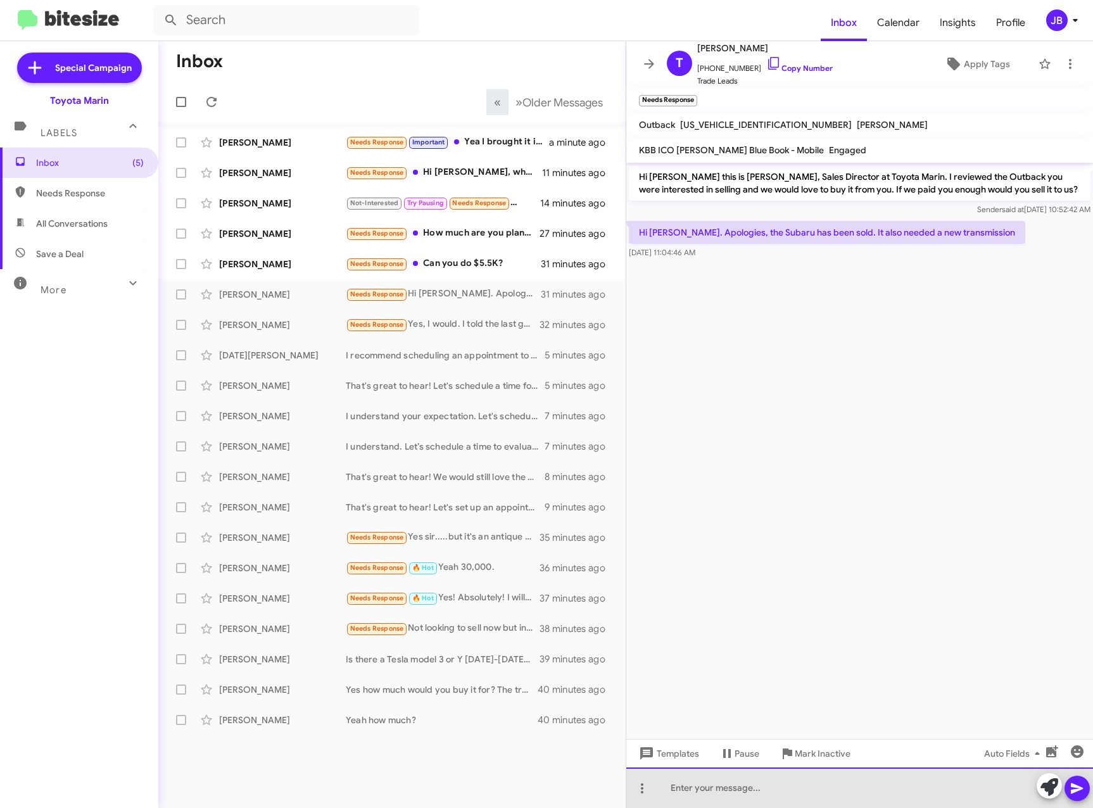
click at [736, 789] on div at bounding box center [859, 788] width 467 height 41
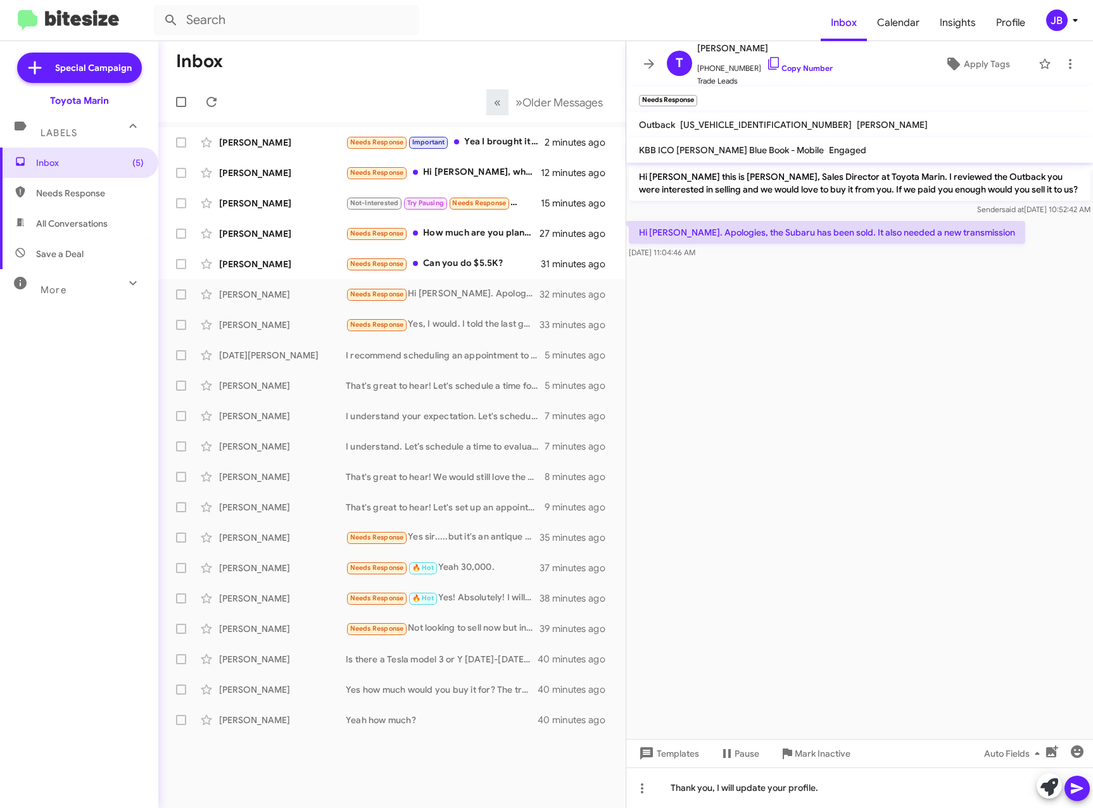
click at [1074, 787] on icon at bounding box center [1077, 789] width 12 height 11
click at [286, 258] on div "[PERSON_NAME]" at bounding box center [282, 264] width 127 height 13
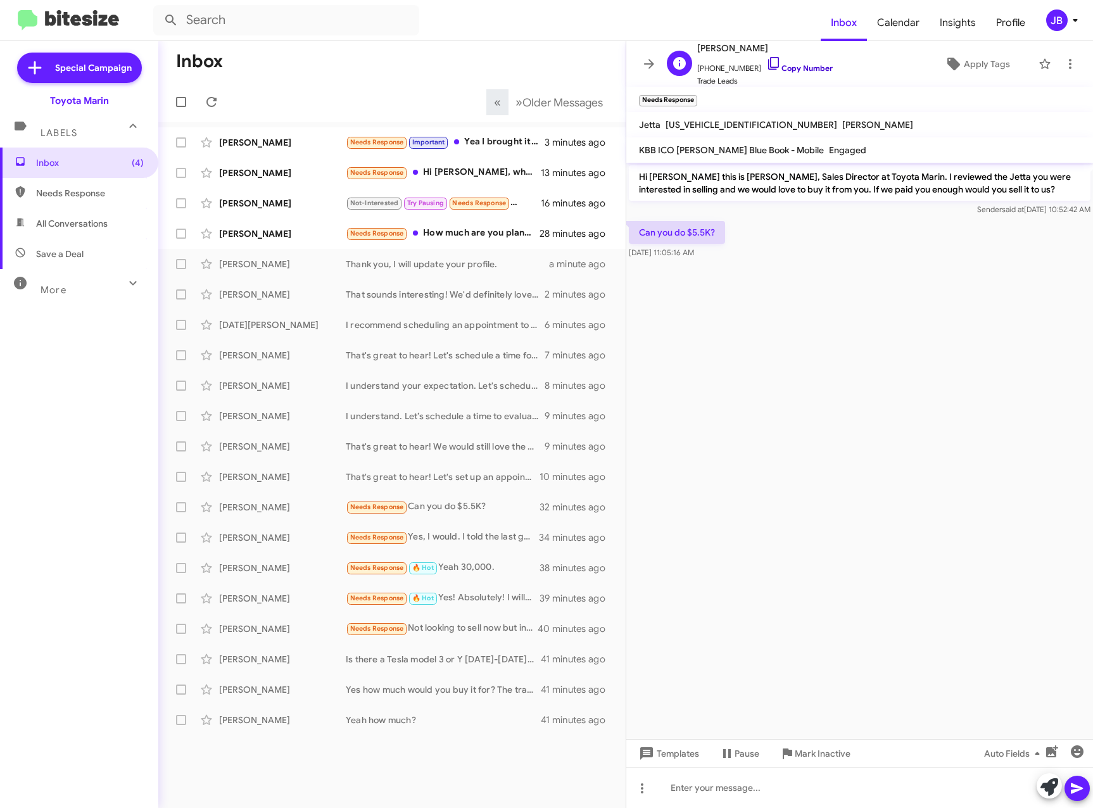
click at [766, 61] on icon at bounding box center [773, 63] width 15 height 15
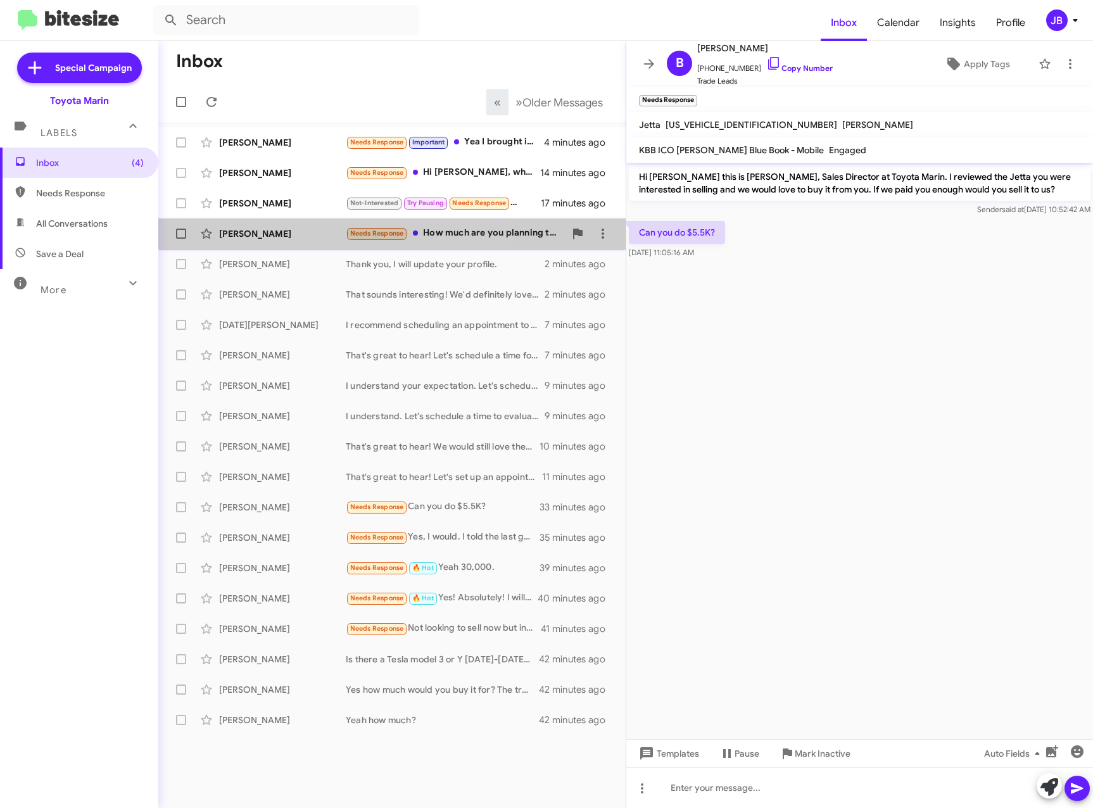
click at [248, 232] on div "[PERSON_NAME]" at bounding box center [282, 233] width 127 height 13
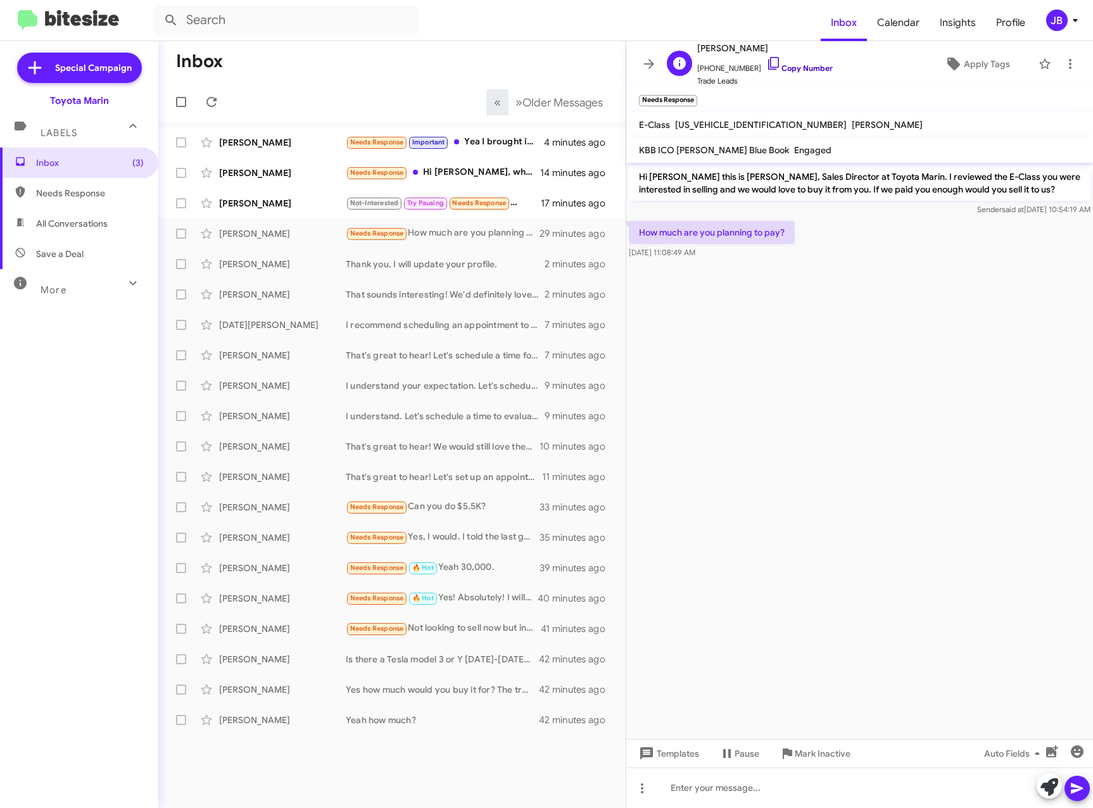
click at [767, 59] on icon at bounding box center [773, 63] width 15 height 15
click at [1052, 792] on icon at bounding box center [1050, 788] width 18 height 18
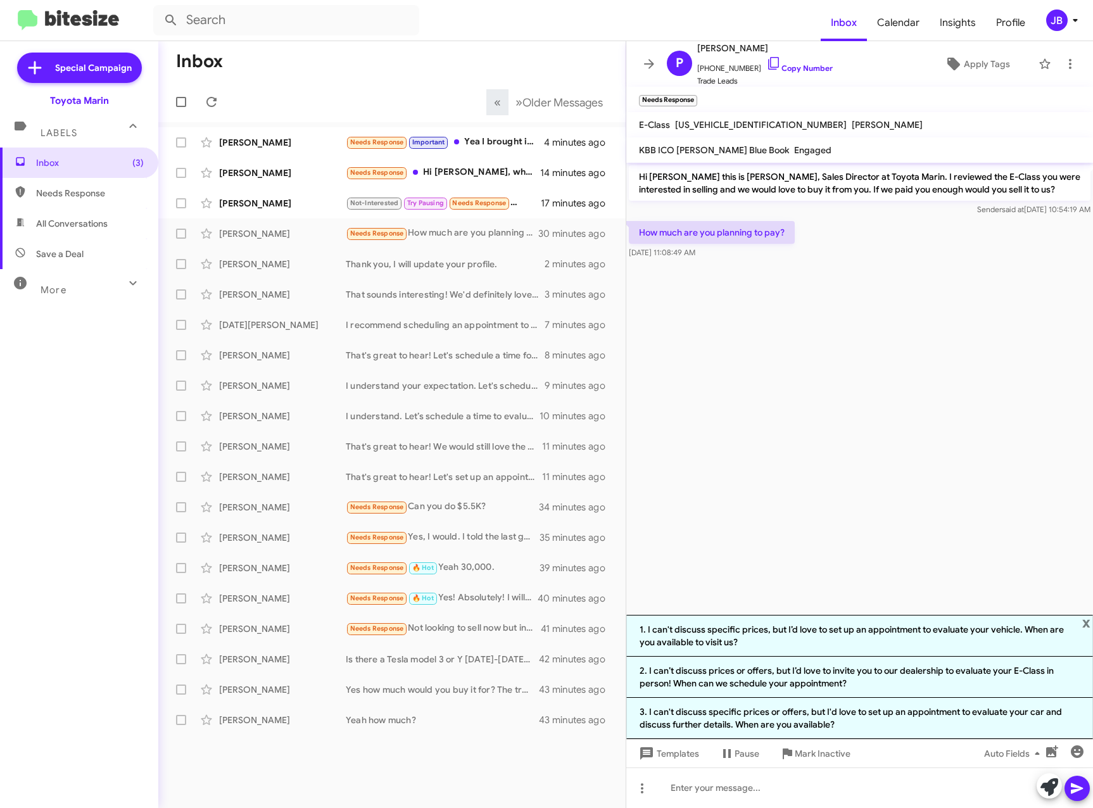
drag, startPoint x: 872, startPoint y: 675, endPoint x: 953, endPoint y: 728, distance: 97.0
click at [872, 675] on li "2. I can’t discuss prices or offers, but I’d love to invite you to our dealersh…" at bounding box center [859, 677] width 467 height 41
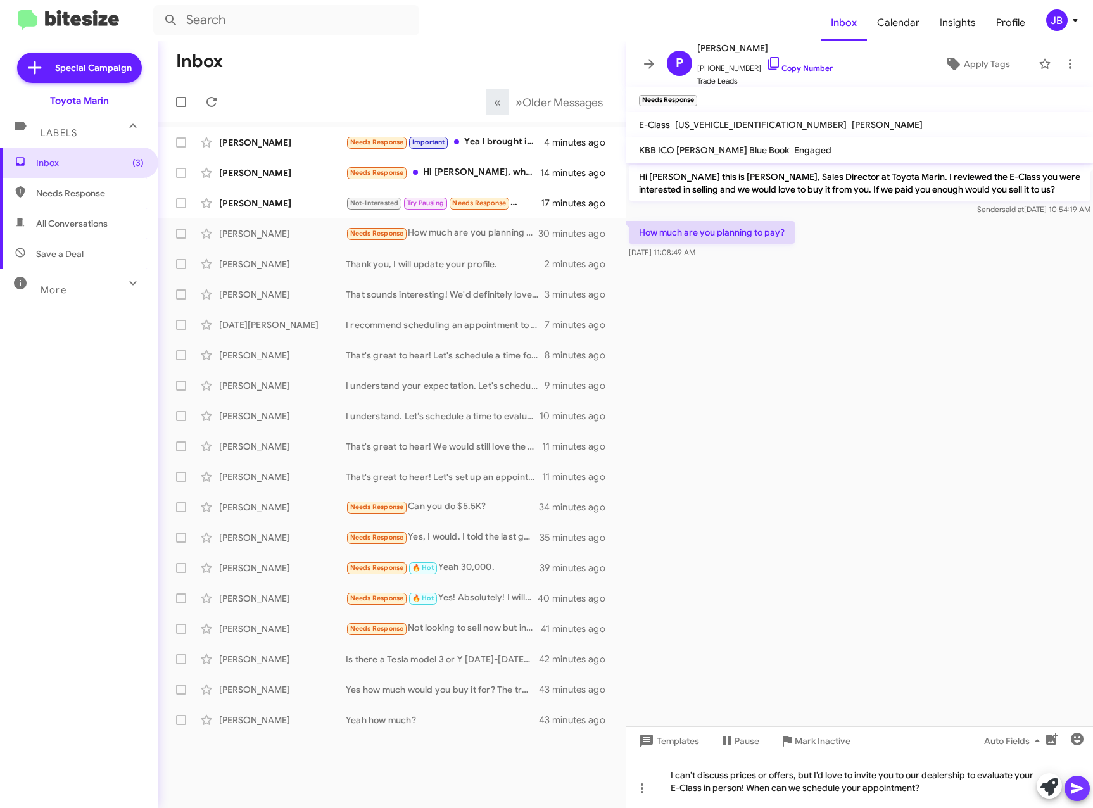
click at [1081, 787] on icon at bounding box center [1077, 789] width 12 height 11
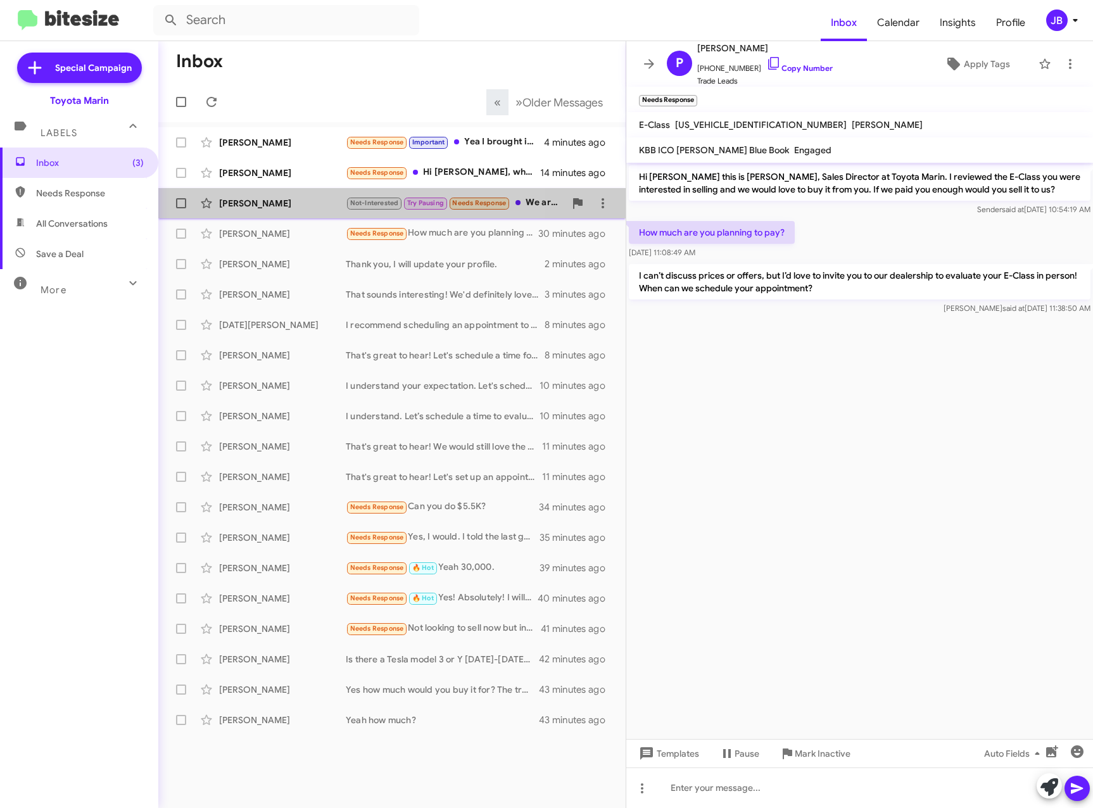
click at [264, 206] on div "[PERSON_NAME]" at bounding box center [282, 203] width 127 height 13
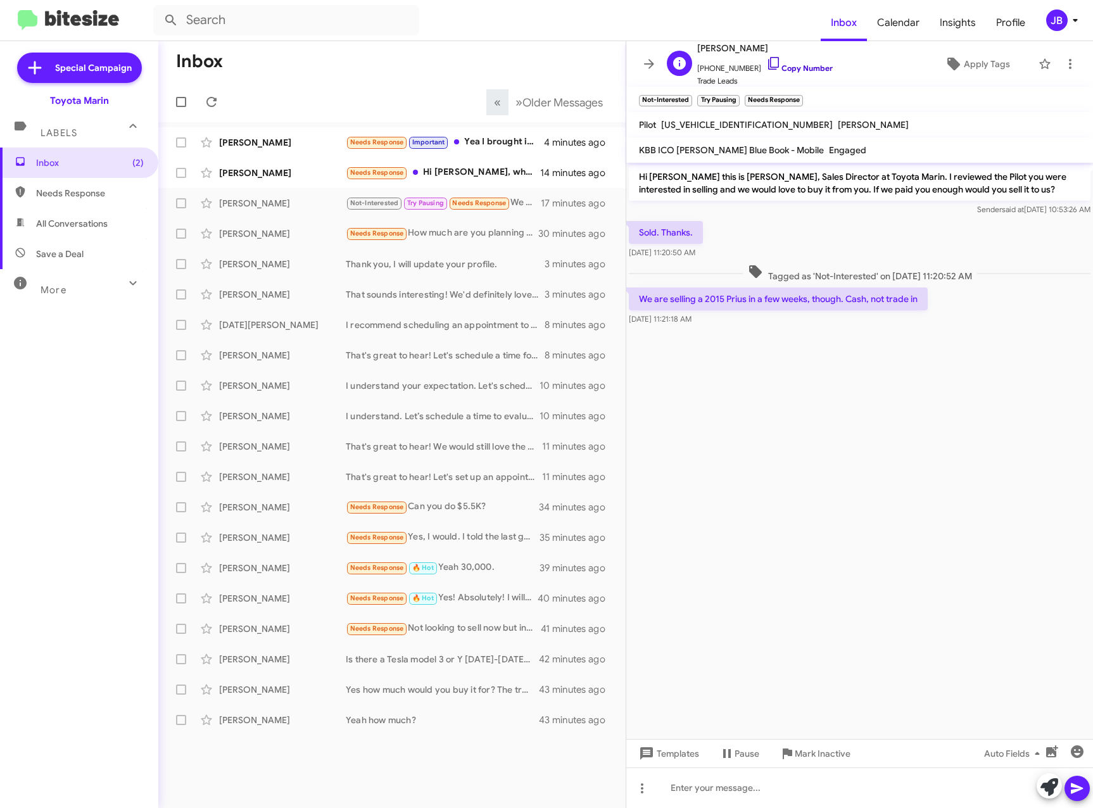
click at [766, 62] on icon at bounding box center [773, 63] width 15 height 15
click at [1055, 784] on icon at bounding box center [1050, 788] width 18 height 18
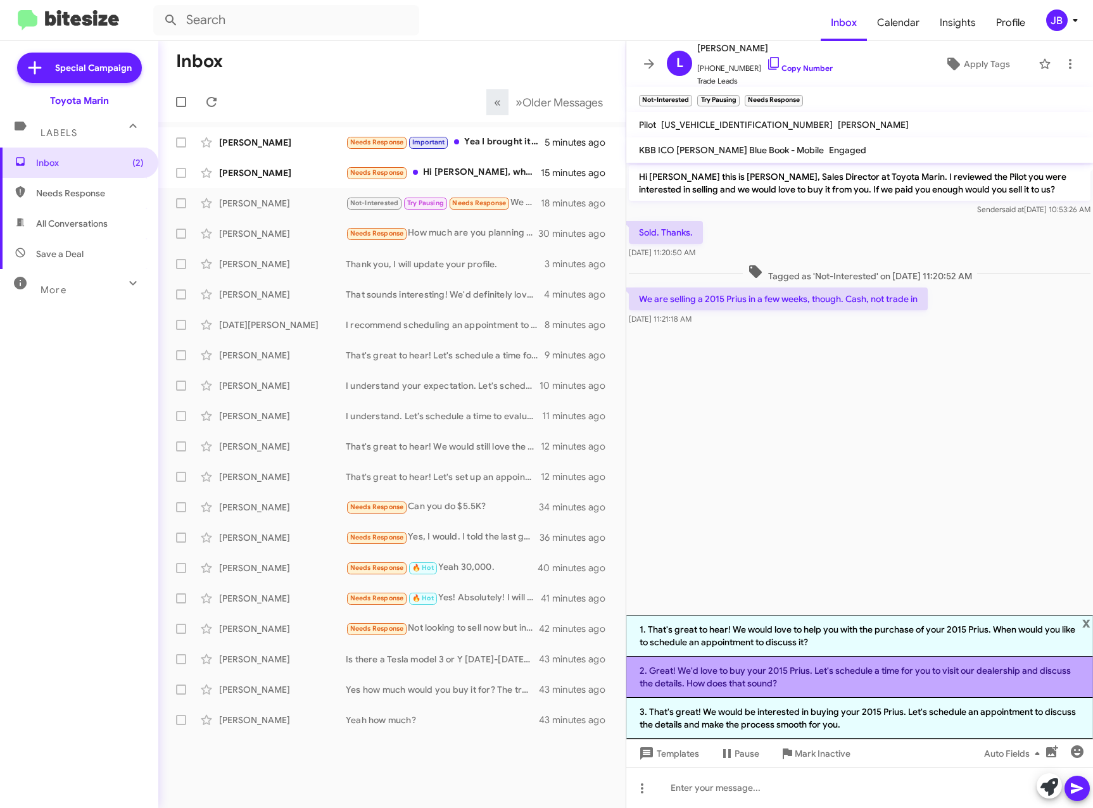
click at [801, 675] on li "2. Great! We'd love to buy your 2015 Prius. Let's schedule a time for you to vi…" at bounding box center [859, 677] width 467 height 41
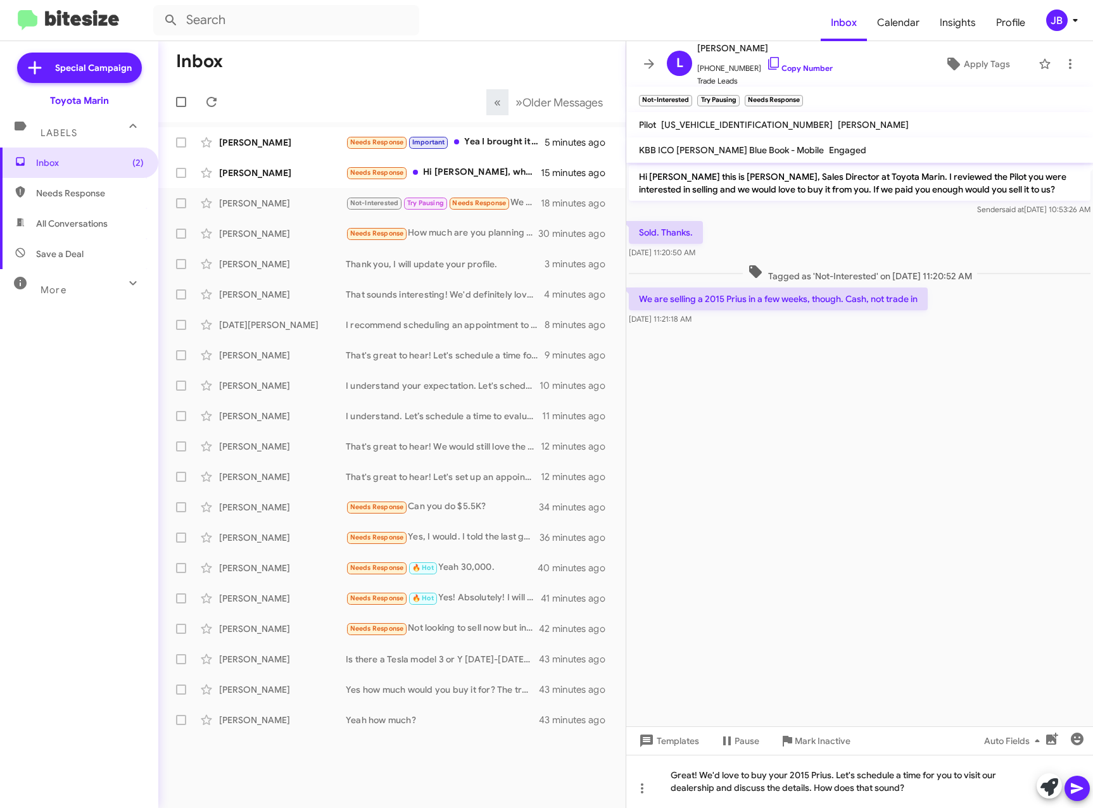
click at [1078, 788] on icon at bounding box center [1077, 789] width 12 height 11
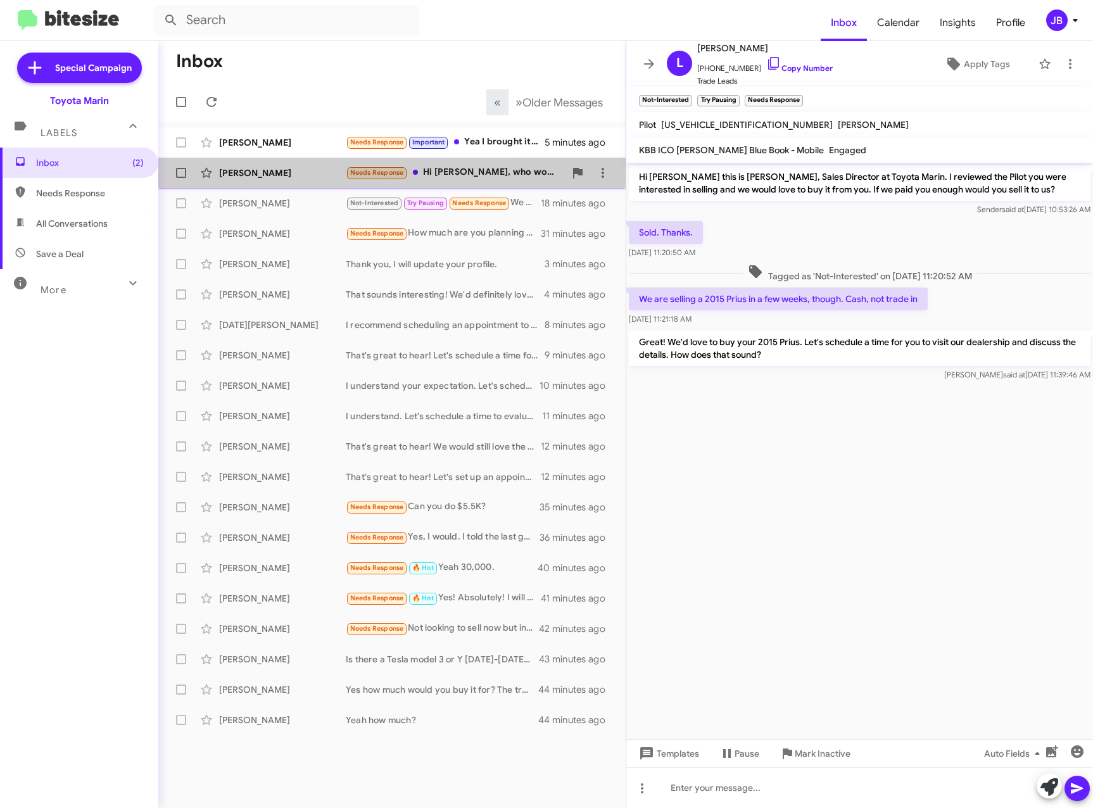
click at [248, 173] on div "[PERSON_NAME]" at bounding box center [282, 173] width 127 height 13
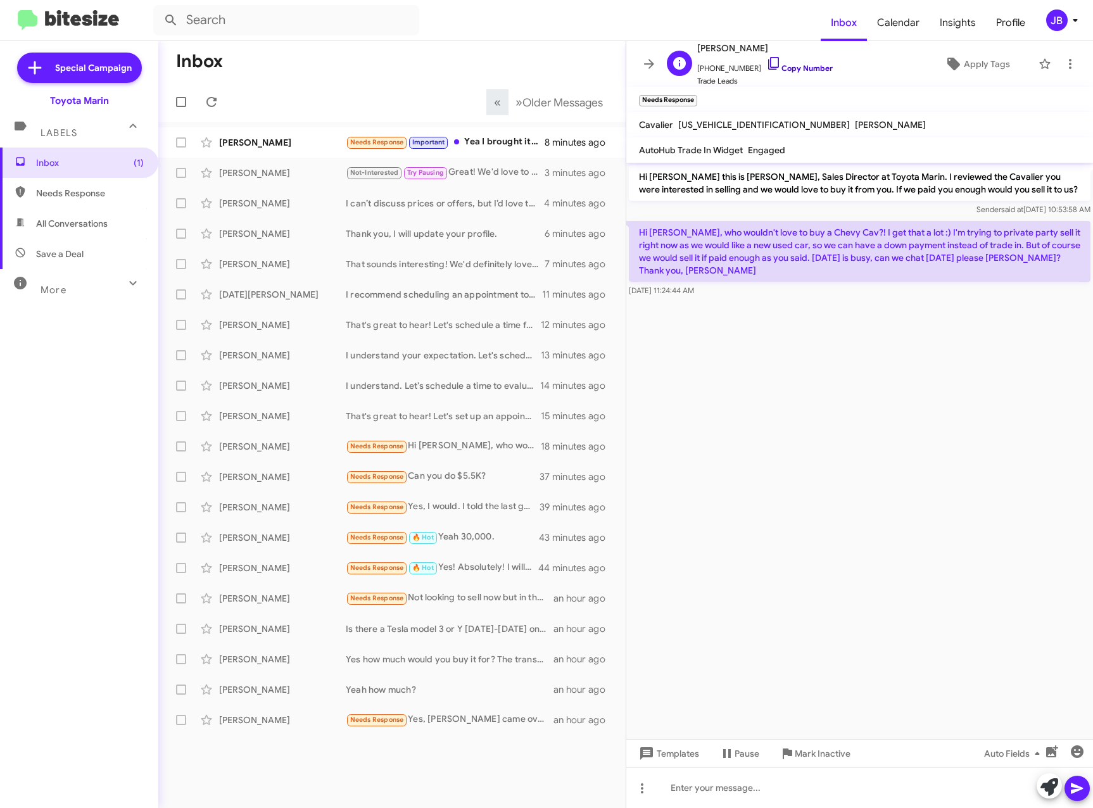
click at [766, 58] on icon at bounding box center [773, 63] width 15 height 15
click at [474, 143] on div "Needs Response Important Yea I brought it in a month ago and you did" at bounding box center [455, 142] width 219 height 15
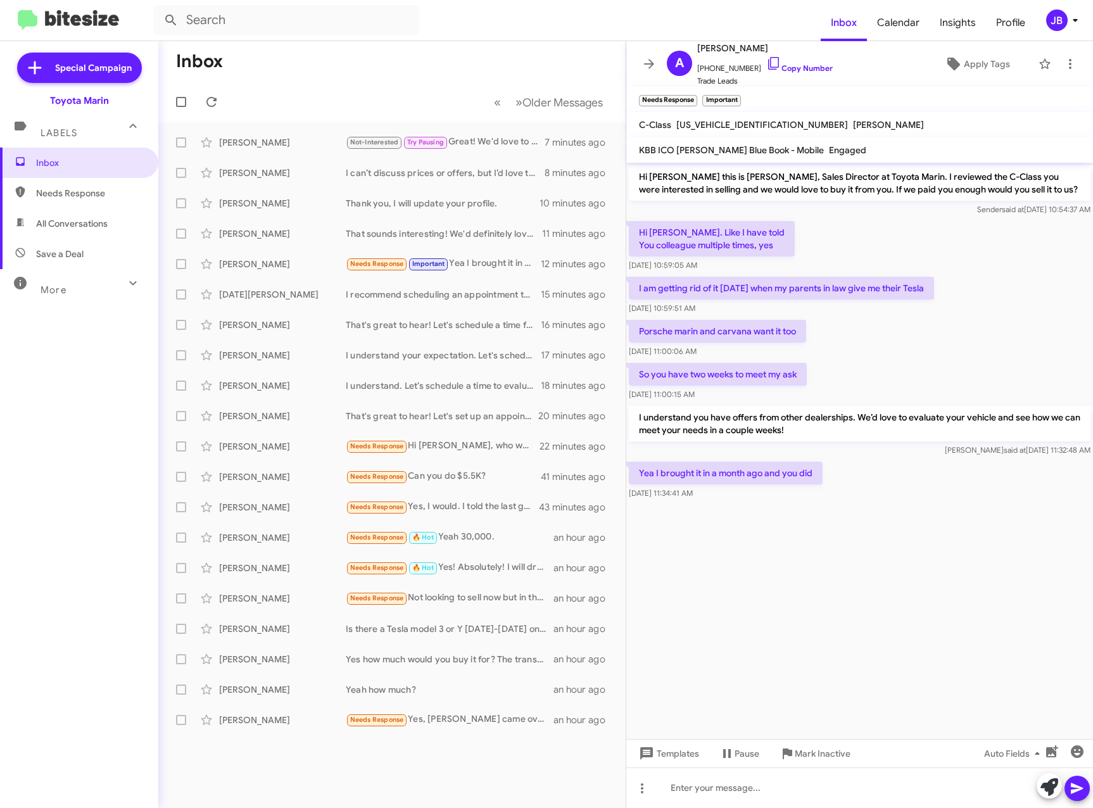
drag, startPoint x: 645, startPoint y: 58, endPoint x: 649, endPoint y: 68, distance: 10.2
click at [645, 59] on icon at bounding box center [649, 63] width 15 height 15
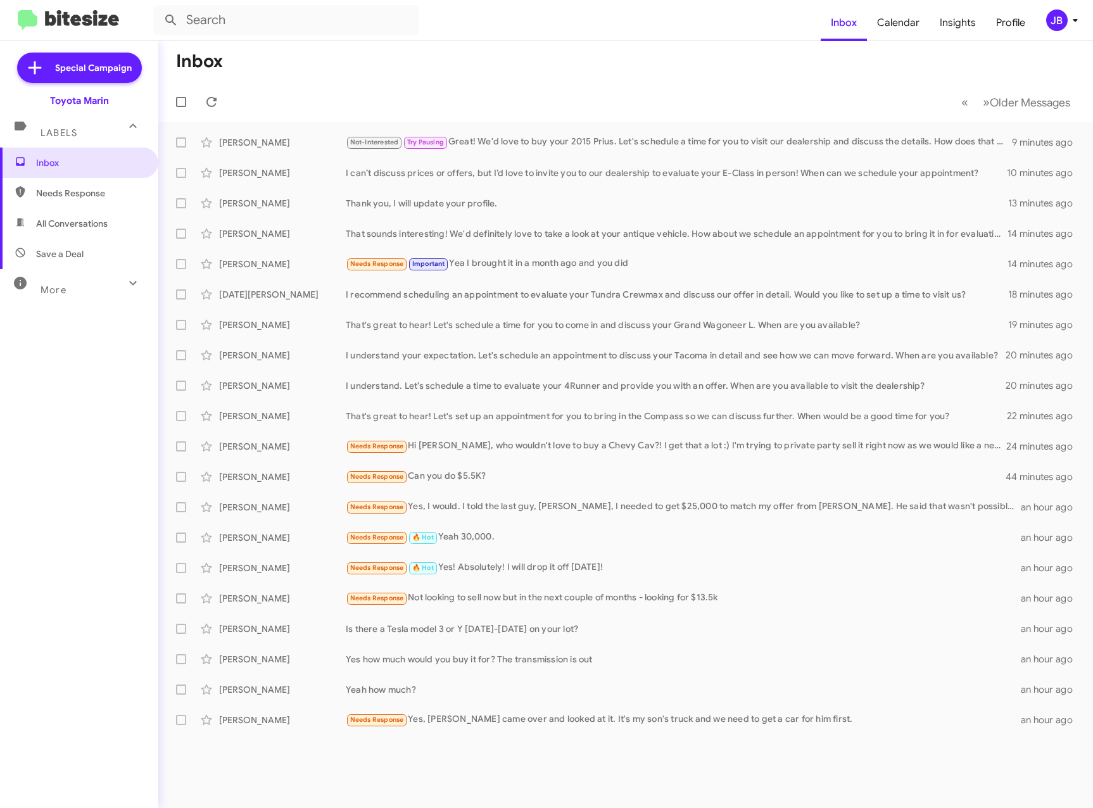
click at [464, 68] on mat-toolbar-row "Inbox" at bounding box center [625, 61] width 935 height 41
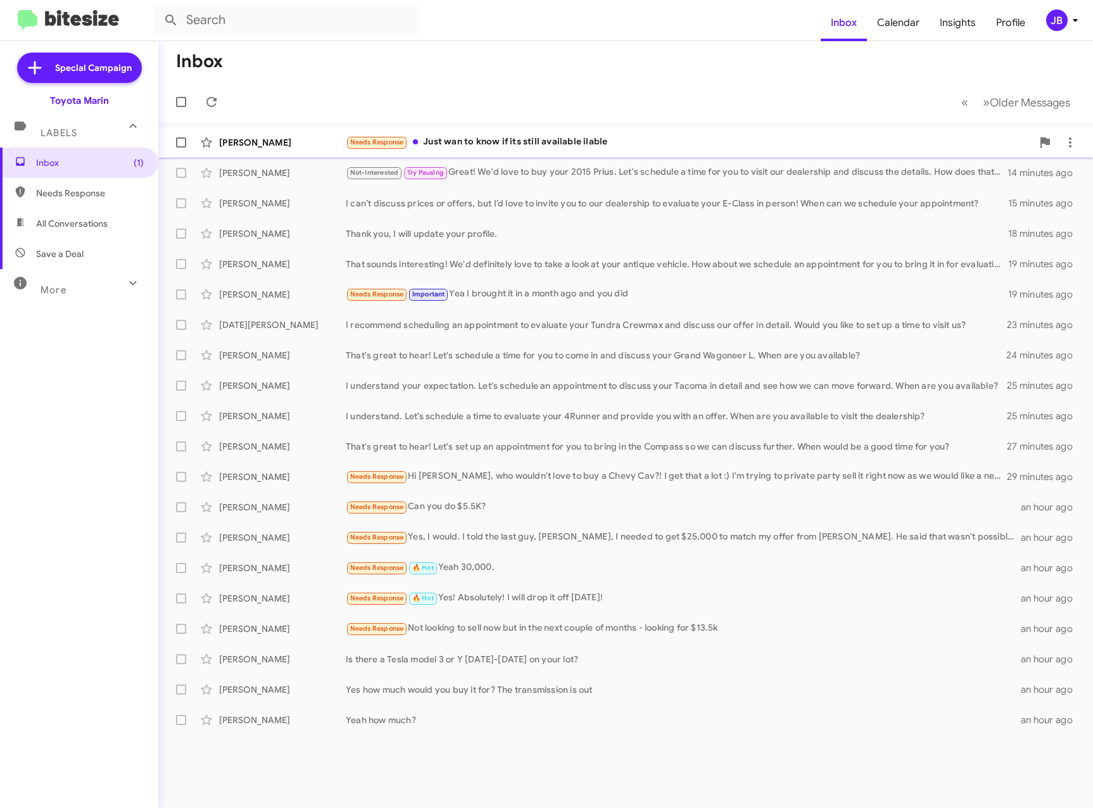
click at [294, 144] on div "[PERSON_NAME]" at bounding box center [282, 142] width 127 height 13
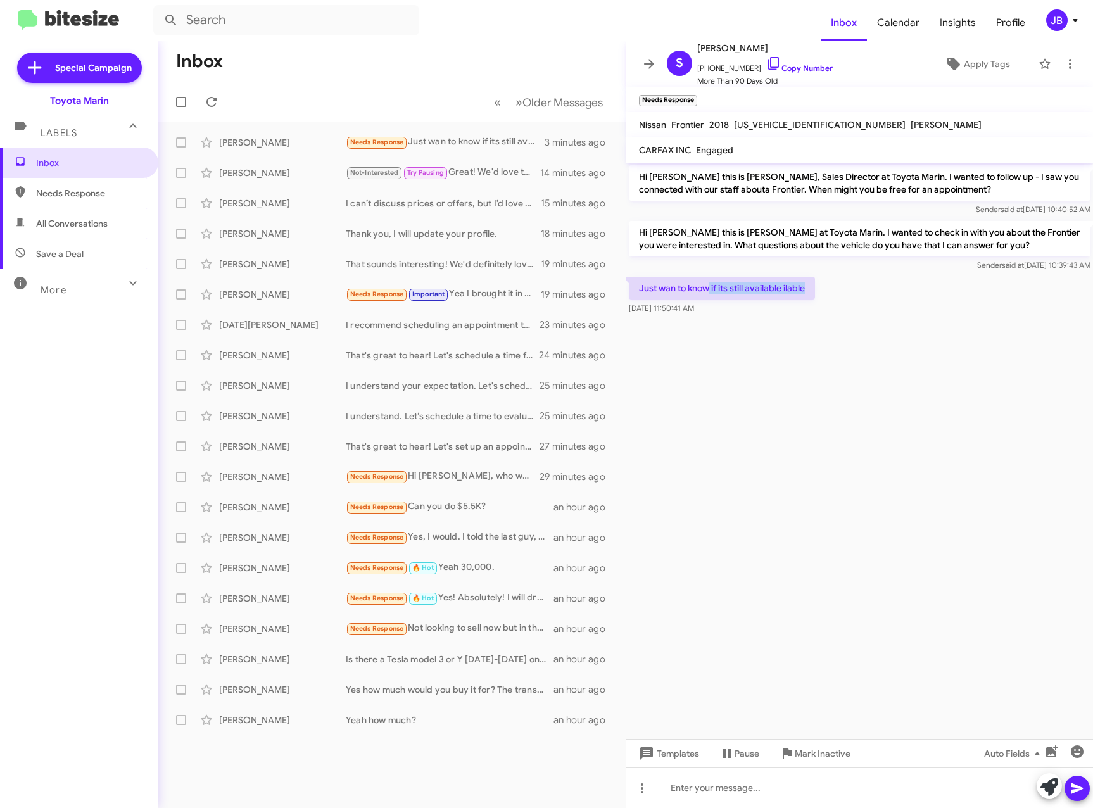
drag, startPoint x: 842, startPoint y: 283, endPoint x: 716, endPoint y: 284, distance: 126.7
click at [716, 284] on div "Just wan to know if its still available ilable Sep 10, 2025, 11:50:41 AM" at bounding box center [859, 295] width 467 height 43
click at [716, 284] on p "Just wan to know if its still available ilable" at bounding box center [722, 288] width 186 height 23
drag, startPoint x: 821, startPoint y: 288, endPoint x: 751, endPoint y: 291, distance: 69.8
click at [751, 291] on div "Just wan to know if its still available ilable Sep 10, 2025, 11:50:41 AM" at bounding box center [859, 295] width 467 height 43
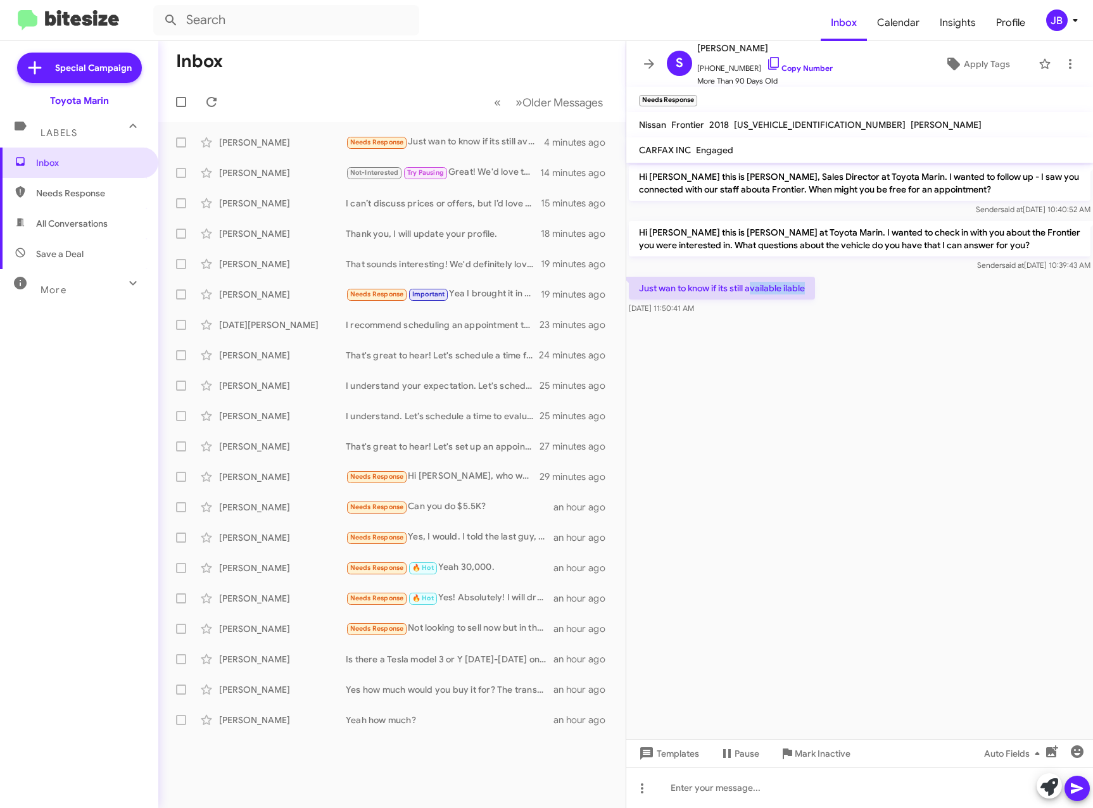
click at [751, 291] on p "Just wan to know if its still available ilable" at bounding box center [722, 288] width 186 height 23
click at [811, 300] on div "Just wan to know if its still available ilable Sep 10, 2025, 11:50:41 AM" at bounding box center [722, 296] width 186 height 38
click at [766, 63] on icon at bounding box center [773, 63] width 15 height 15
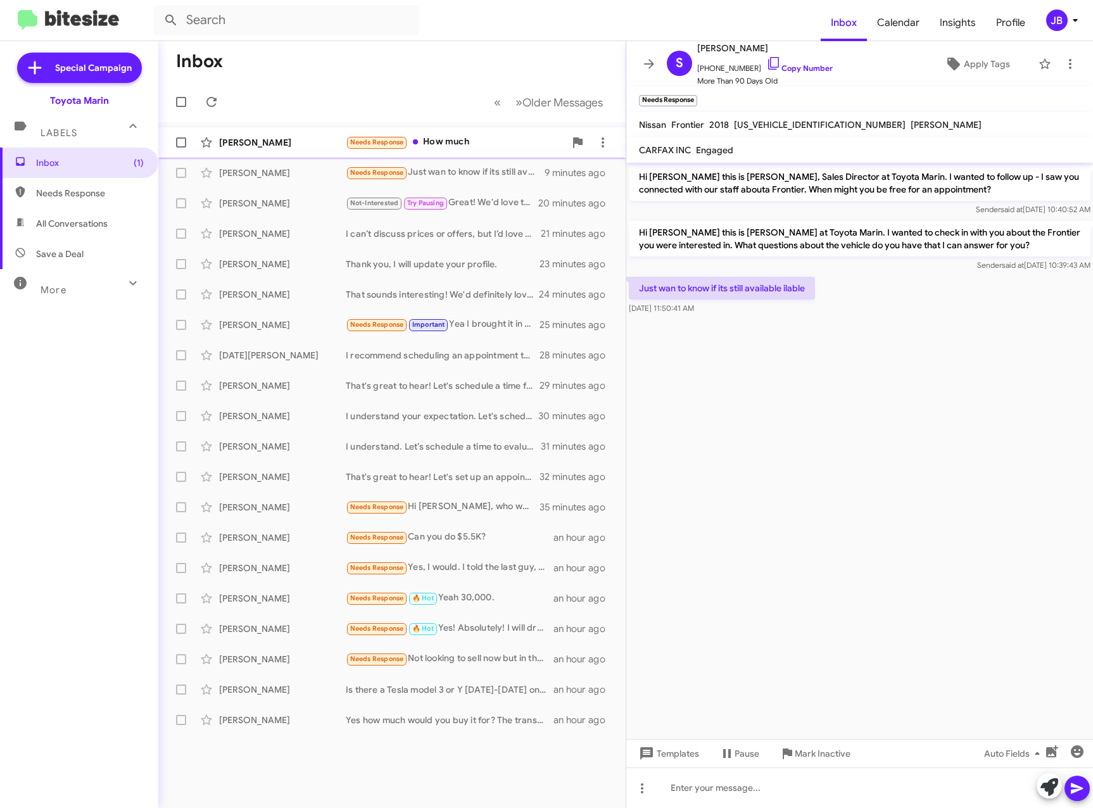
click at [273, 147] on div "[PERSON_NAME]" at bounding box center [282, 142] width 127 height 13
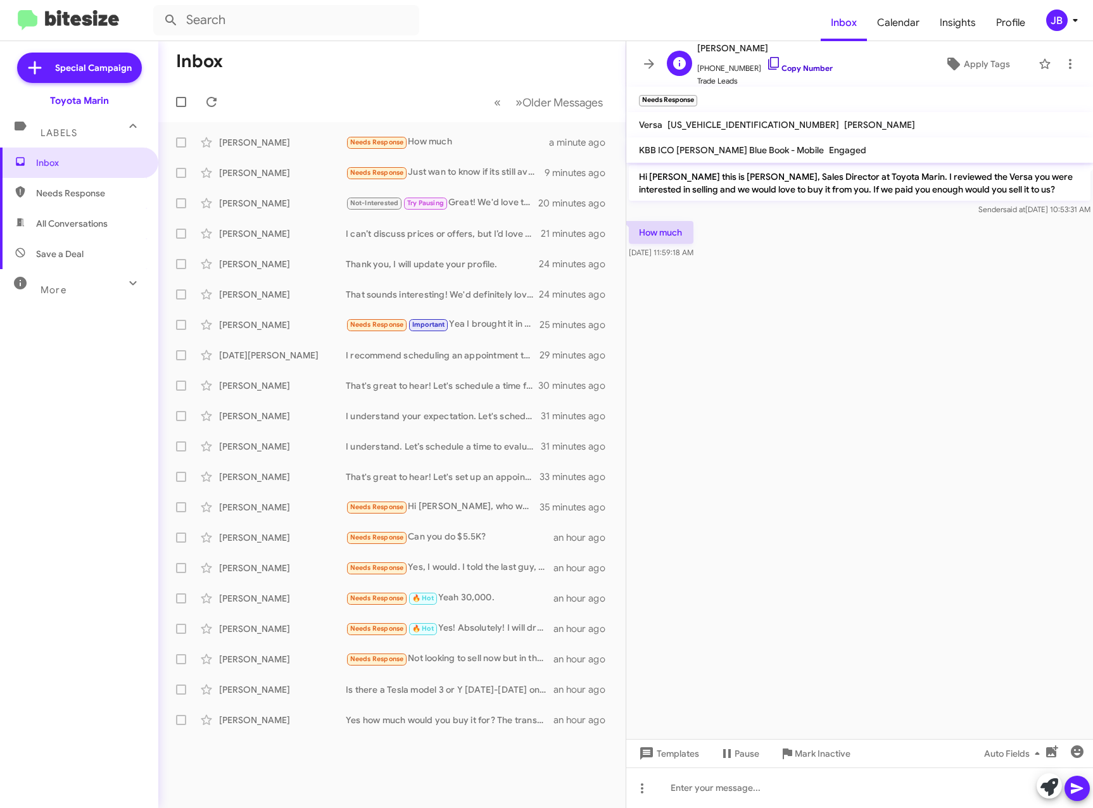
click at [766, 62] on icon at bounding box center [773, 63] width 15 height 15
click at [647, 68] on icon at bounding box center [649, 63] width 15 height 15
